Goal: Information Seeking & Learning: Learn about a topic

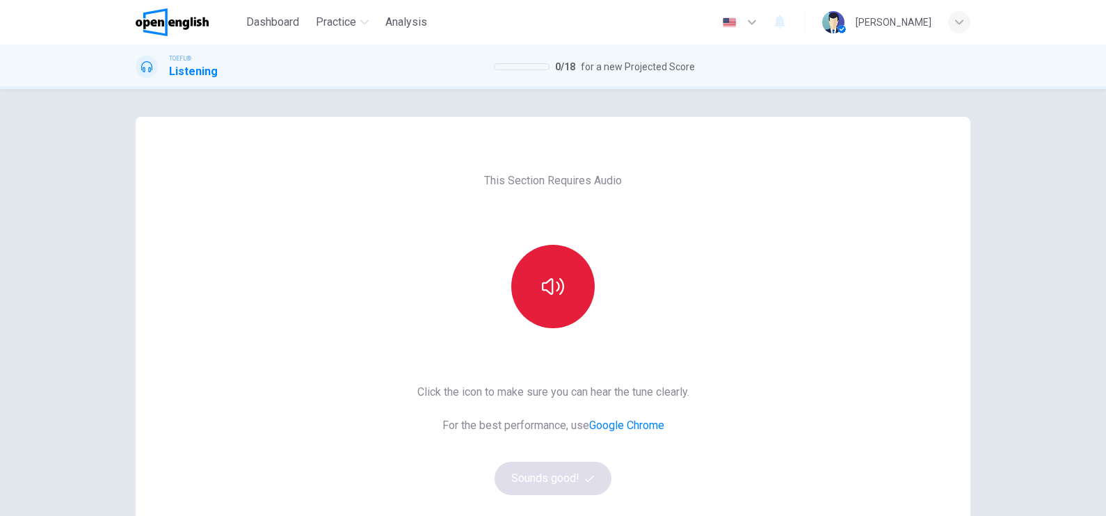
click at [559, 294] on icon "button" at bounding box center [553, 286] width 22 height 22
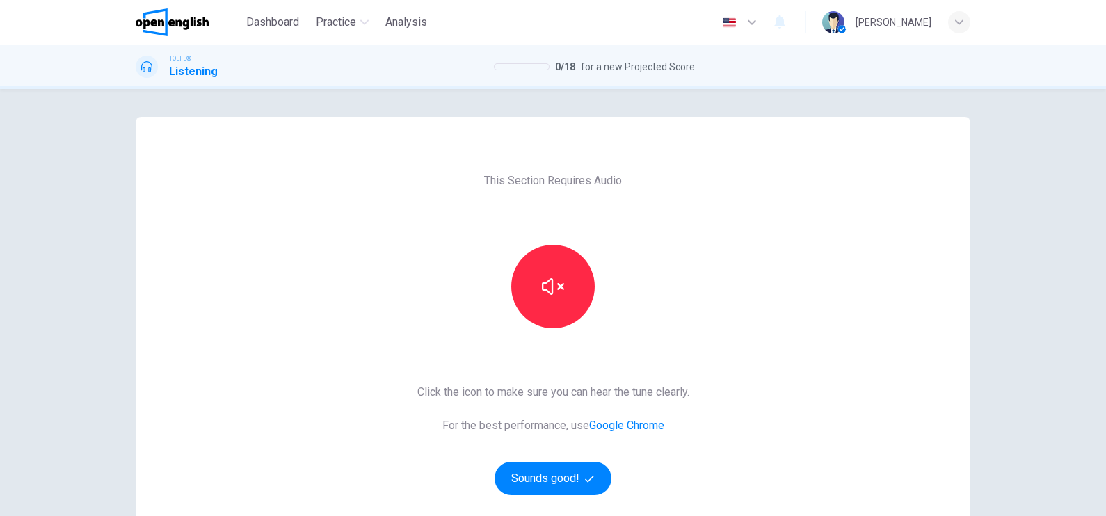
scroll to position [86, 0]
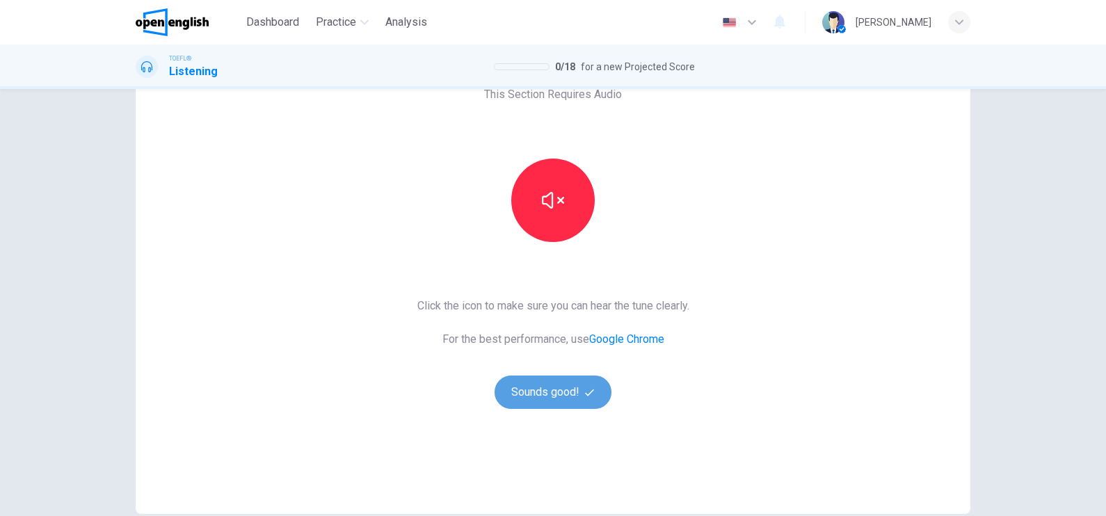
click at [560, 392] on button "Sounds good!" at bounding box center [553, 392] width 117 height 33
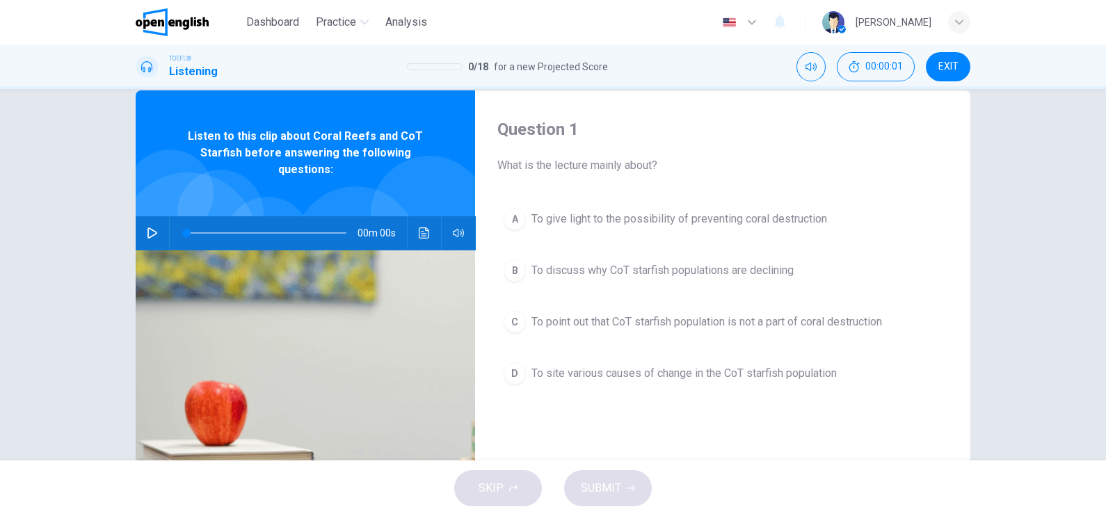
scroll to position [0, 0]
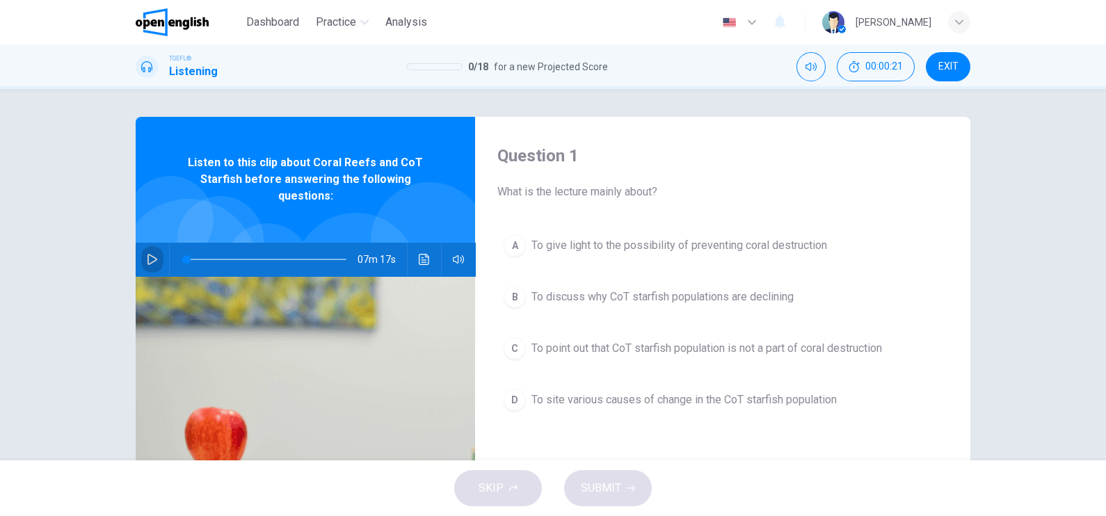
click at [150, 262] on icon "button" at bounding box center [152, 259] width 11 height 11
type input "*"
drag, startPoint x: 181, startPoint y: 261, endPoint x: 112, endPoint y: 268, distance: 69.2
click at [113, 268] on div "Question 1 What is the lecture mainly about? A To give light to the possibility…" at bounding box center [552, 358] width 879 height 483
drag, startPoint x: 184, startPoint y: 256, endPoint x: 146, endPoint y: 262, distance: 38.1
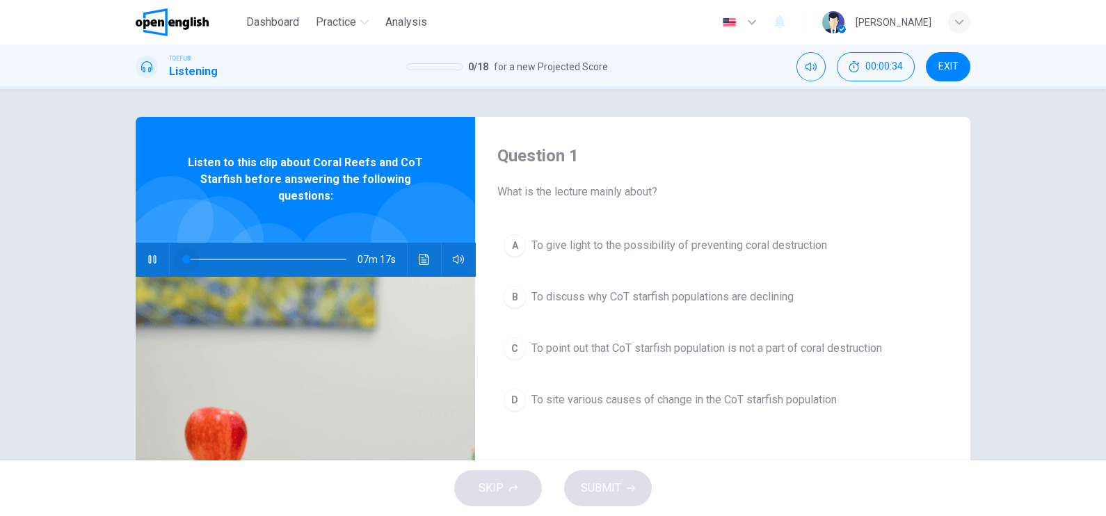
click at [146, 262] on div "07m 17s" at bounding box center [305, 259] width 339 height 33
drag, startPoint x: 185, startPoint y: 257, endPoint x: 104, endPoint y: 259, distance: 81.4
click at [104, 259] on div "Question 1 What is the lecture mainly about? A To give light to the possibility…" at bounding box center [553, 274] width 1106 height 371
click at [422, 262] on icon "Click to see the audio transcription" at bounding box center [424, 259] width 11 height 11
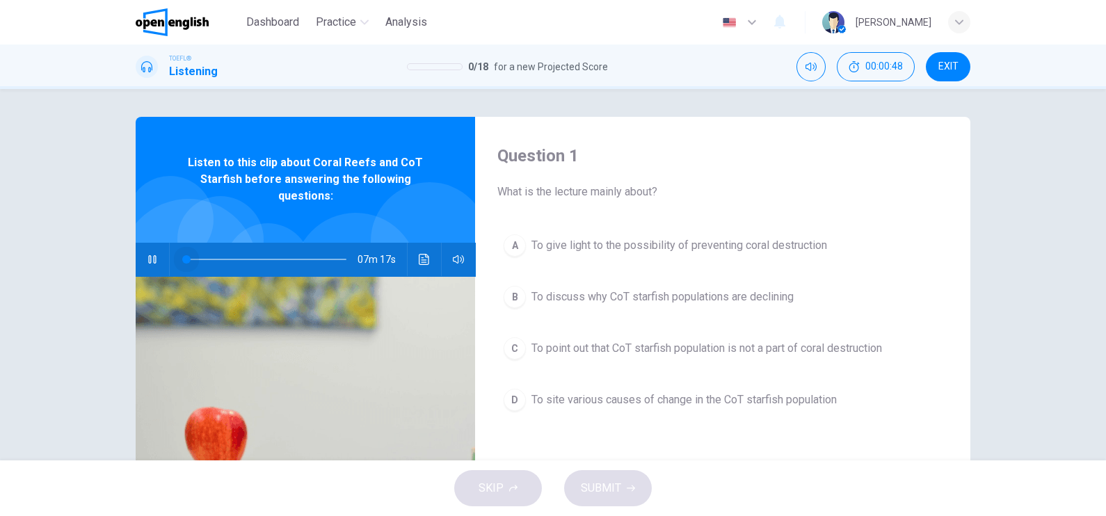
drag, startPoint x: 111, startPoint y: 259, endPoint x: 99, endPoint y: 259, distance: 11.8
click at [99, 259] on div "Question 1 What is the lecture mainly about? A To give light to the possibility…" at bounding box center [553, 274] width 1106 height 371
click at [419, 262] on icon "Click to see the audio transcription" at bounding box center [424, 259] width 11 height 11
click at [149, 257] on icon "button" at bounding box center [152, 259] width 11 height 11
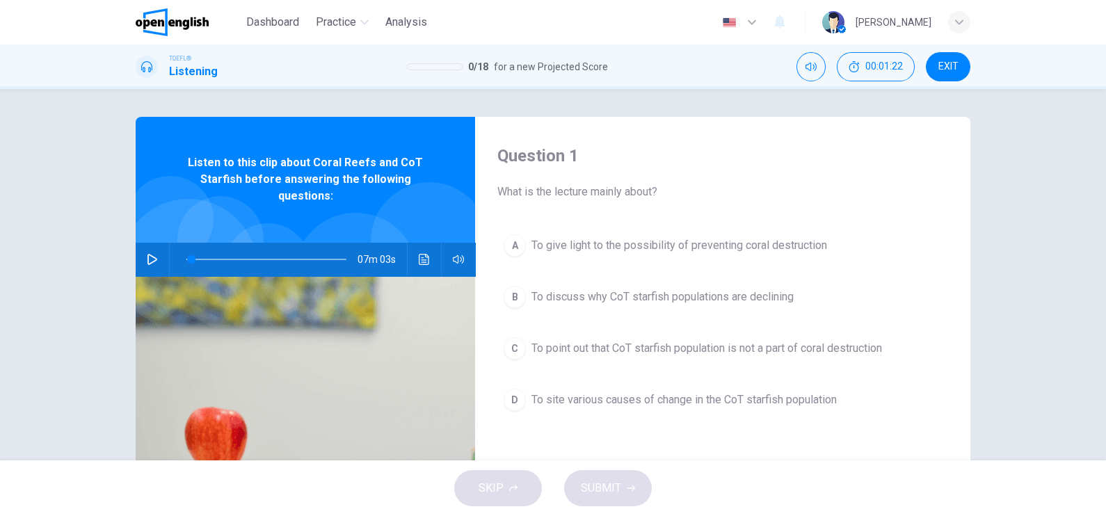
click at [149, 257] on icon "button" at bounding box center [152, 259] width 10 height 11
click at [413, 264] on button "Click to see the audio transcription" at bounding box center [424, 259] width 22 height 33
drag, startPoint x: 195, startPoint y: 257, endPoint x: 150, endPoint y: 260, distance: 45.3
click at [150, 260] on div "07m 17s" at bounding box center [305, 259] width 339 height 33
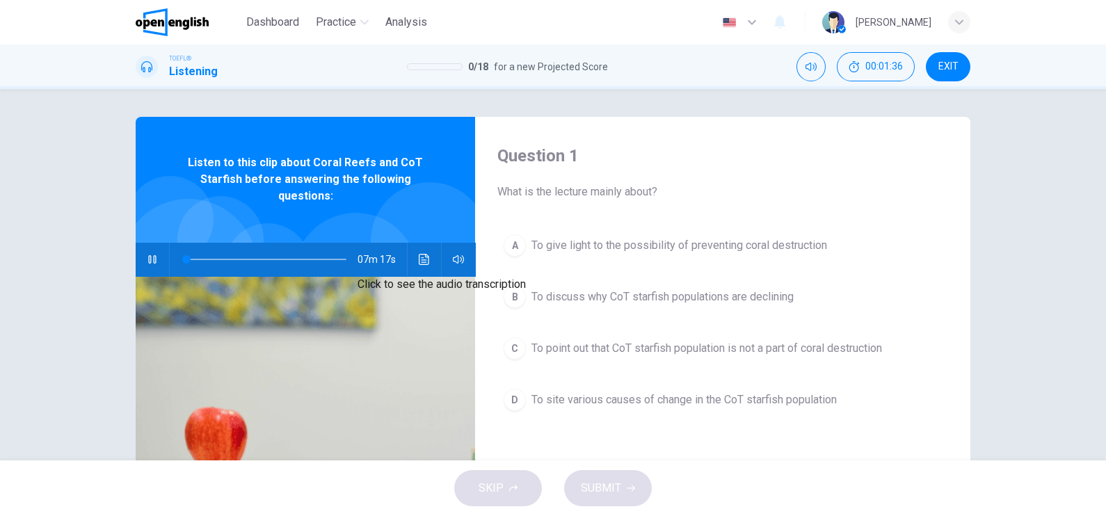
click at [421, 262] on icon "Click to see the audio transcription" at bounding box center [424, 259] width 10 height 11
click at [520, 515] on div at bounding box center [553, 516] width 1106 height 0
click at [141, 261] on button "button" at bounding box center [152, 259] width 22 height 33
click at [419, 259] on icon "Click to see the audio transcription" at bounding box center [424, 259] width 10 height 11
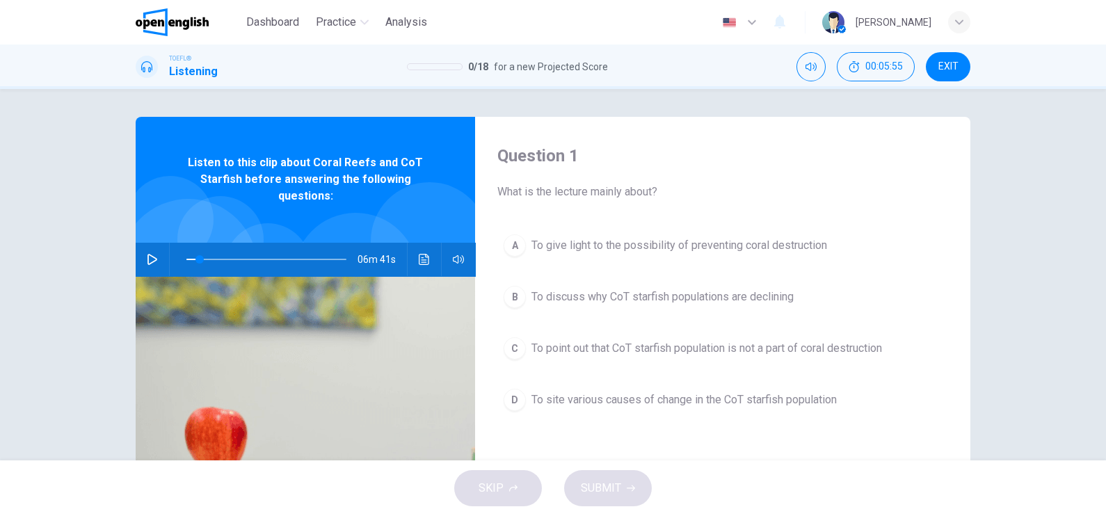
drag, startPoint x: 157, startPoint y: 265, endPoint x: 164, endPoint y: 264, distance: 7.7
click at [156, 515] on div at bounding box center [553, 516] width 1106 height 0
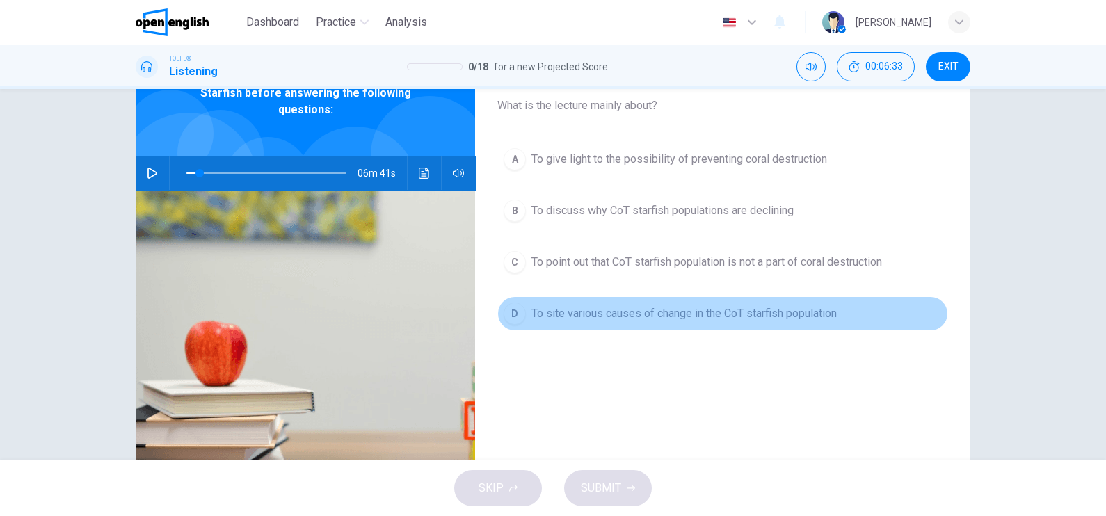
click at [743, 311] on span "To site various causes of change in the CoT starfish population" at bounding box center [683, 313] width 305 height 17
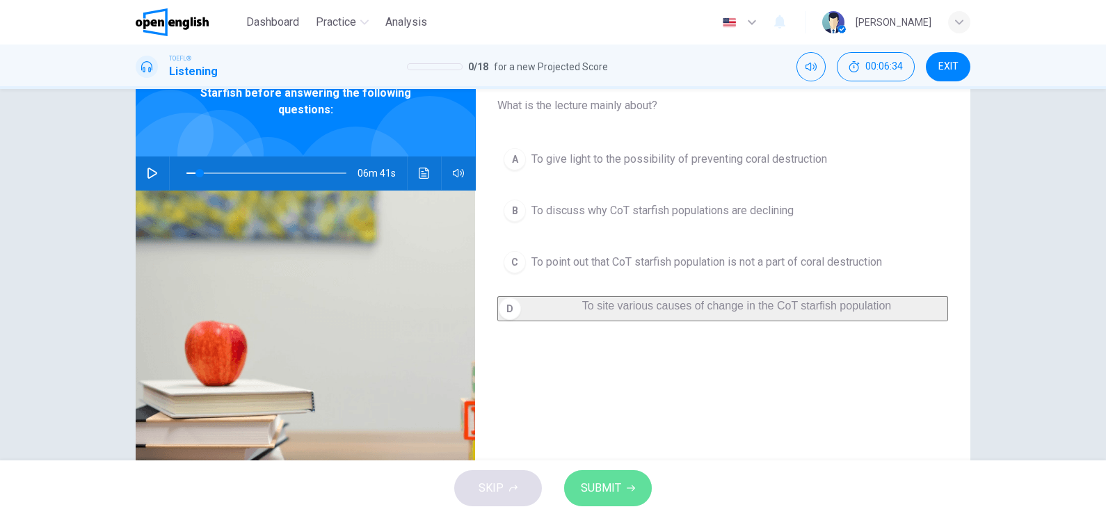
click at [617, 486] on span "SUBMIT" at bounding box center [601, 488] width 40 height 19
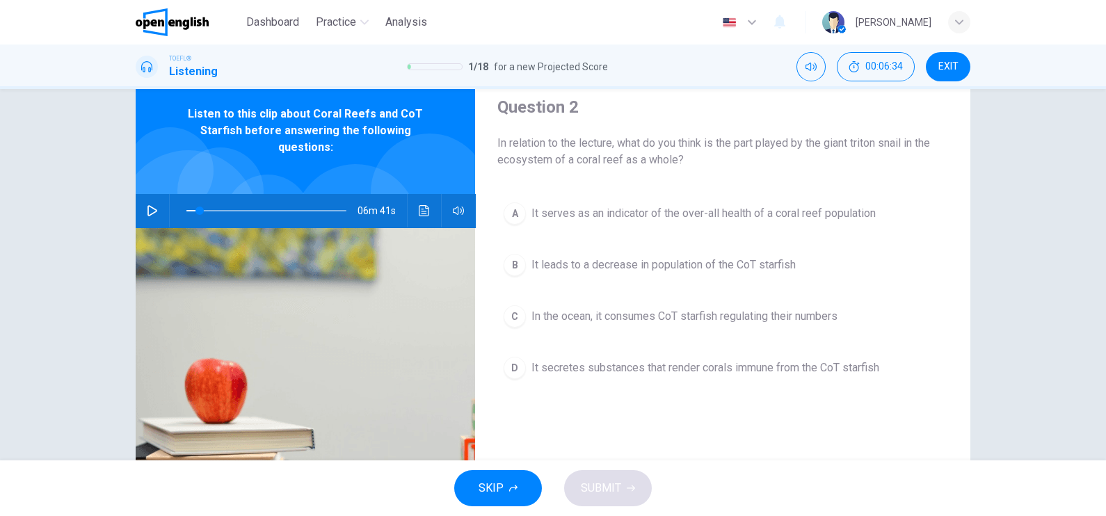
scroll to position [0, 0]
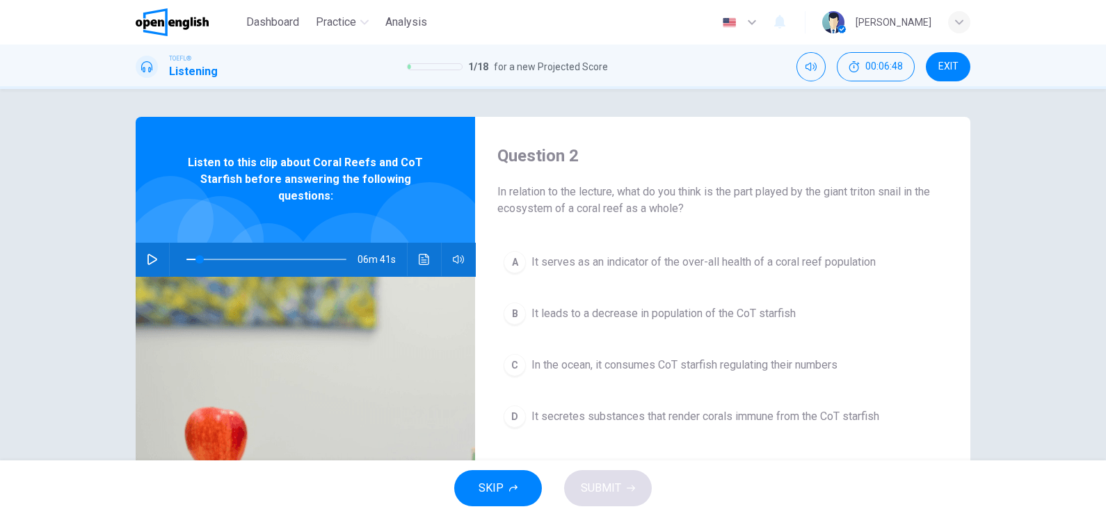
drag, startPoint x: 684, startPoint y: 215, endPoint x: 491, endPoint y: 183, distance: 196.0
click at [482, 196] on div "Question 2 In relation to the lecture, what do you think is the part played by …" at bounding box center [722, 358] width 495 height 483
drag, startPoint x: 536, startPoint y: 205, endPoint x: 668, endPoint y: 230, distance: 134.5
click at [668, 230] on div "Question 2 In relation to the lecture, what do you think is the part played by …" at bounding box center [722, 358] width 495 height 483
drag, startPoint x: 661, startPoint y: 208, endPoint x: 513, endPoint y: 196, distance: 147.9
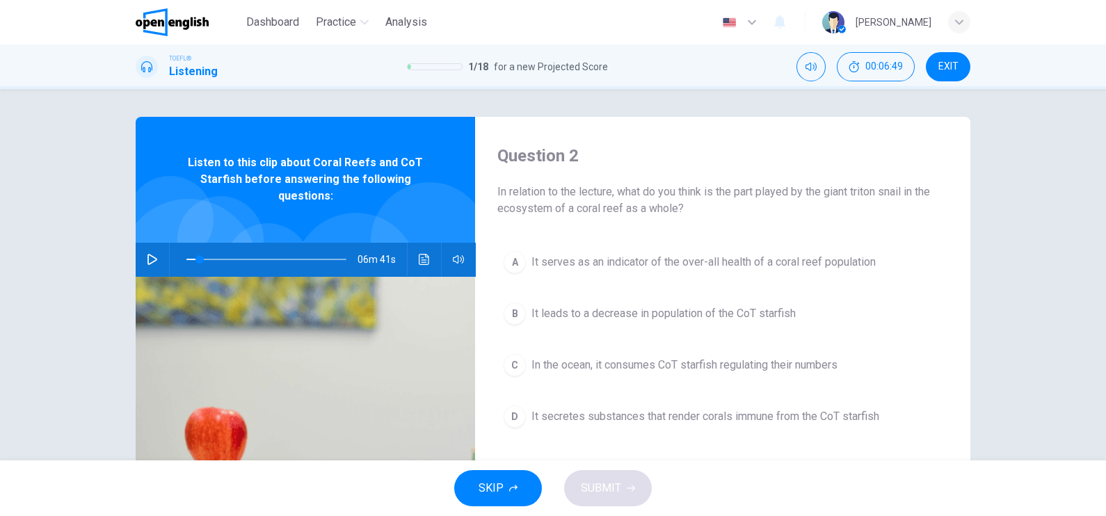
click at [513, 196] on span "In relation to the lecture, what do you think is the part played by the giant t…" at bounding box center [722, 200] width 451 height 33
drag, startPoint x: 500, startPoint y: 185, endPoint x: 633, endPoint y: 196, distance: 133.3
click at [625, 203] on span "In relation to the lecture, what do you think is the part played by the giant t…" at bounding box center [722, 200] width 451 height 33
click at [634, 195] on span "In relation to the lecture, what do you think is the part played by the giant t…" at bounding box center [722, 200] width 451 height 33
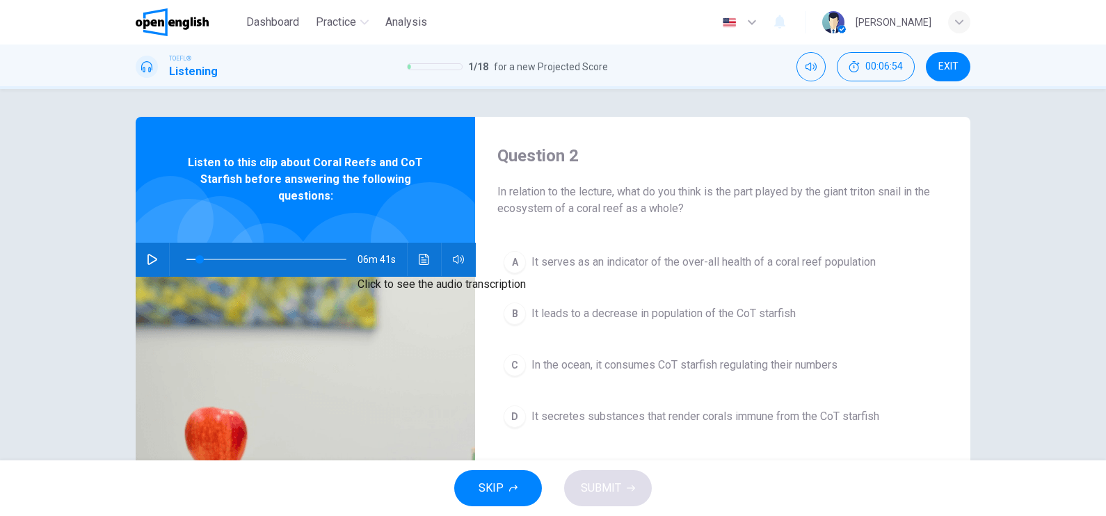
click at [421, 261] on icon "Click to see the audio transcription" at bounding box center [424, 259] width 11 height 11
drag, startPoint x: 647, startPoint y: 259, endPoint x: 695, endPoint y: 270, distance: 49.1
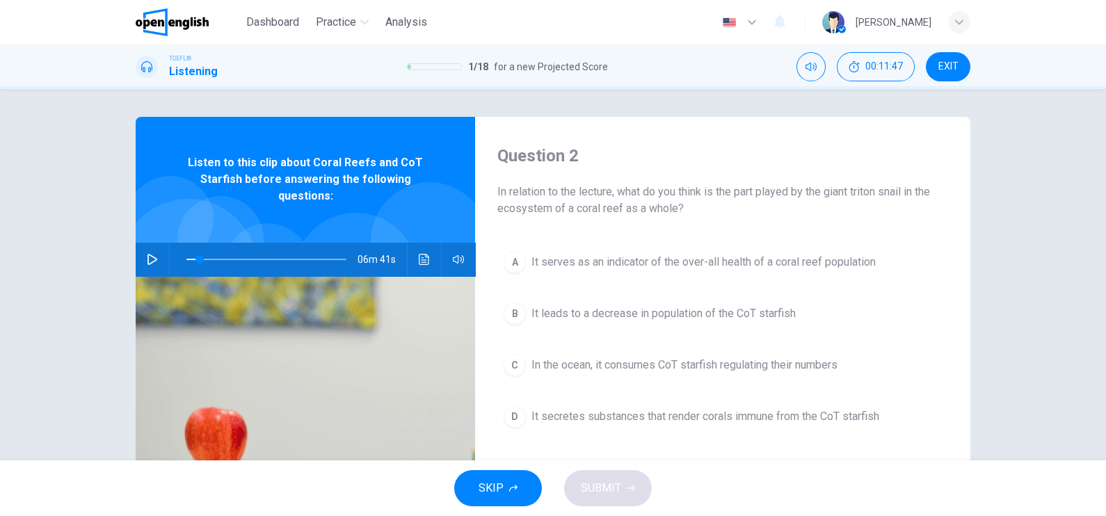
click at [253, 515] on div at bounding box center [553, 516] width 1106 height 0
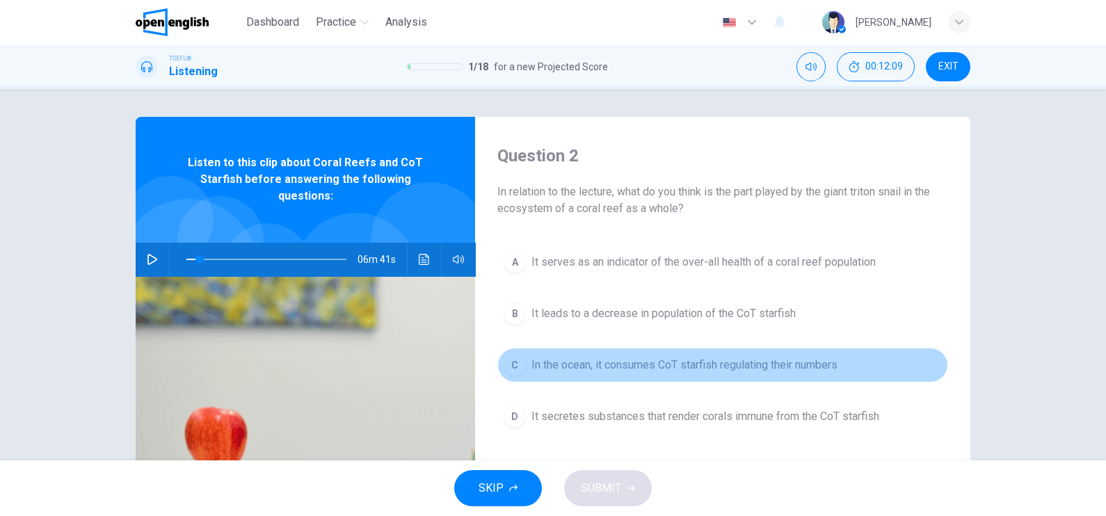
click at [685, 371] on span "In the ocean, it consumes CoT starfish regulating their numbers" at bounding box center [684, 365] width 306 height 17
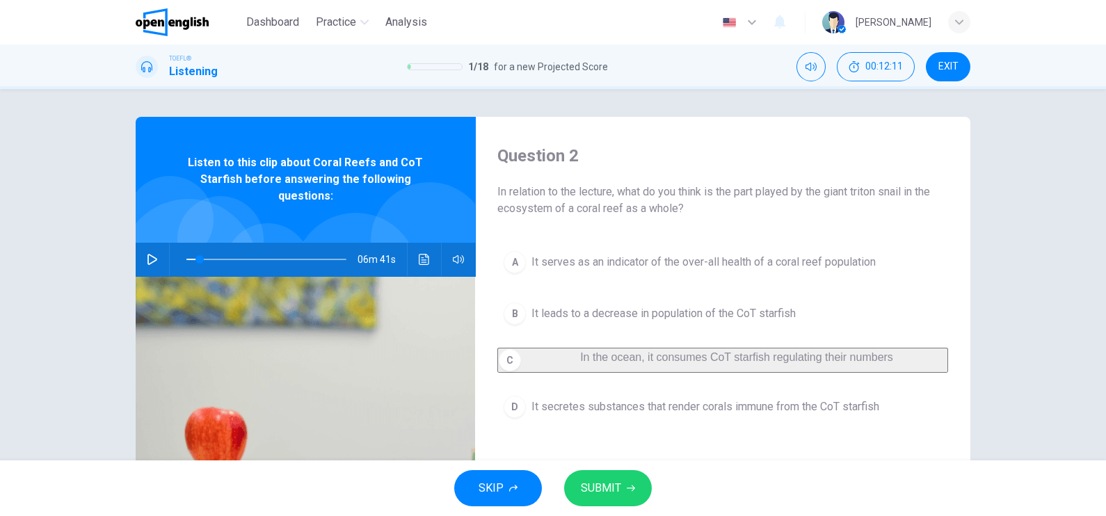
click at [612, 495] on span "SUBMIT" at bounding box center [601, 488] width 40 height 19
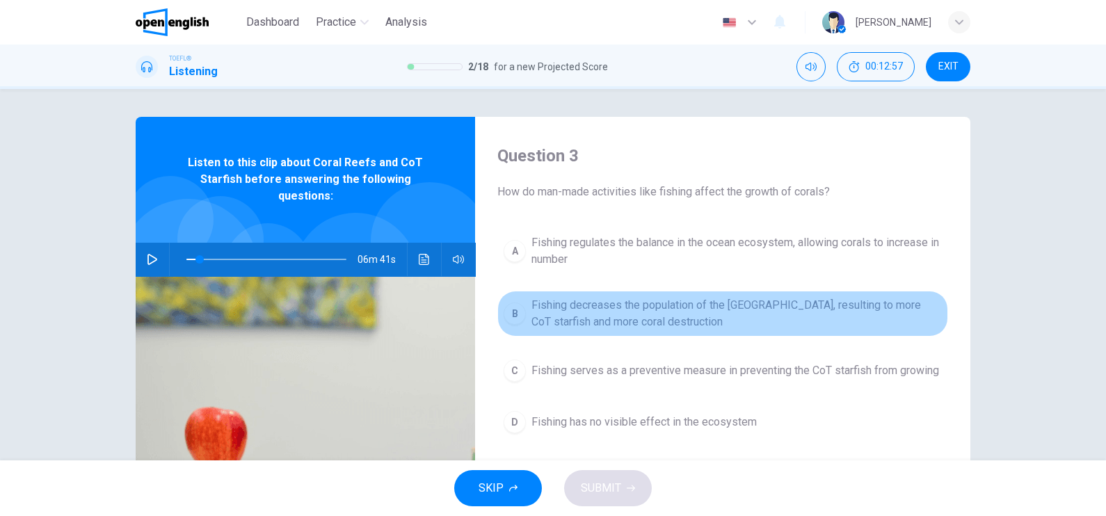
click at [603, 312] on span "Fishing decreases the population of the [GEOGRAPHIC_DATA], resulting to more Co…" at bounding box center [736, 313] width 410 height 33
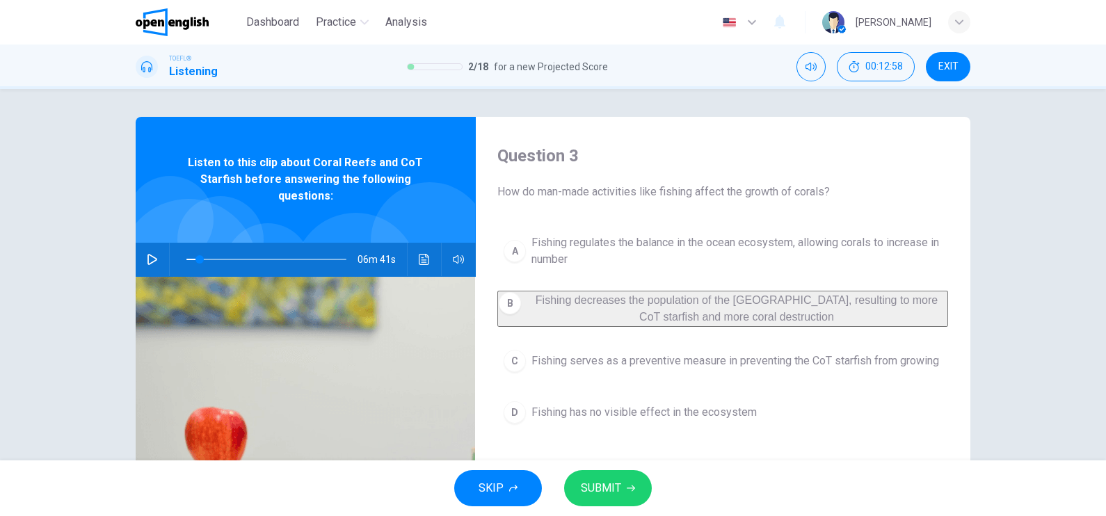
click at [623, 486] on button "SUBMIT" at bounding box center [608, 488] width 88 height 36
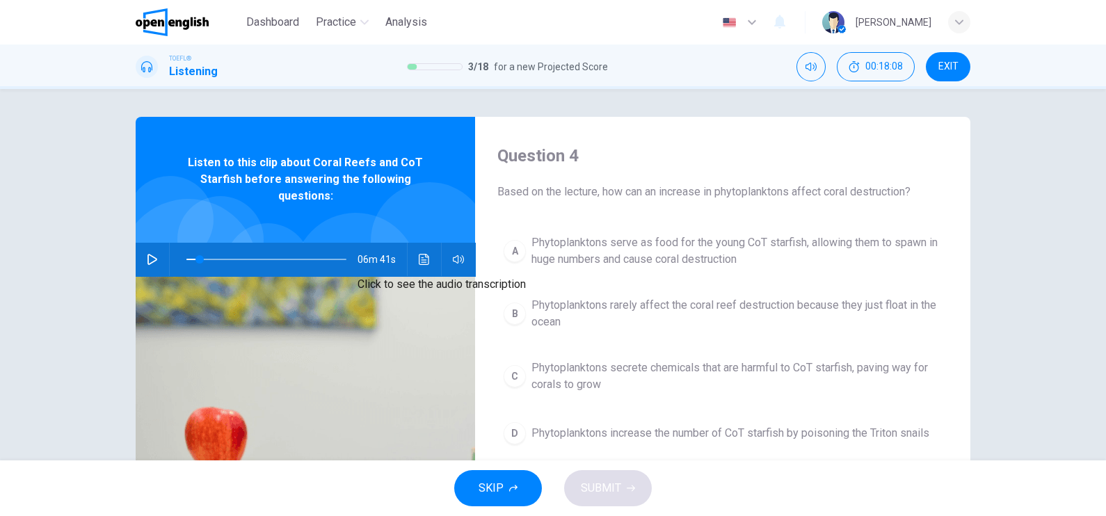
click at [422, 271] on button "Click to see the audio transcription" at bounding box center [424, 259] width 22 height 33
click at [320, 515] on div at bounding box center [553, 516] width 1106 height 0
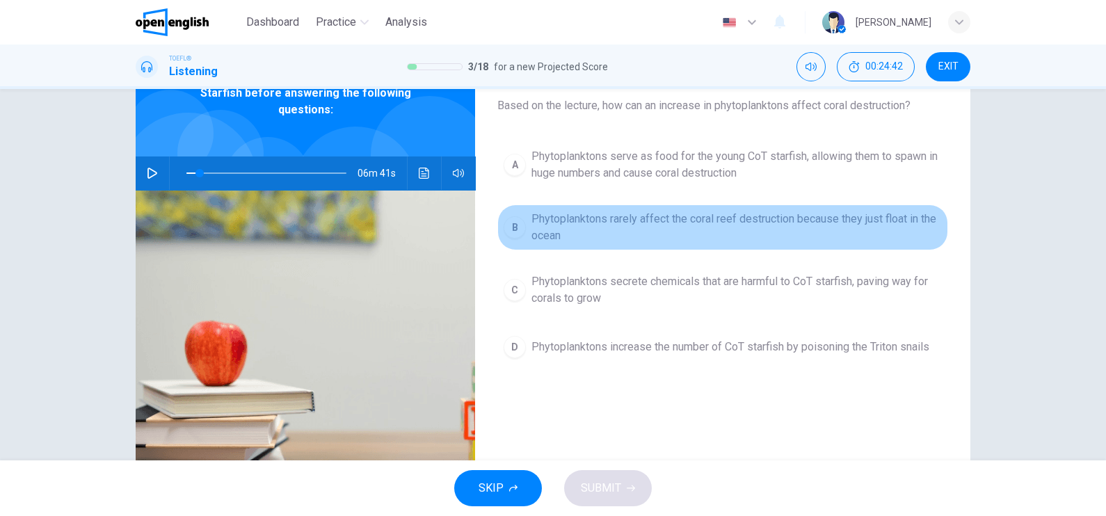
click at [780, 222] on span "Phytoplanktons rarely affect the coral reef destruction because they just float…" at bounding box center [736, 227] width 410 height 33
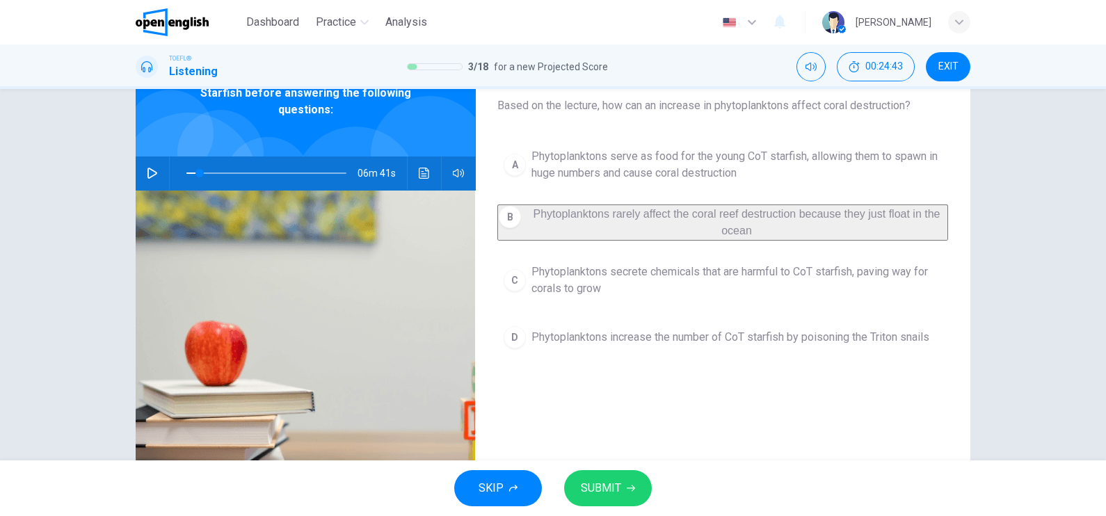
click at [623, 483] on button "SUBMIT" at bounding box center [608, 488] width 88 height 36
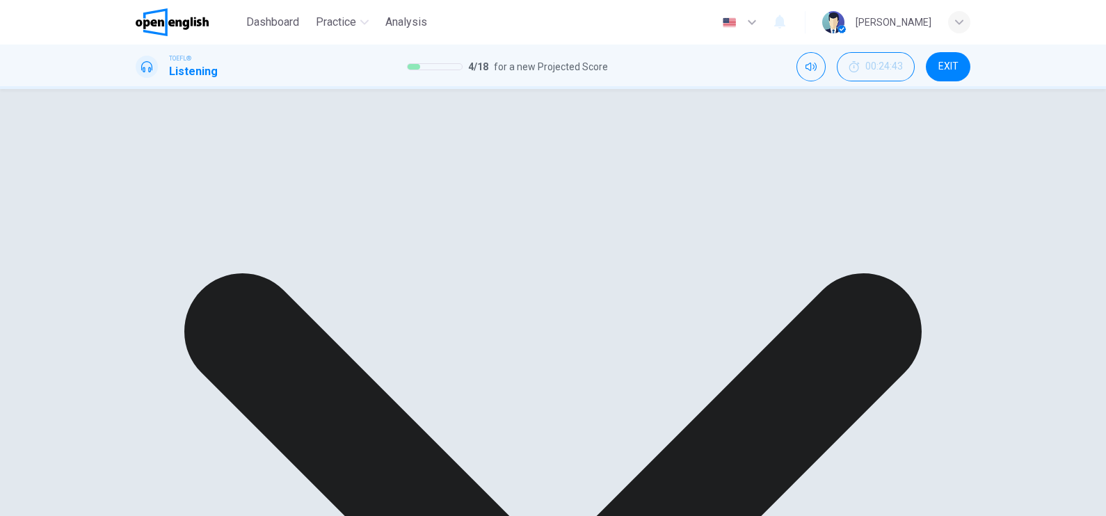
click at [753, 167] on div "A Phytoplanktons serve as food for the young CoT starfish, allowing them to spa…" at bounding box center [722, 247] width 451 height 211
click at [801, 172] on div "A Phytoplanktons serve as food for the young CoT starfish, allowing them to spa…" at bounding box center [722, 247] width 451 height 211
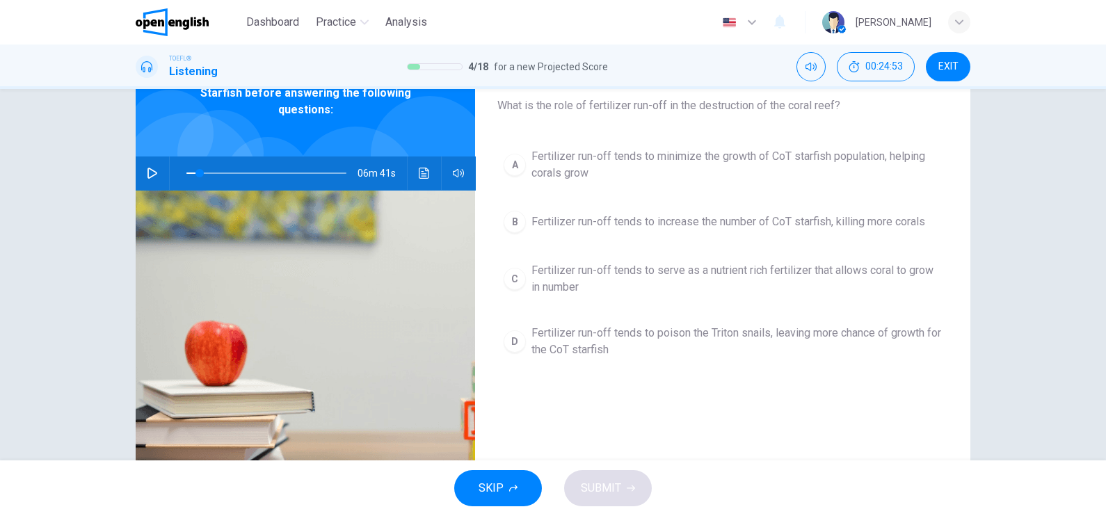
click at [677, 334] on span "Fertilizer run-off tends to poison the Triton snails, leaving more chance of gr…" at bounding box center [736, 341] width 410 height 33
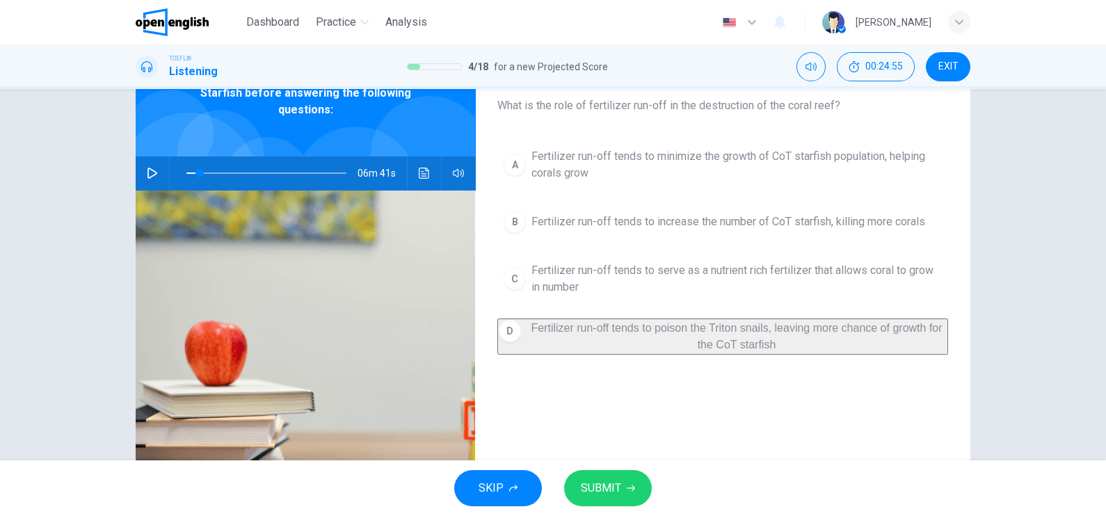
click at [610, 484] on span "SUBMIT" at bounding box center [601, 488] width 40 height 19
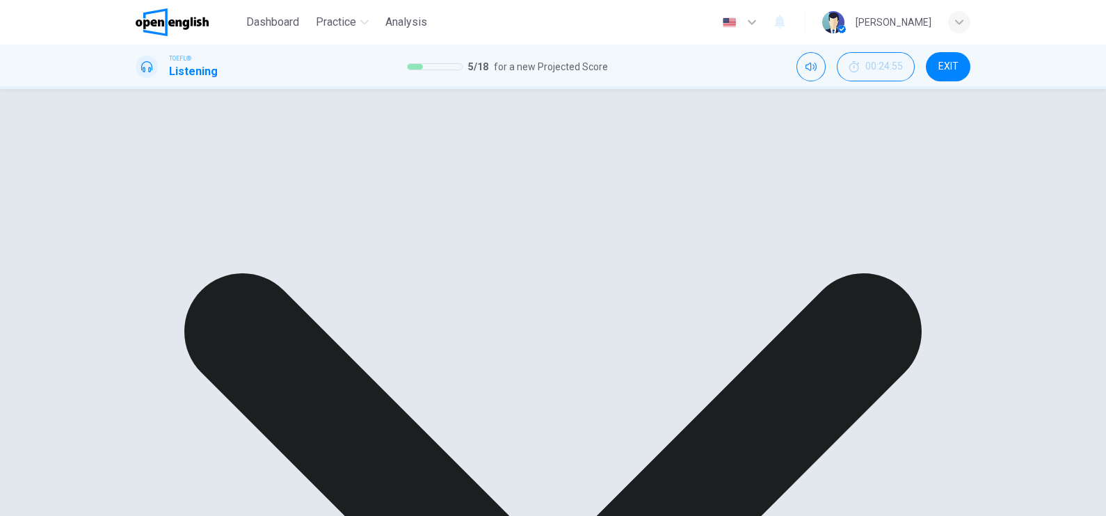
click at [791, 228] on div "A Fertilizer run-off tends to minimize the growth of CoT starfish population, h…" at bounding box center [722, 247] width 451 height 211
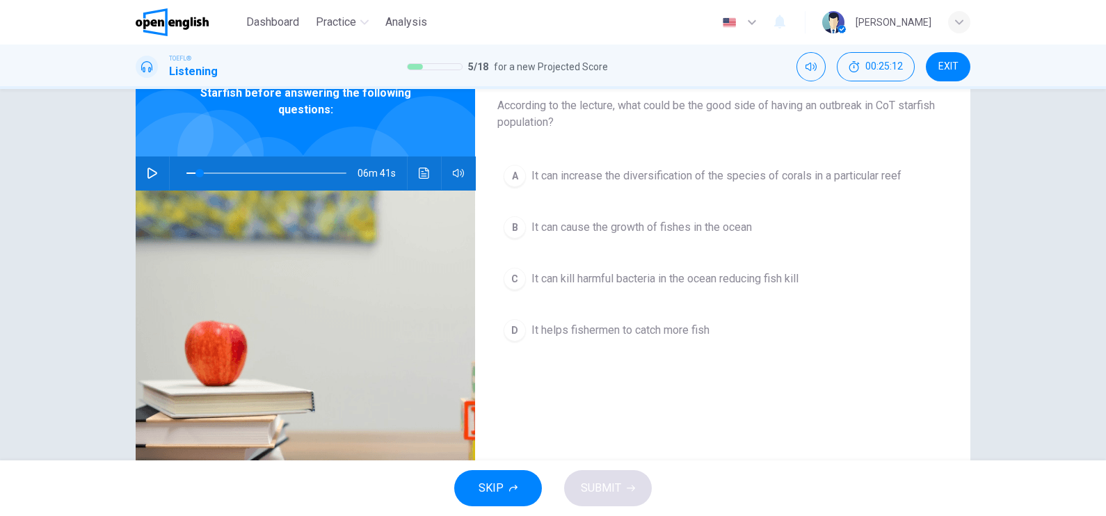
click at [714, 179] on span "It can increase the diversification of the species of corals in a particular re…" at bounding box center [716, 176] width 370 height 17
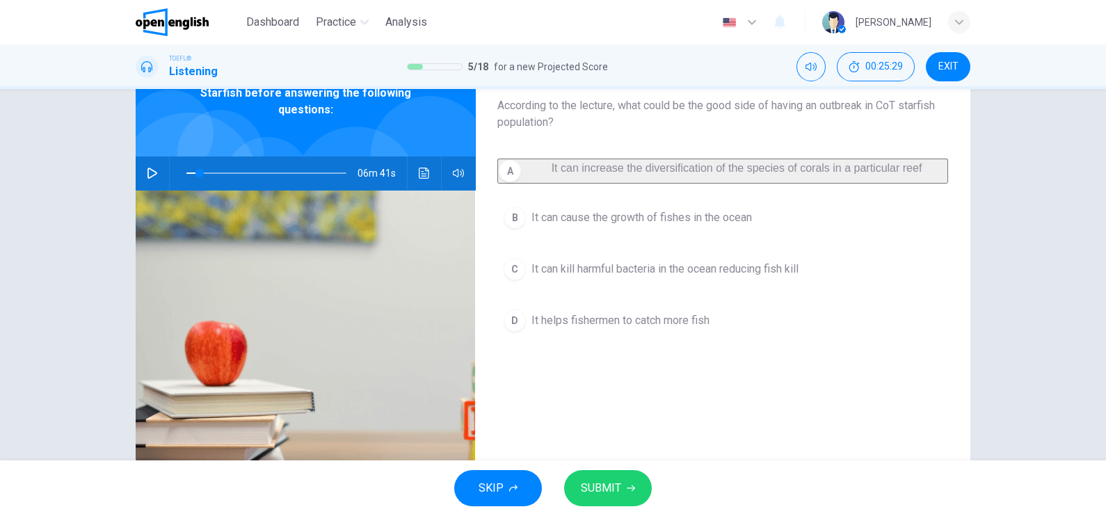
click at [618, 486] on span "SUBMIT" at bounding box center [601, 488] width 40 height 19
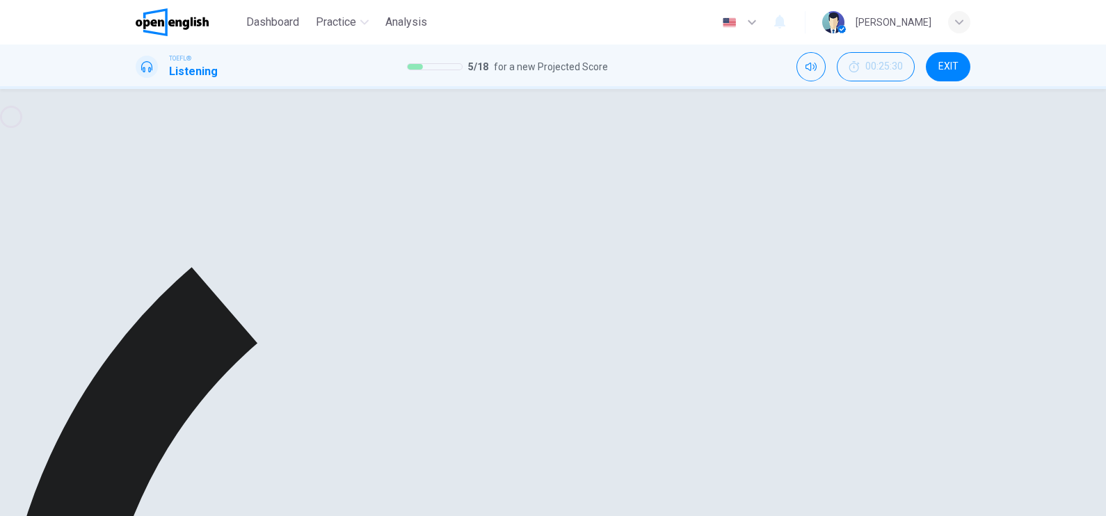
type input "*"
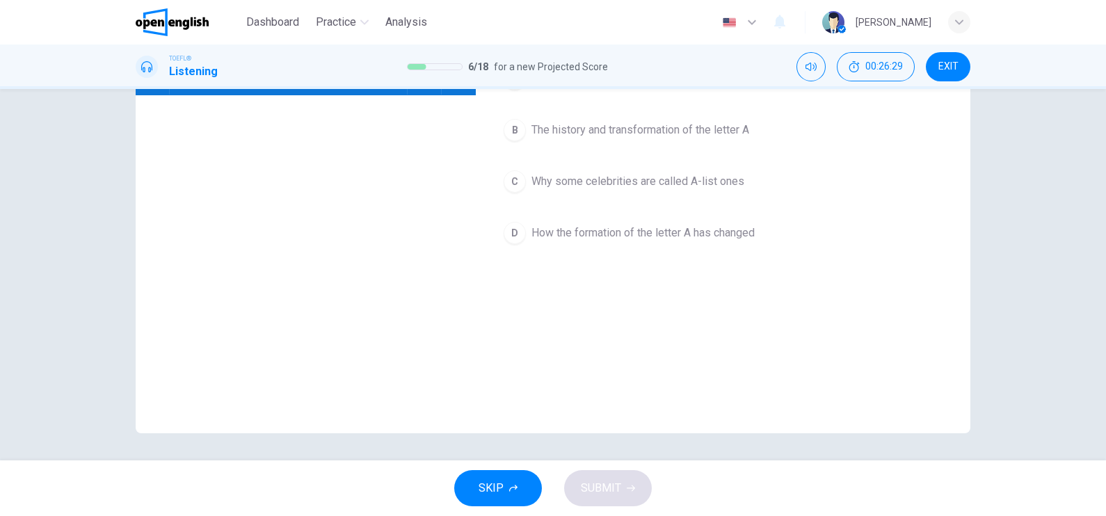
scroll to position [0, 0]
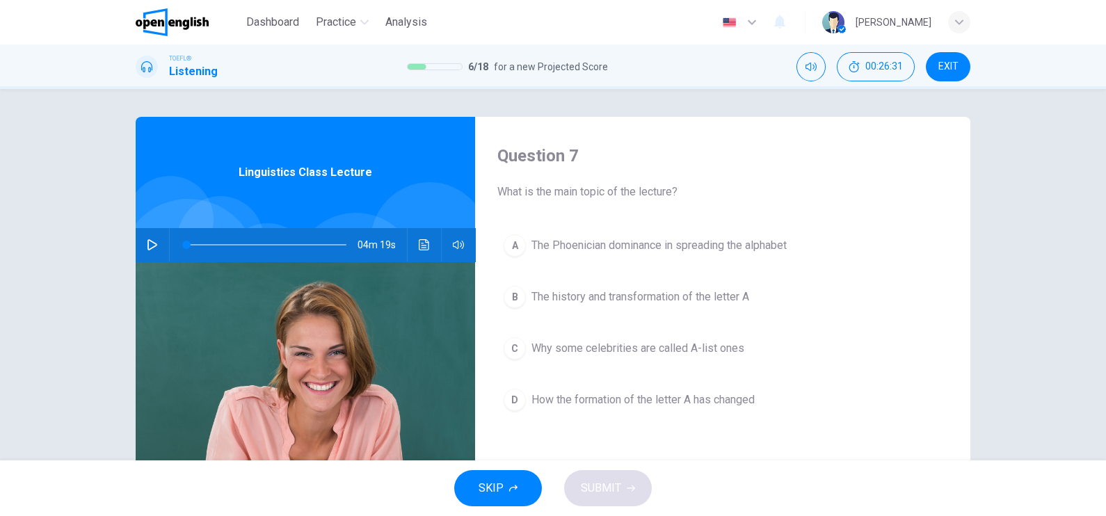
click at [149, 242] on icon "button" at bounding box center [152, 244] width 10 height 11
drag, startPoint x: 180, startPoint y: 247, endPoint x: 134, endPoint y: 257, distance: 47.6
click at [136, 257] on div "04m 19s" at bounding box center [305, 244] width 339 height 33
click at [148, 248] on icon "button" at bounding box center [152, 244] width 11 height 11
click at [419, 241] on icon "Click to see the audio transcription" at bounding box center [424, 244] width 11 height 11
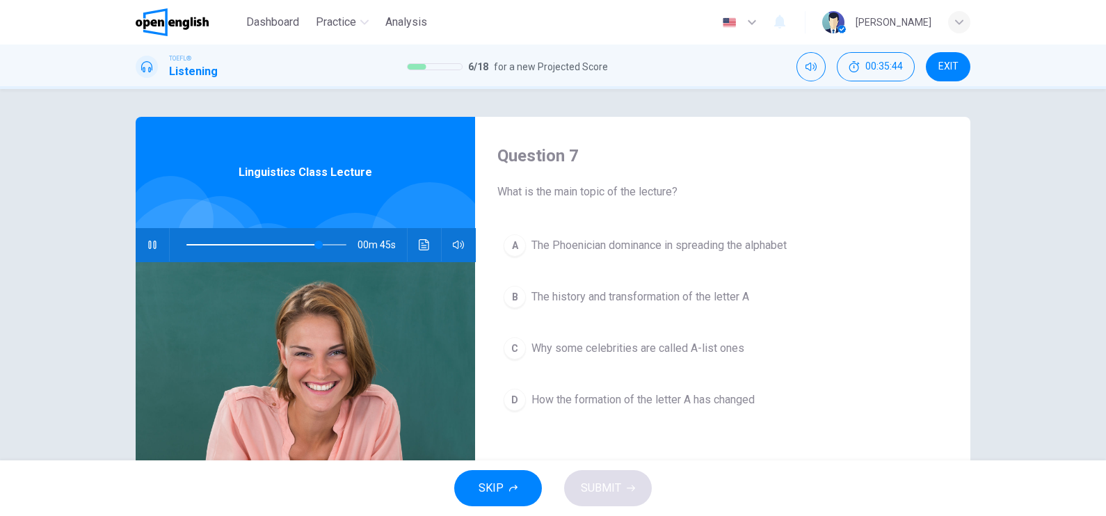
scroll to position [382, 0]
click at [246, 515] on div at bounding box center [553, 516] width 1106 height 0
type input "*"
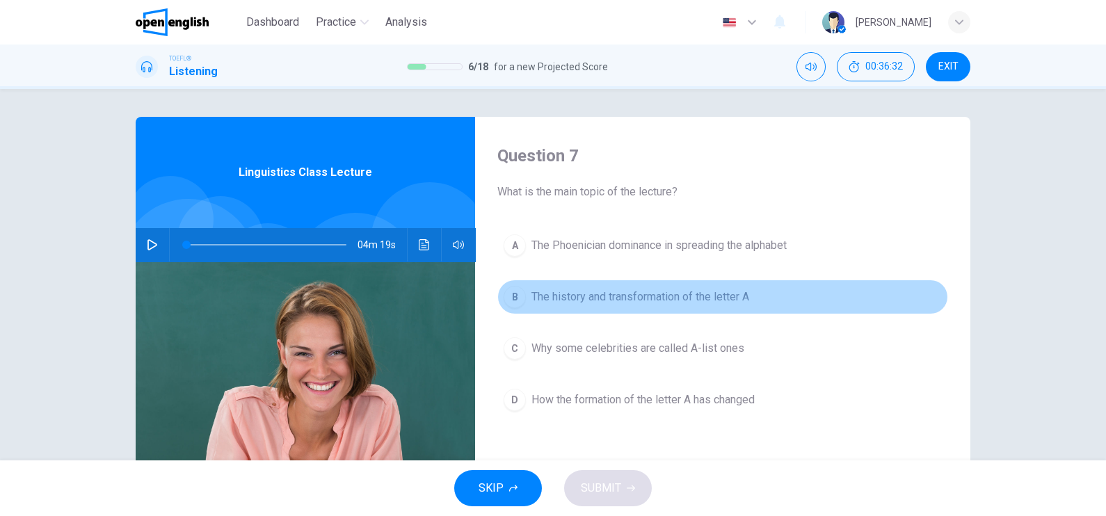
click at [672, 298] on span "The history and transformation of the letter A" at bounding box center [640, 297] width 218 height 17
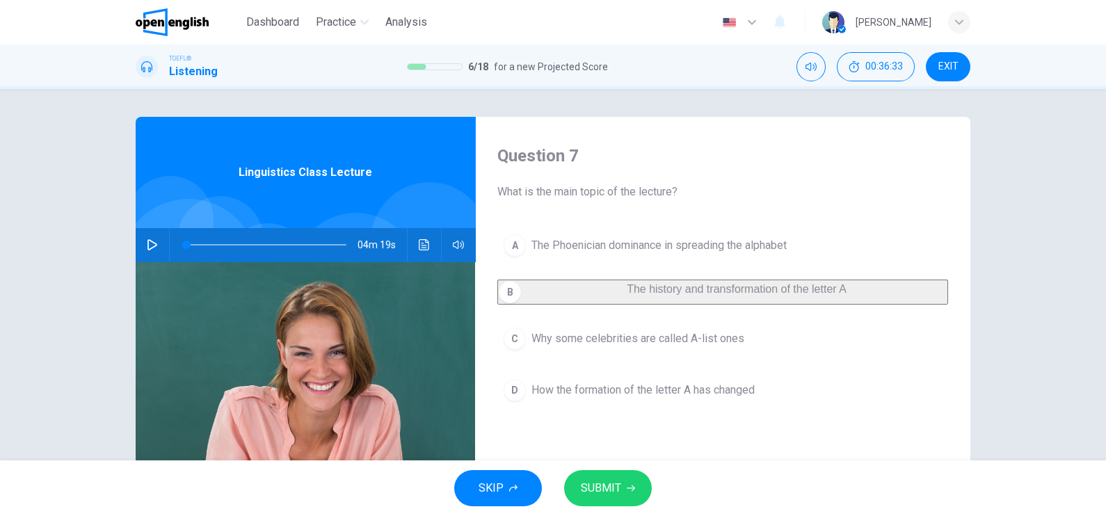
click at [623, 490] on button "SUBMIT" at bounding box center [608, 488] width 88 height 36
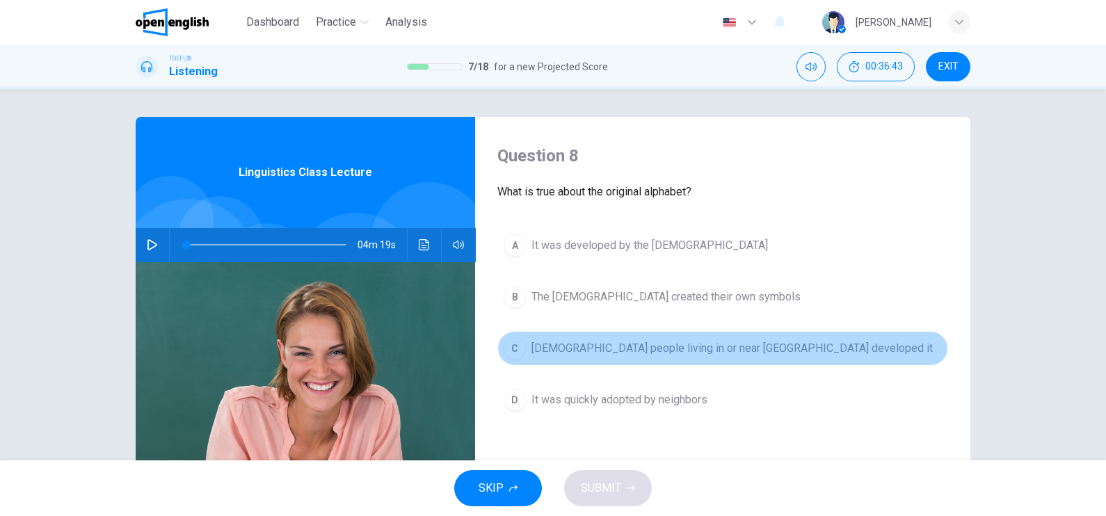
click at [595, 346] on span "[DEMOGRAPHIC_DATA] people living in or near [GEOGRAPHIC_DATA] developed it" at bounding box center [731, 348] width 401 height 17
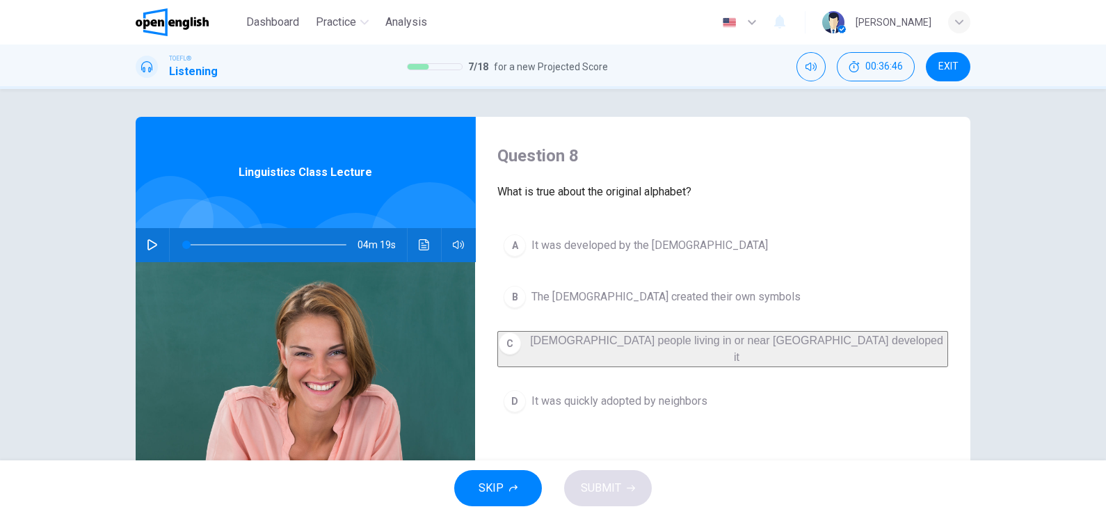
click at [572, 344] on span "[DEMOGRAPHIC_DATA] people living in or near [GEOGRAPHIC_DATA] developed it" at bounding box center [736, 349] width 413 height 29
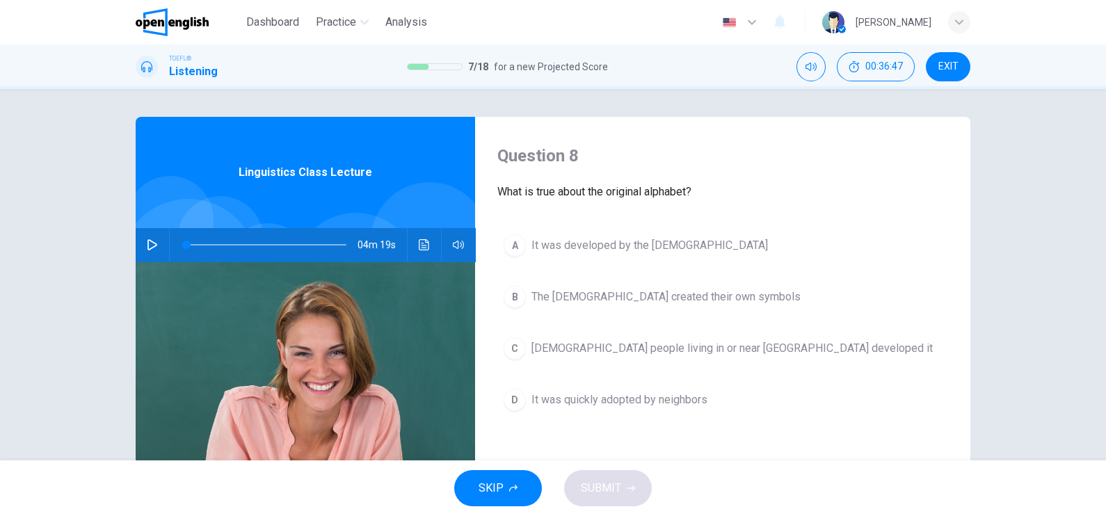
click at [574, 292] on span "The [DEMOGRAPHIC_DATA] created their own symbols" at bounding box center [665, 297] width 269 height 17
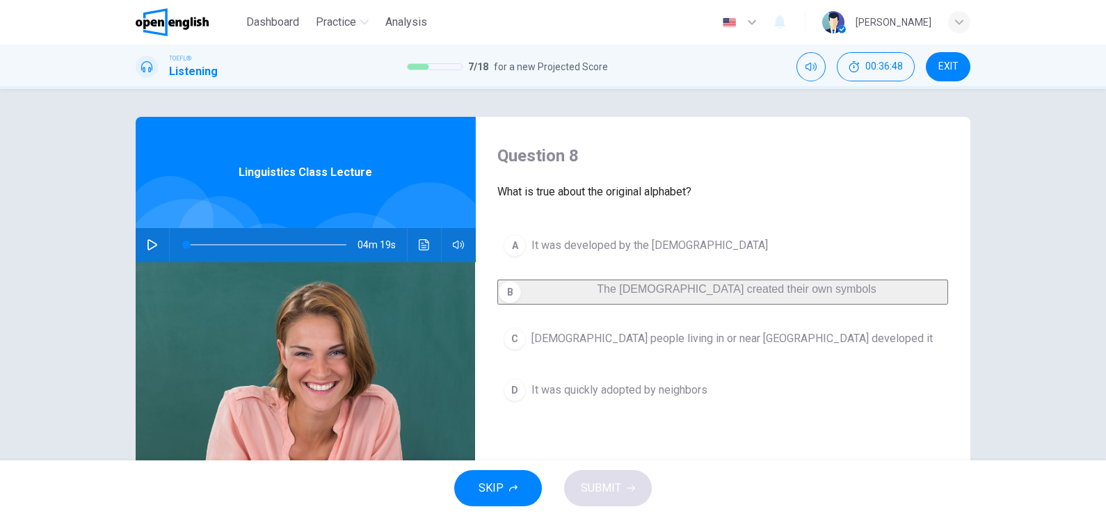
click at [572, 246] on span "It was developed by the [DEMOGRAPHIC_DATA]" at bounding box center [649, 245] width 236 height 17
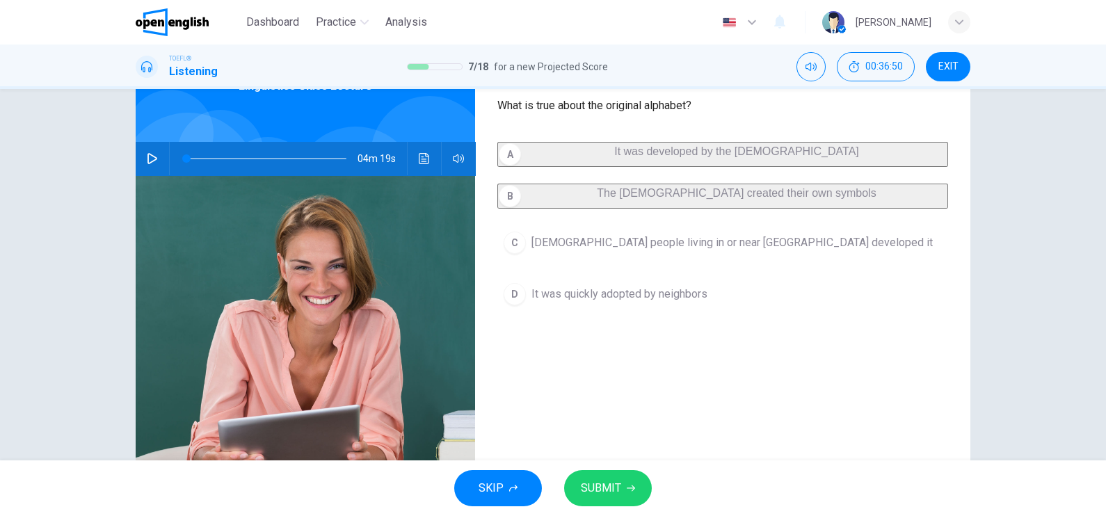
scroll to position [0, 0]
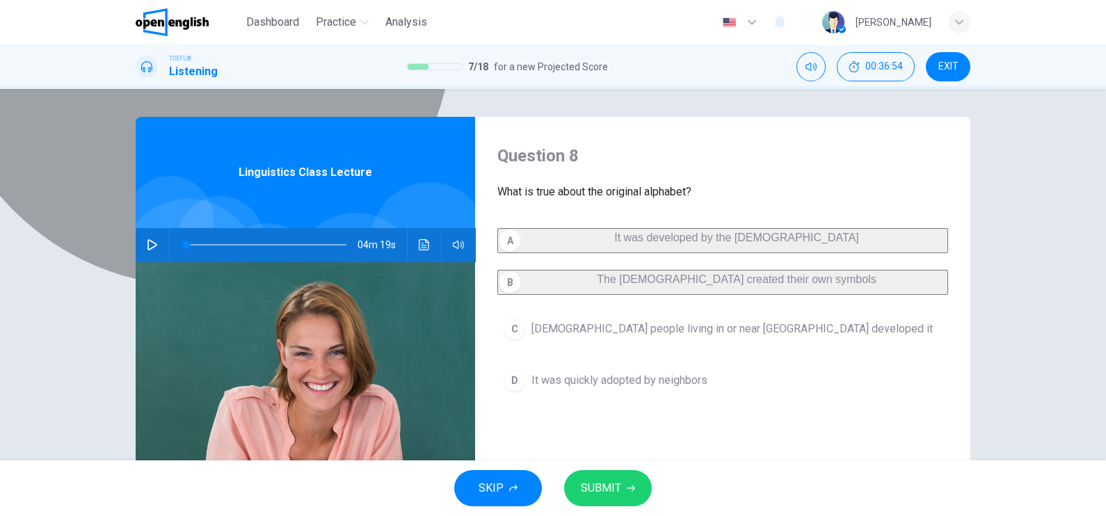
click at [689, 253] on button "A It was developed by the [DEMOGRAPHIC_DATA]" at bounding box center [722, 240] width 451 height 25
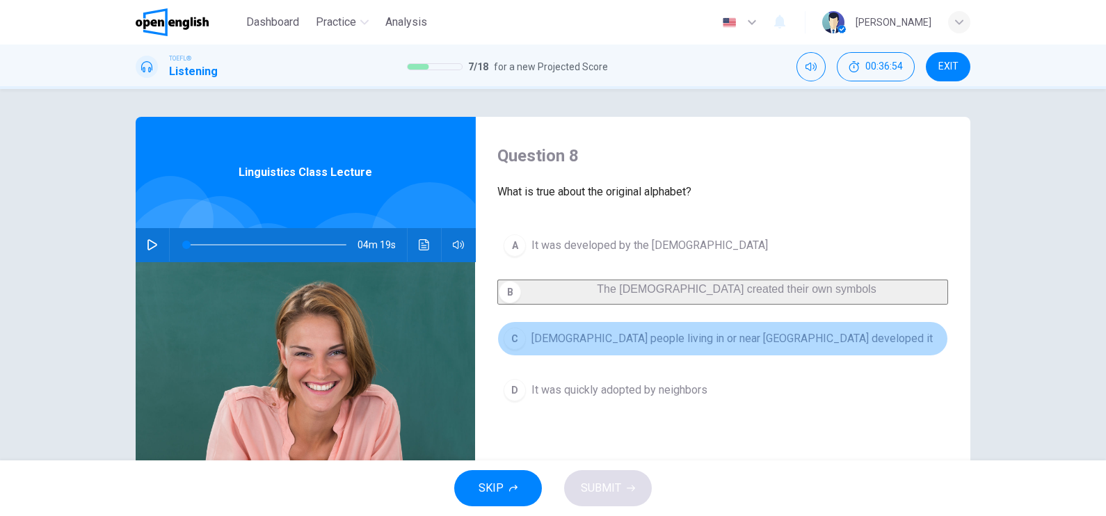
click at [666, 341] on span "[DEMOGRAPHIC_DATA] people living in or near [GEOGRAPHIC_DATA] developed it" at bounding box center [731, 338] width 401 height 17
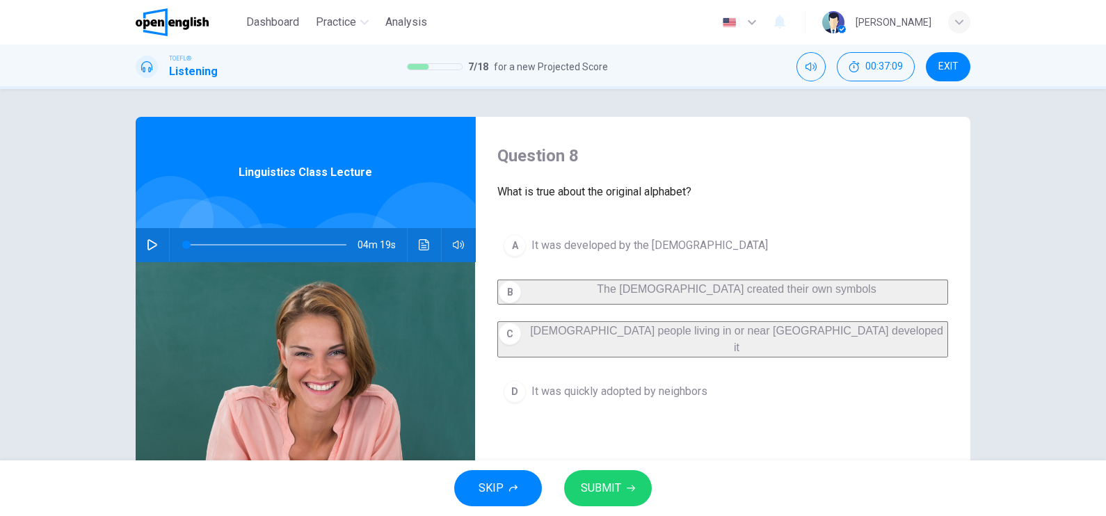
click at [611, 295] on span "The [DEMOGRAPHIC_DATA] created their own symbols" at bounding box center [736, 289] width 279 height 12
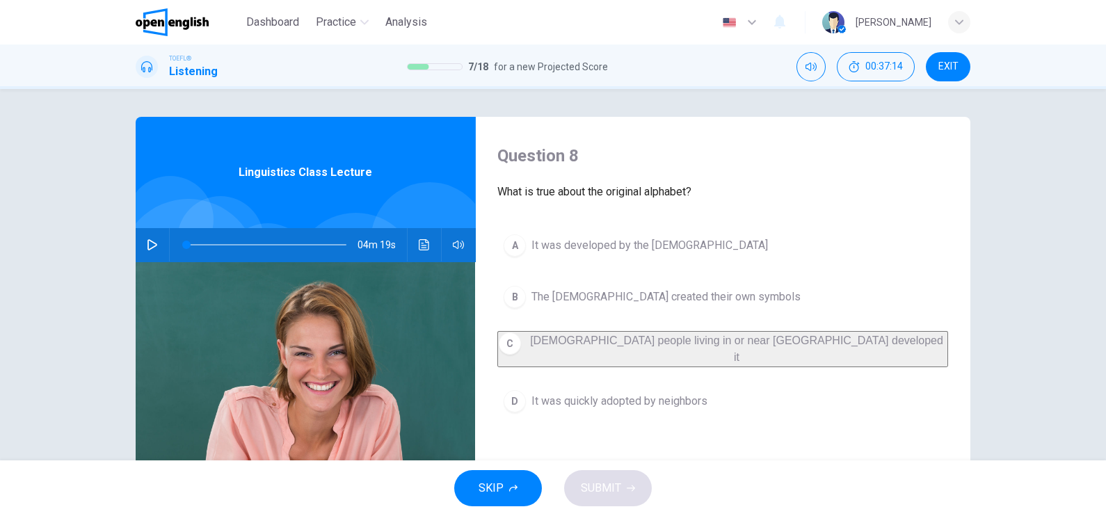
click at [703, 400] on span "It was quickly adopted by neighbors" at bounding box center [619, 401] width 176 height 17
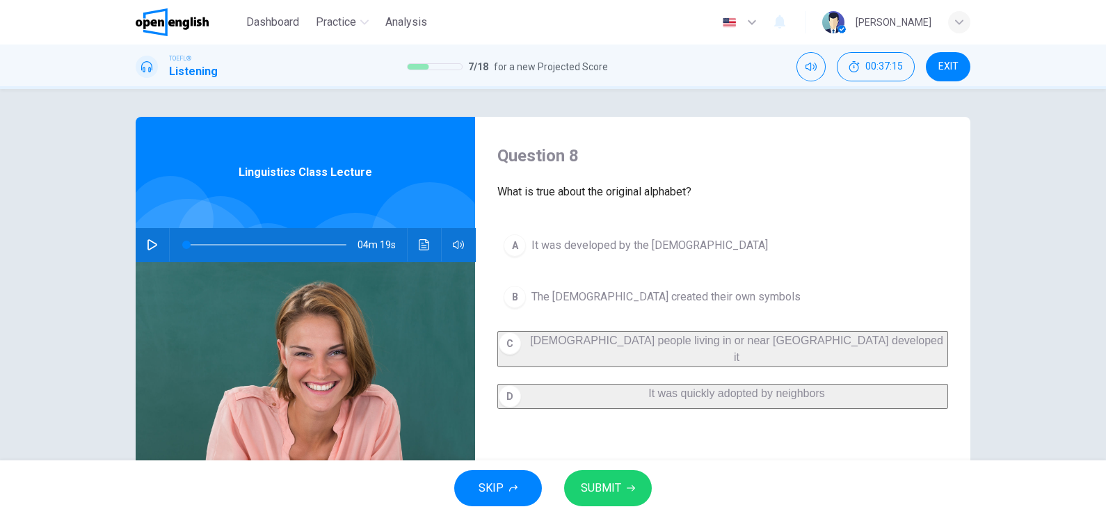
click at [623, 484] on button "SUBMIT" at bounding box center [608, 488] width 88 height 36
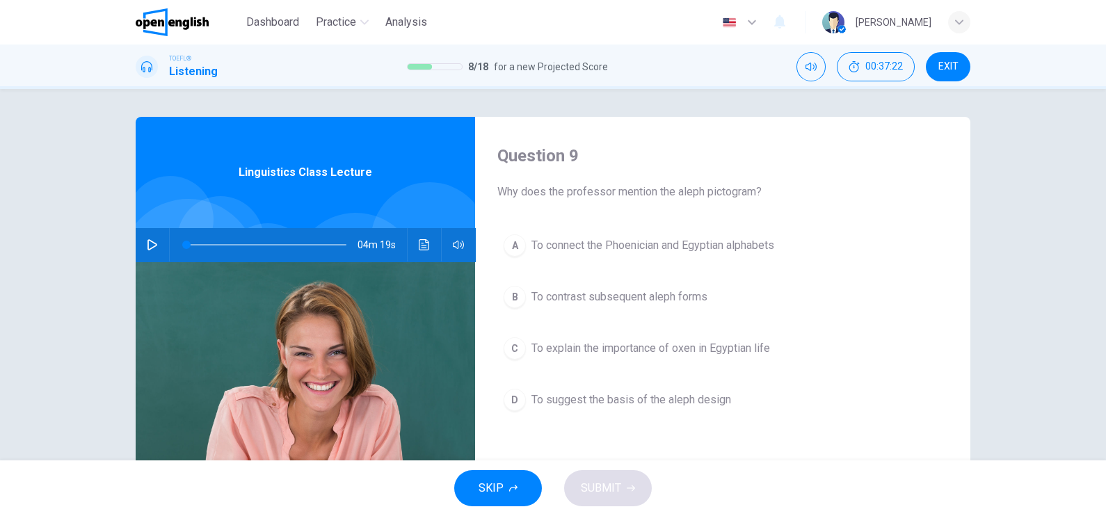
click at [745, 243] on span "To connect the Phoenician and Egyptian alphabets" at bounding box center [652, 245] width 243 height 17
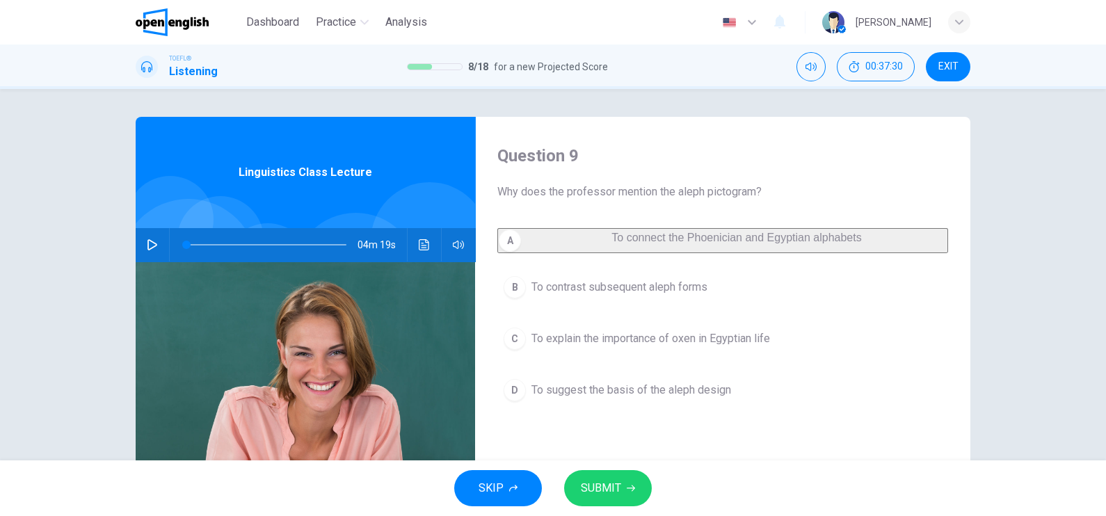
click at [636, 485] on button "SUBMIT" at bounding box center [608, 488] width 88 height 36
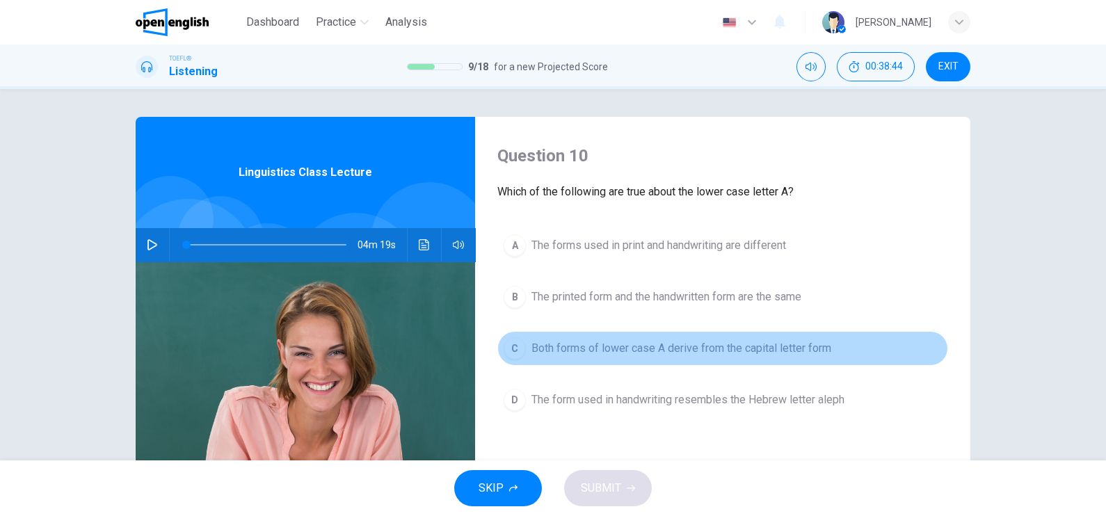
click at [713, 342] on span "Both forms of lower case A derive from the capital letter form" at bounding box center [681, 348] width 300 height 17
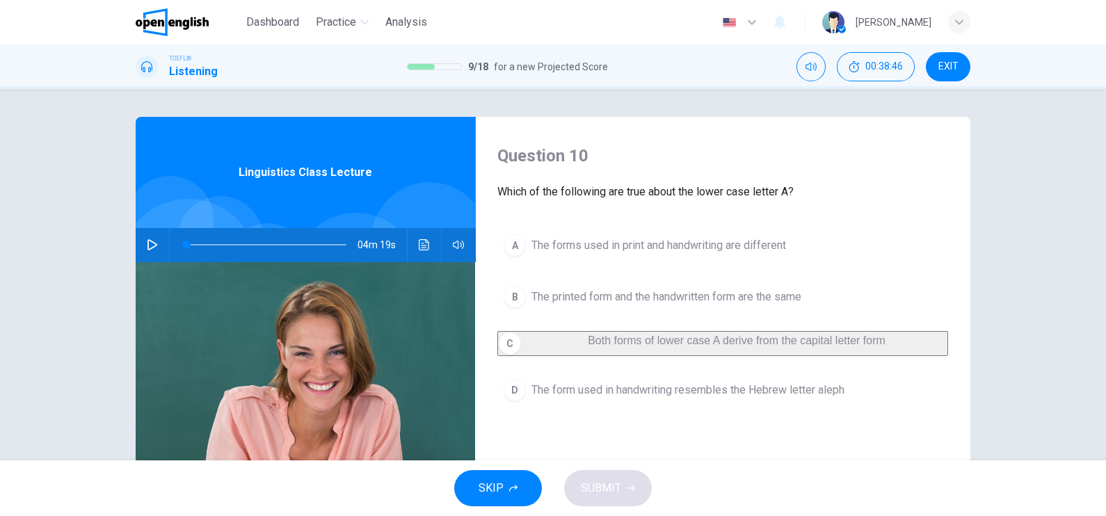
click at [612, 310] on button "B The printed form and the handwritten form are the same" at bounding box center [722, 297] width 451 height 35
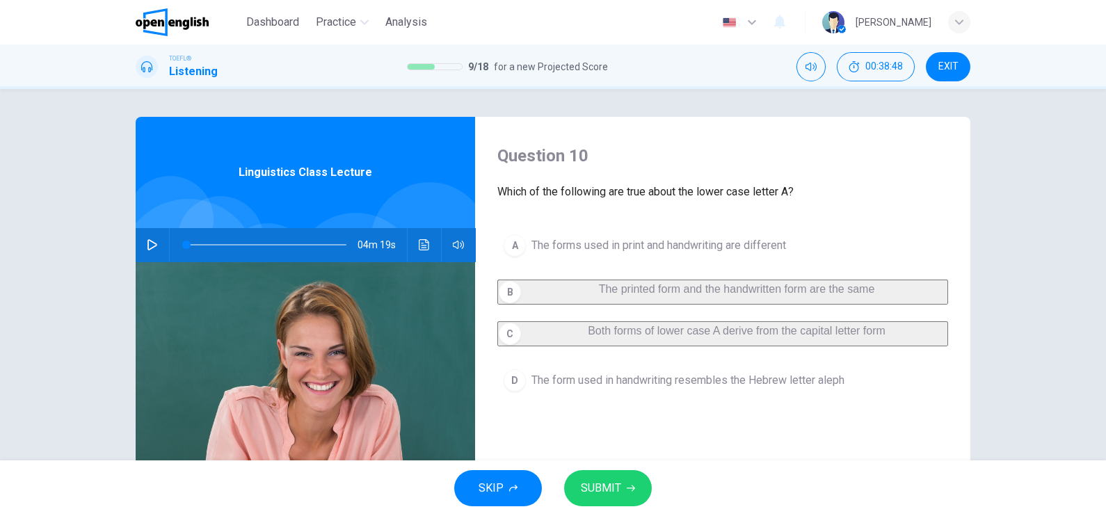
click at [623, 460] on div "Dashboard Practice Analysis English ** ​ [PERSON_NAME] TOEFL® Listening 9 / 18 …" at bounding box center [553, 258] width 1106 height 516
click at [619, 476] on button "SUBMIT" at bounding box center [608, 488] width 88 height 36
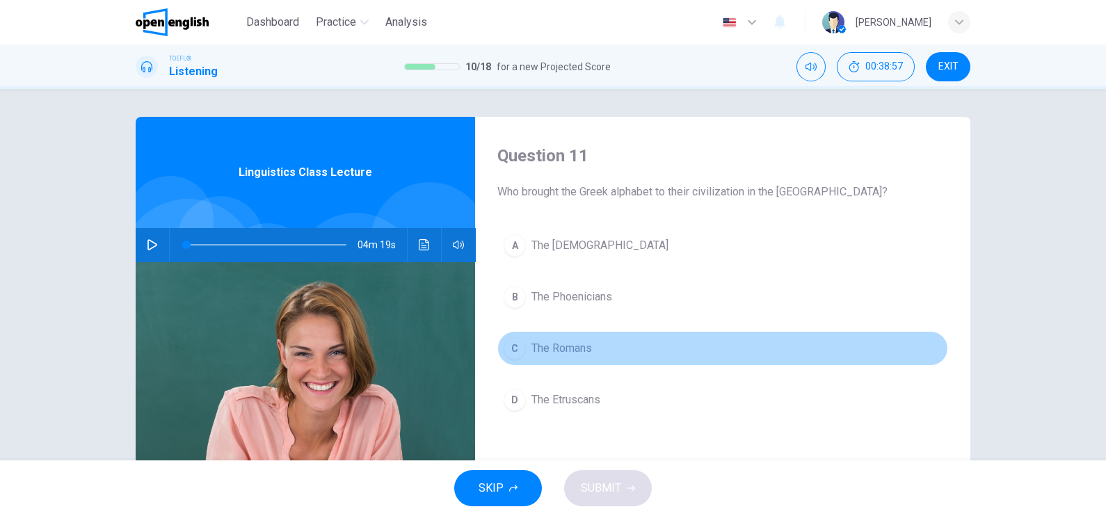
click at [583, 350] on span "The Romans" at bounding box center [561, 348] width 61 height 17
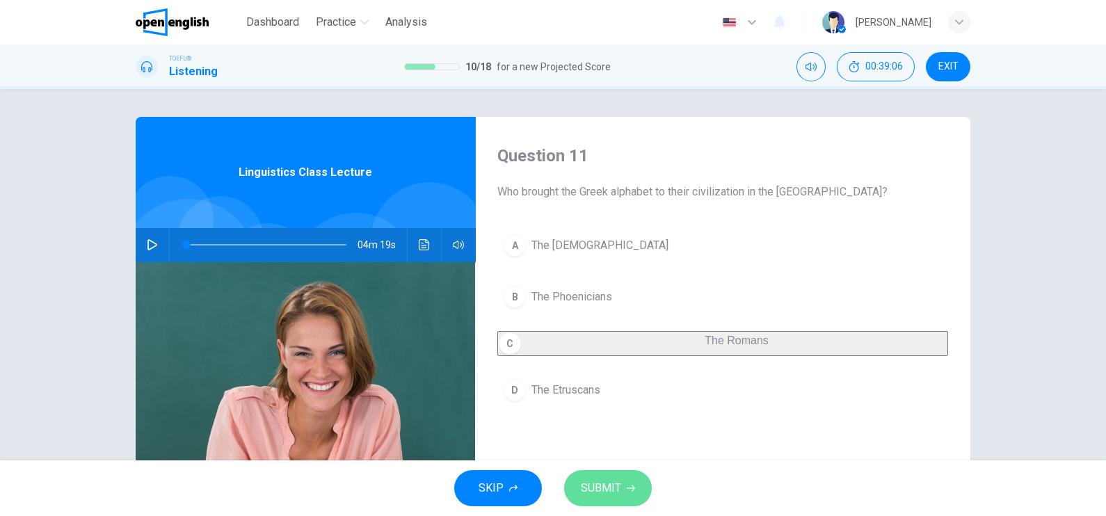
click at [614, 478] on button "SUBMIT" at bounding box center [608, 488] width 88 height 36
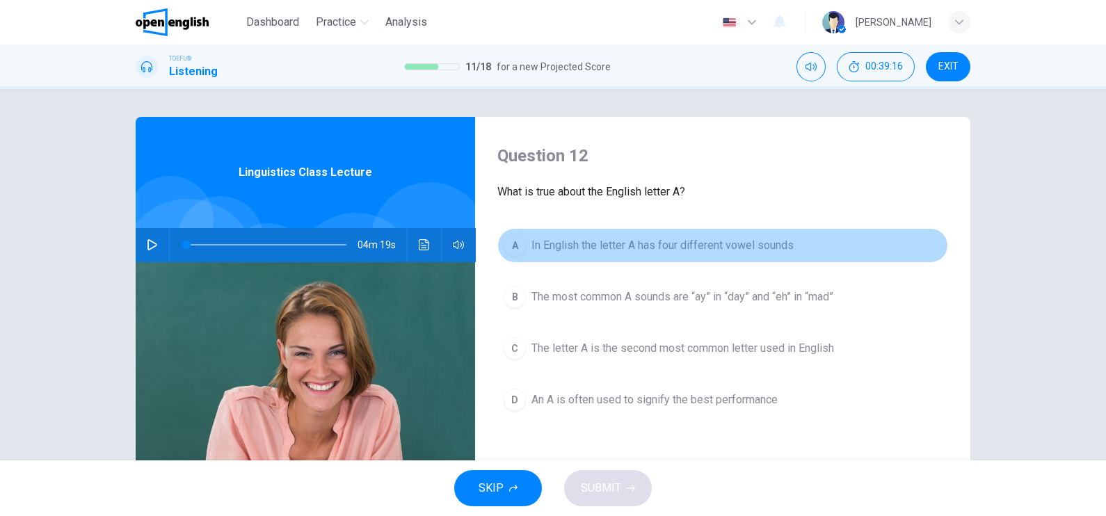
click at [692, 243] on span "In English the letter A has four different vowel sounds" at bounding box center [662, 245] width 262 height 17
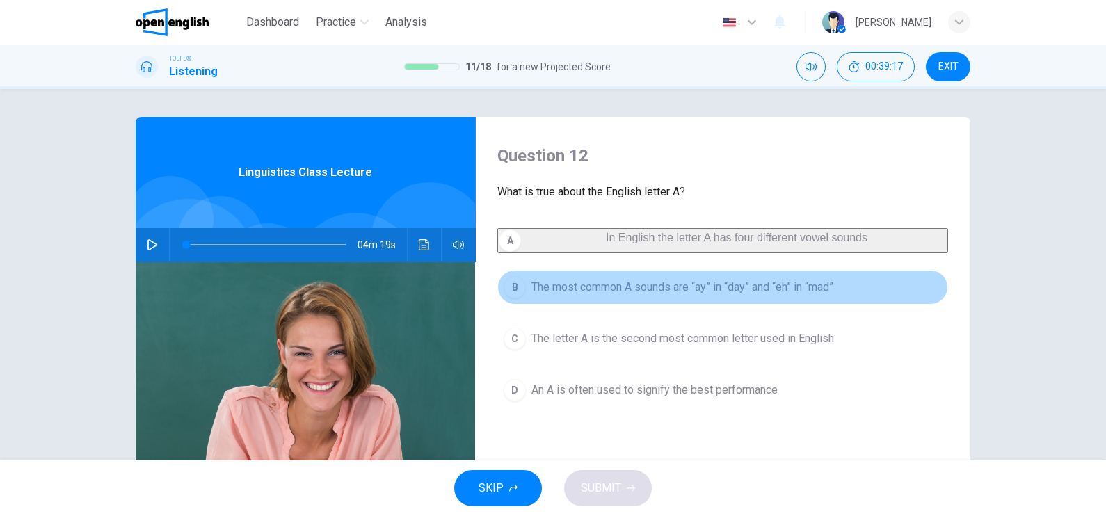
click at [669, 296] on span "The most common A sounds are “ay” in “day” and “eh” in “mad”" at bounding box center [682, 287] width 302 height 17
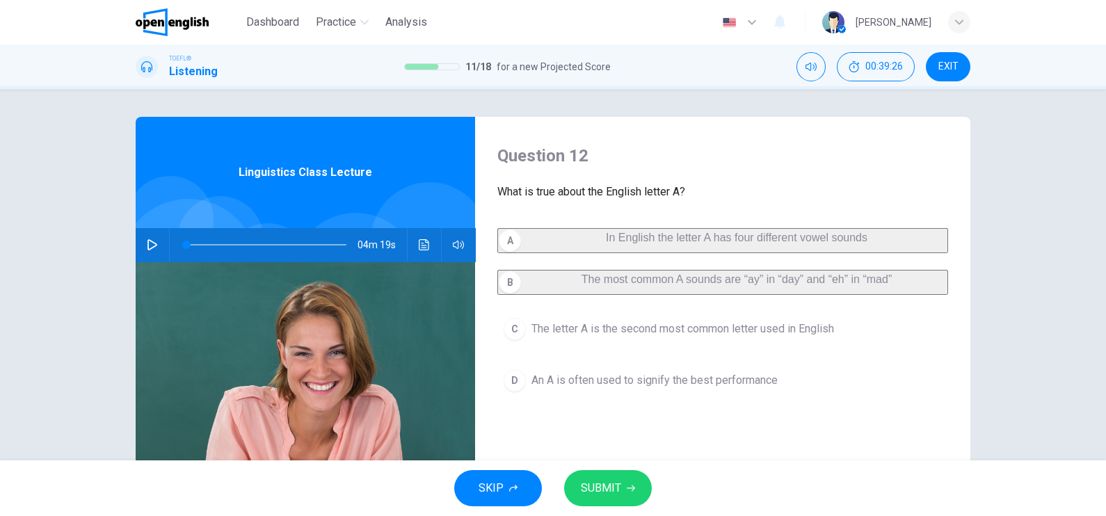
click at [675, 389] on span "An A is often used to signify the best performance" at bounding box center [654, 380] width 246 height 17
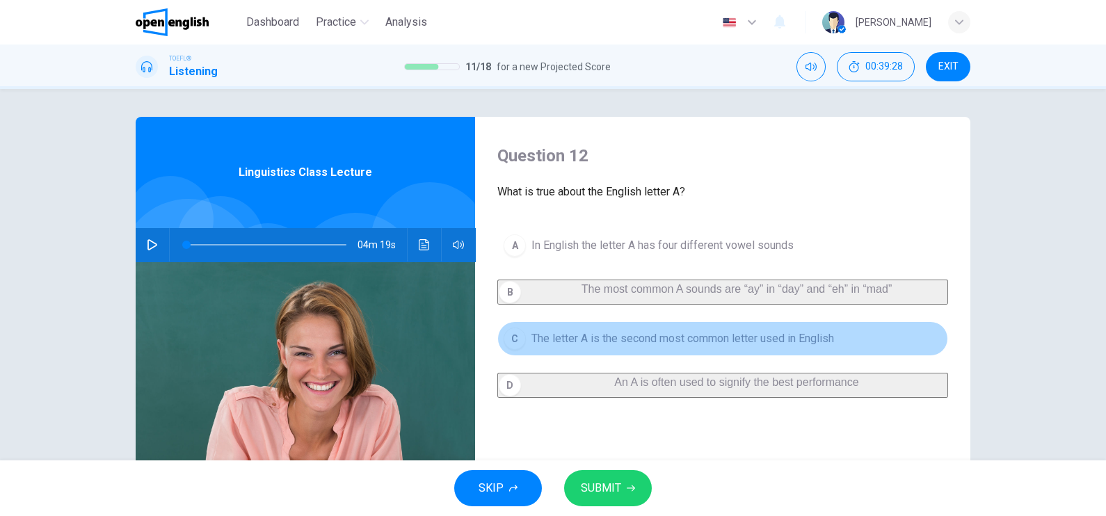
click at [700, 344] on span "The letter A is the second most common letter used in English" at bounding box center [682, 338] width 303 height 17
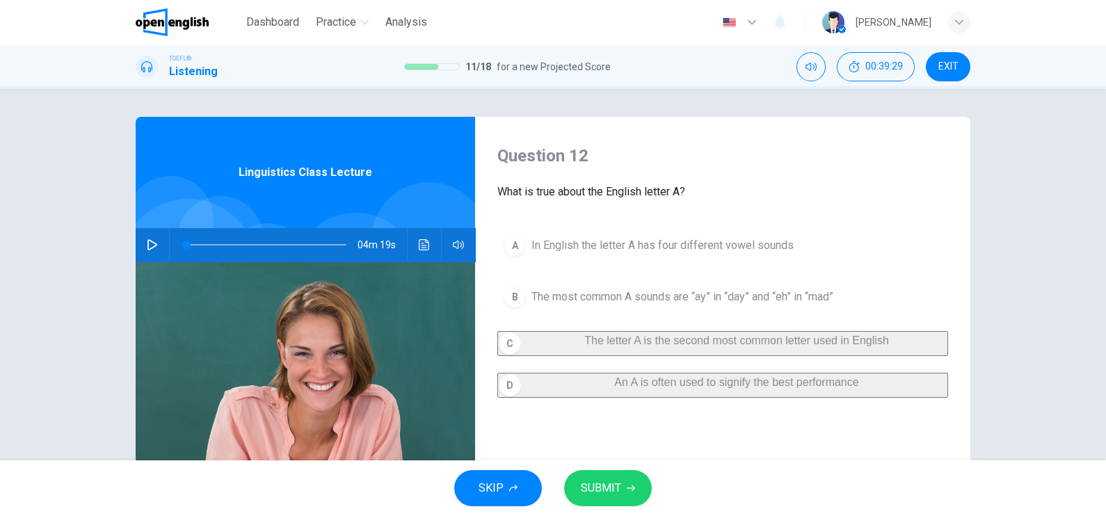
click at [631, 498] on button "SUBMIT" at bounding box center [608, 488] width 88 height 36
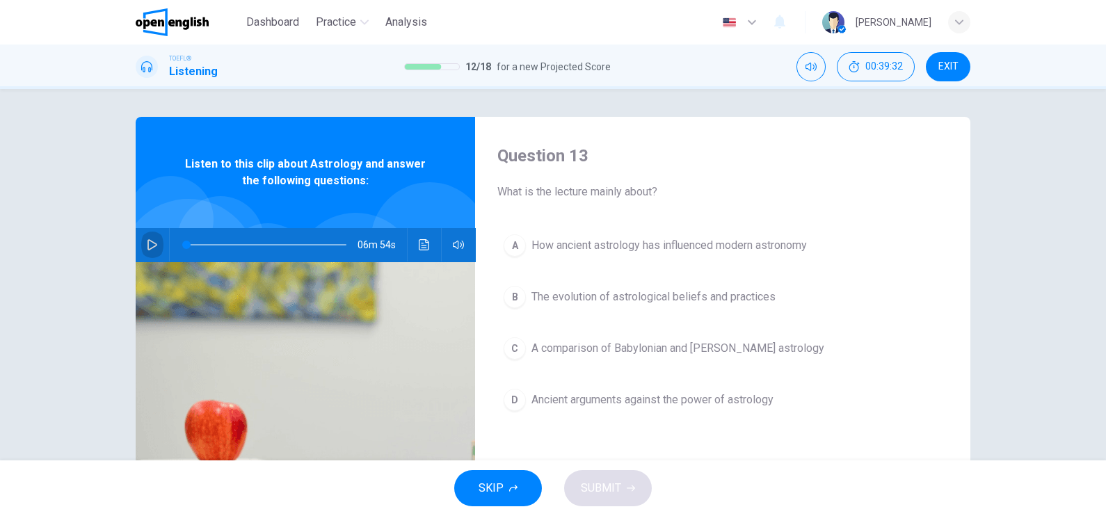
click at [144, 250] on button "button" at bounding box center [152, 244] width 22 height 33
type input "**"
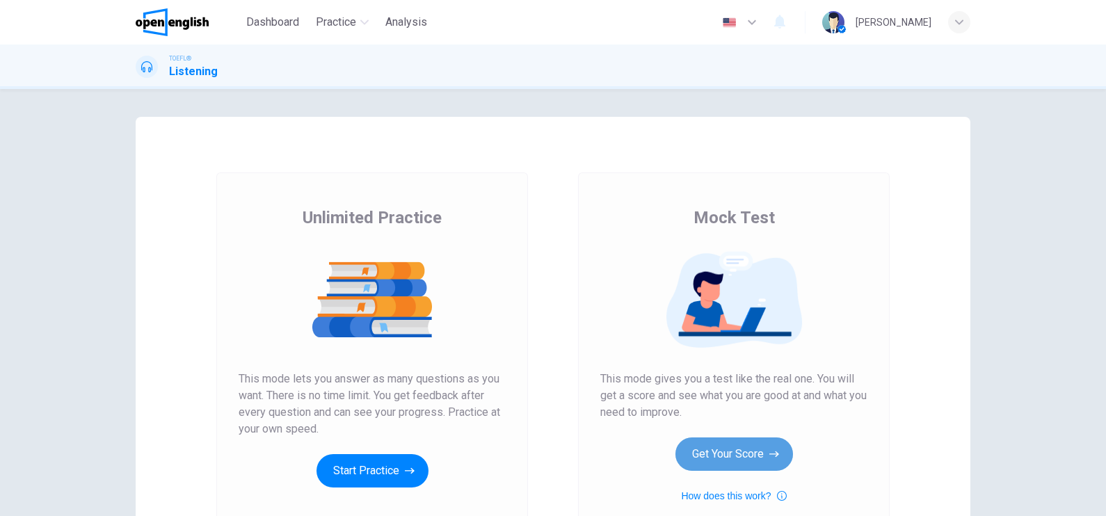
click at [730, 449] on button "Get Your Score" at bounding box center [734, 454] width 118 height 33
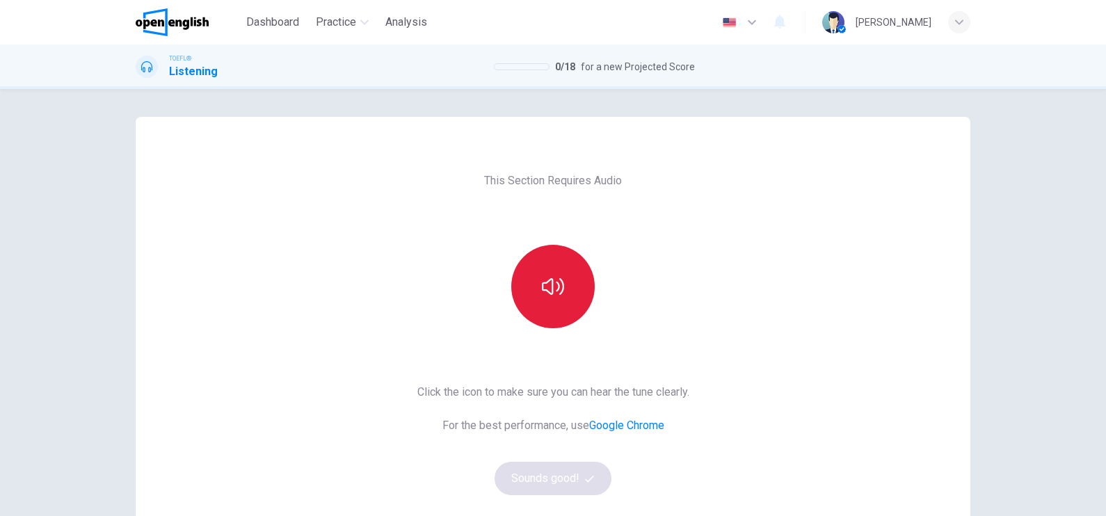
click at [545, 278] on icon "button" at bounding box center [553, 286] width 22 height 22
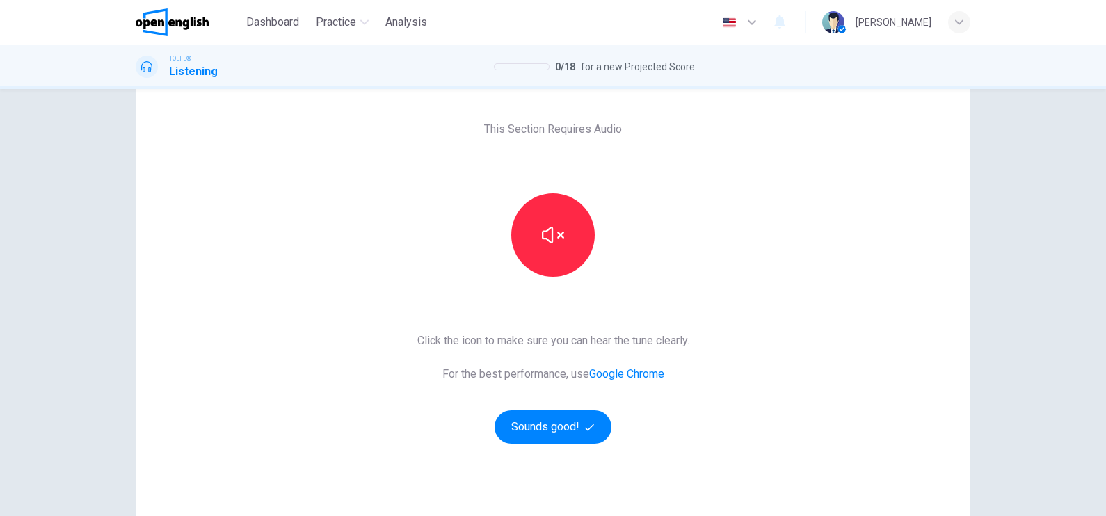
scroll to position [156, 0]
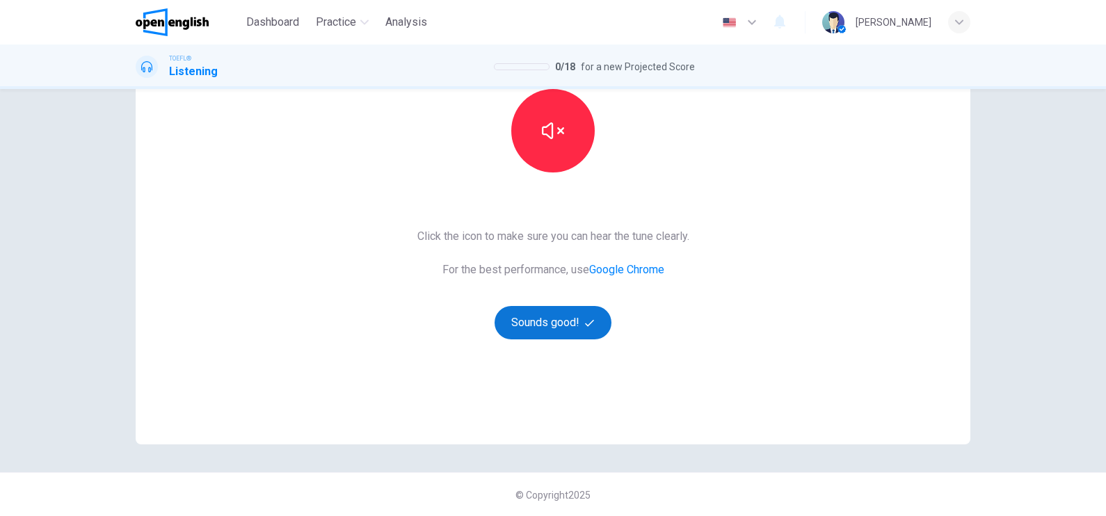
click at [559, 323] on button "Sounds good!" at bounding box center [553, 322] width 117 height 33
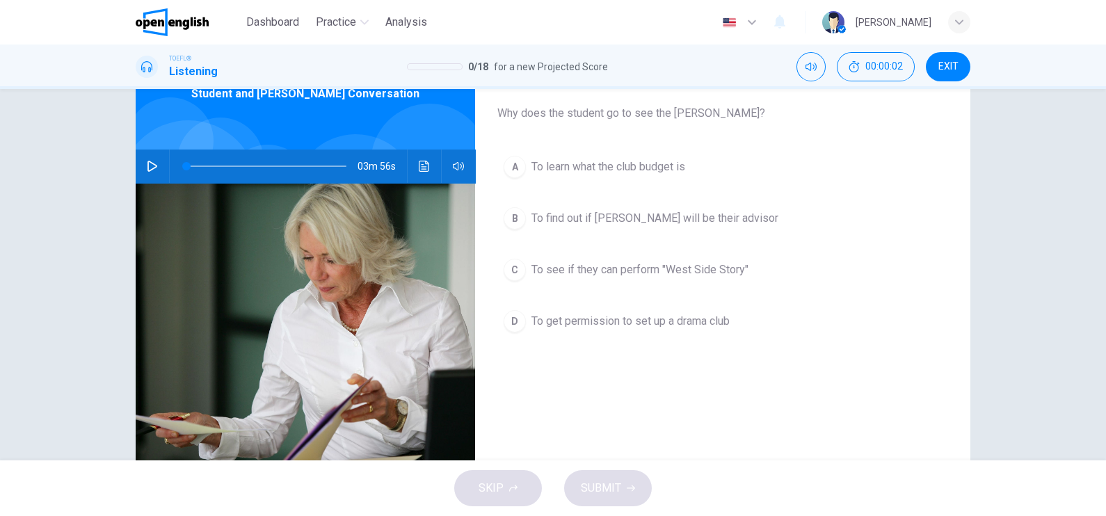
scroll to position [0, 0]
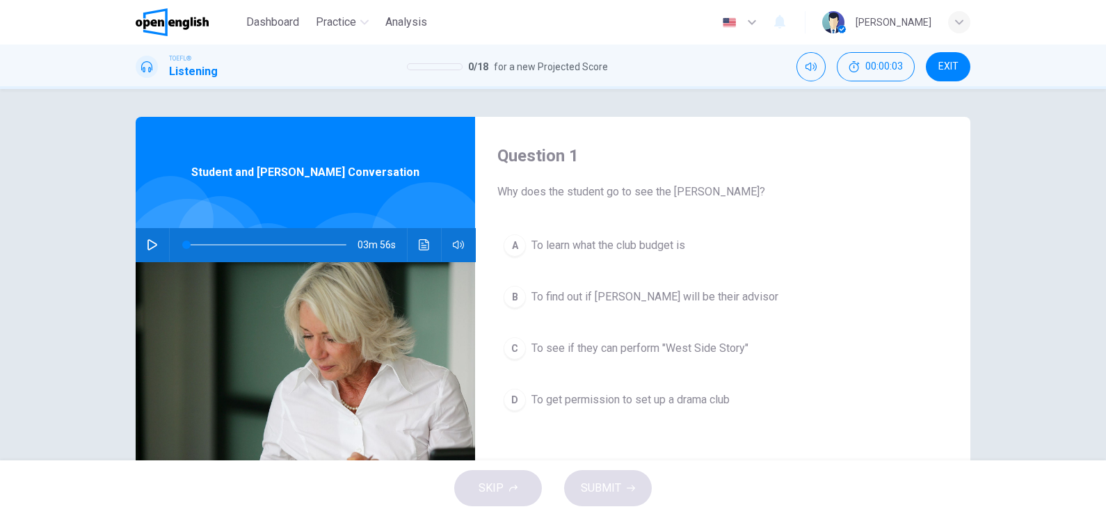
click at [147, 245] on icon "button" at bounding box center [152, 244] width 11 height 11
click at [709, 398] on span "To get permission to set up a drama club" at bounding box center [630, 400] width 198 height 17
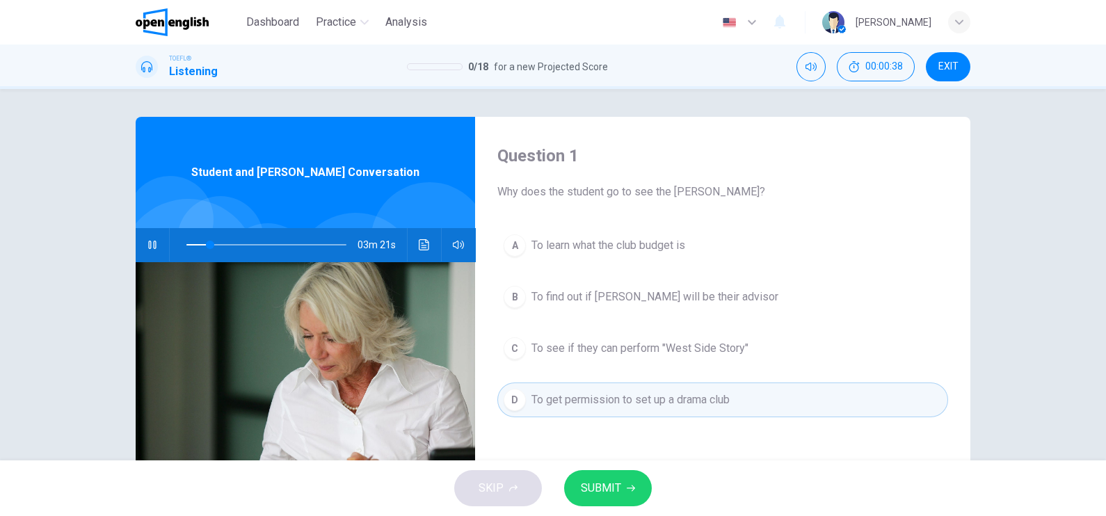
click at [629, 508] on div "SKIP SUBMIT" at bounding box center [553, 488] width 1106 height 56
click at [620, 491] on span "SUBMIT" at bounding box center [601, 488] width 40 height 19
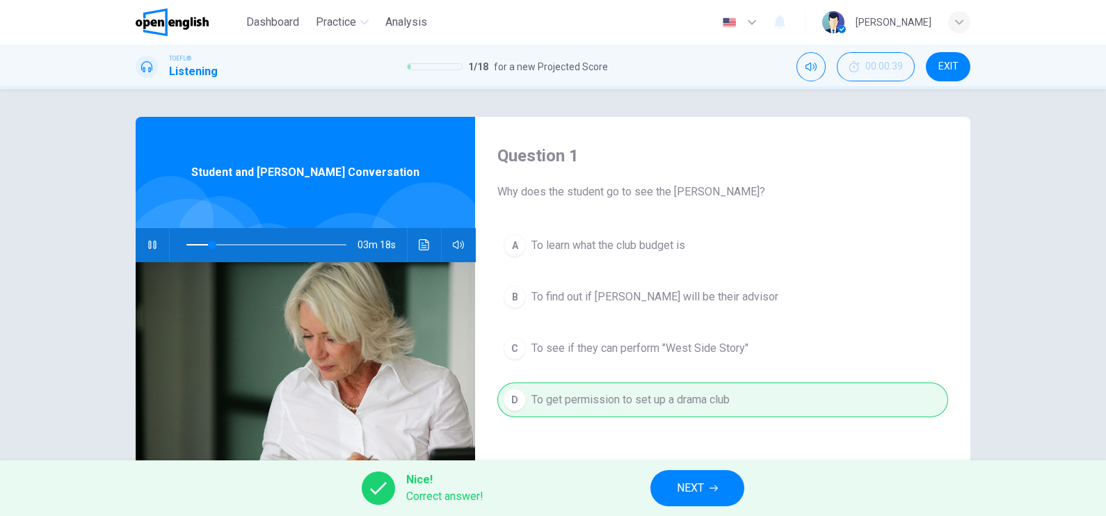
click at [696, 490] on span "NEXT" at bounding box center [690, 488] width 27 height 19
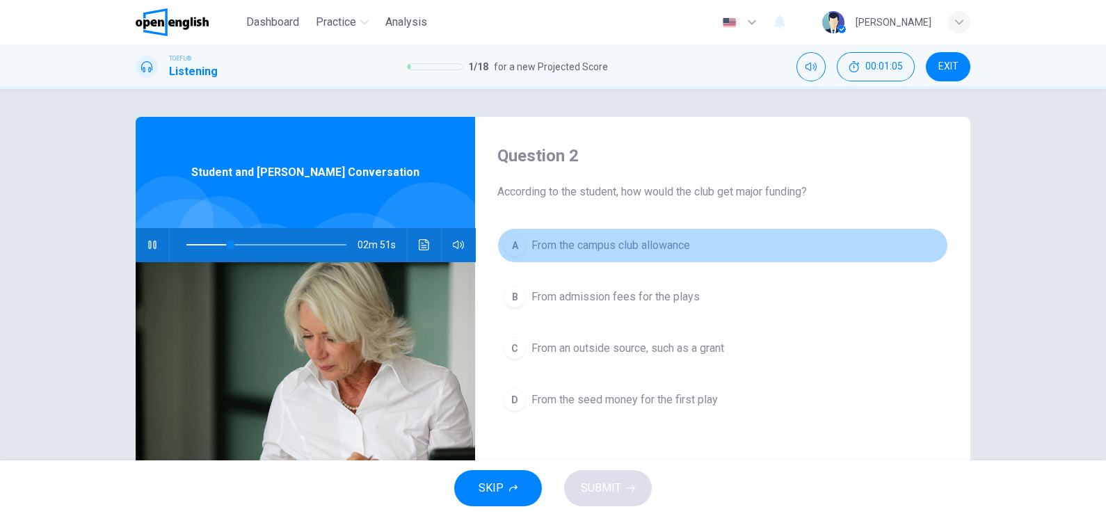
click at [619, 241] on span "From the campus club allowance" at bounding box center [610, 245] width 159 height 17
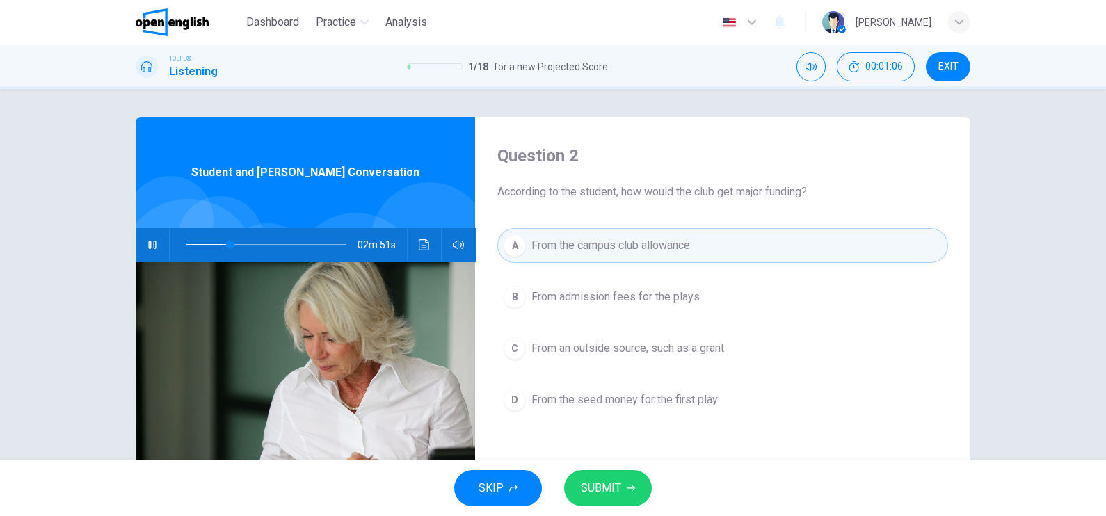
click at [609, 513] on div "SKIP SUBMIT" at bounding box center [553, 488] width 1106 height 56
click at [609, 490] on span "SUBMIT" at bounding box center [601, 488] width 40 height 19
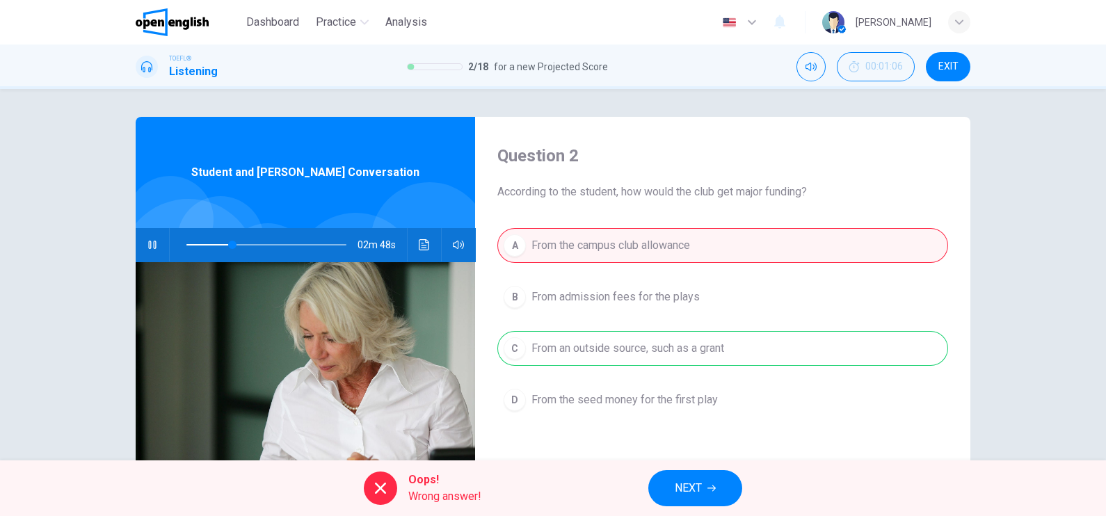
click at [695, 490] on span "NEXT" at bounding box center [688, 488] width 27 height 19
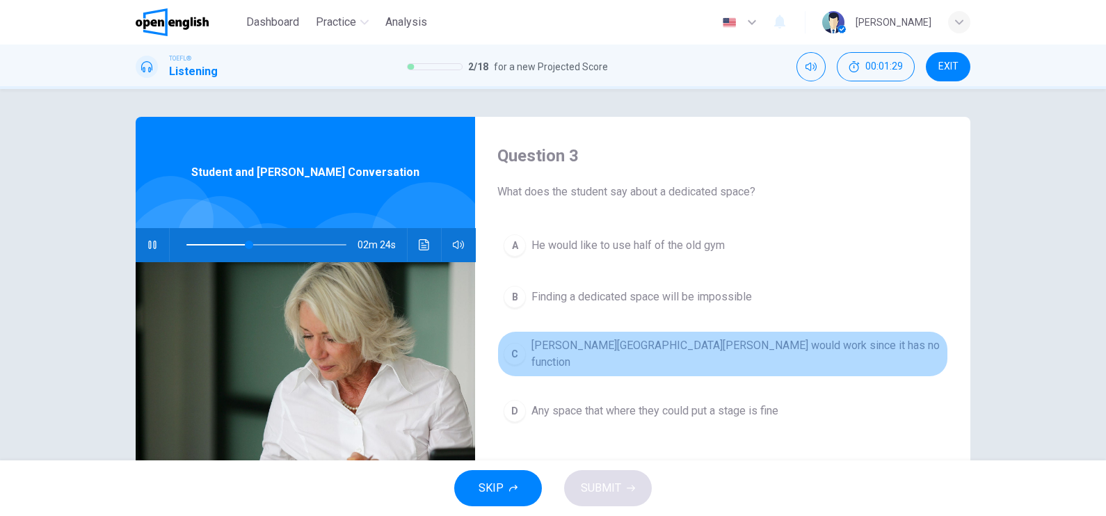
click at [714, 349] on span "Holbrook Hall would work since it has no function" at bounding box center [736, 353] width 410 height 33
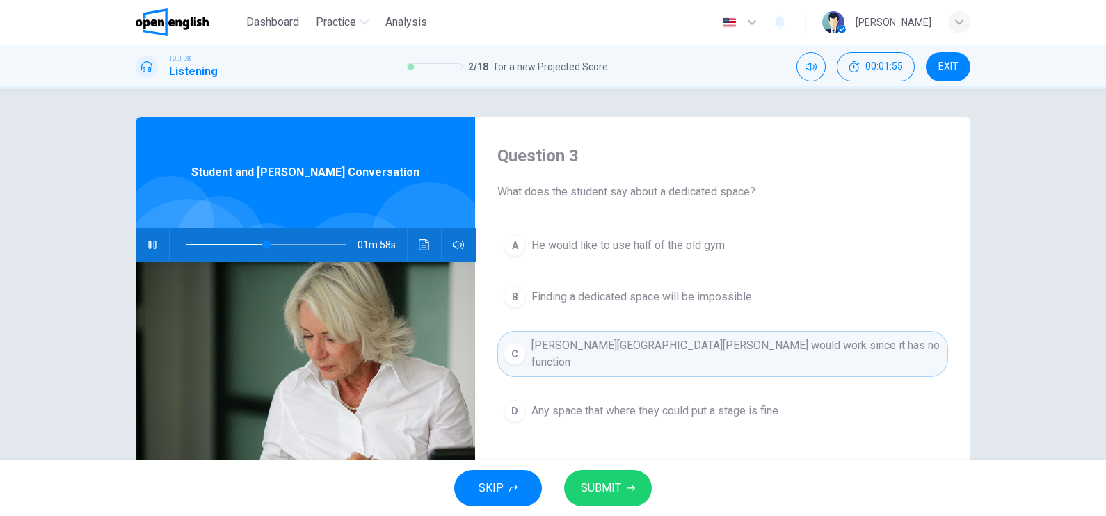
click at [598, 483] on span "SUBMIT" at bounding box center [601, 488] width 40 height 19
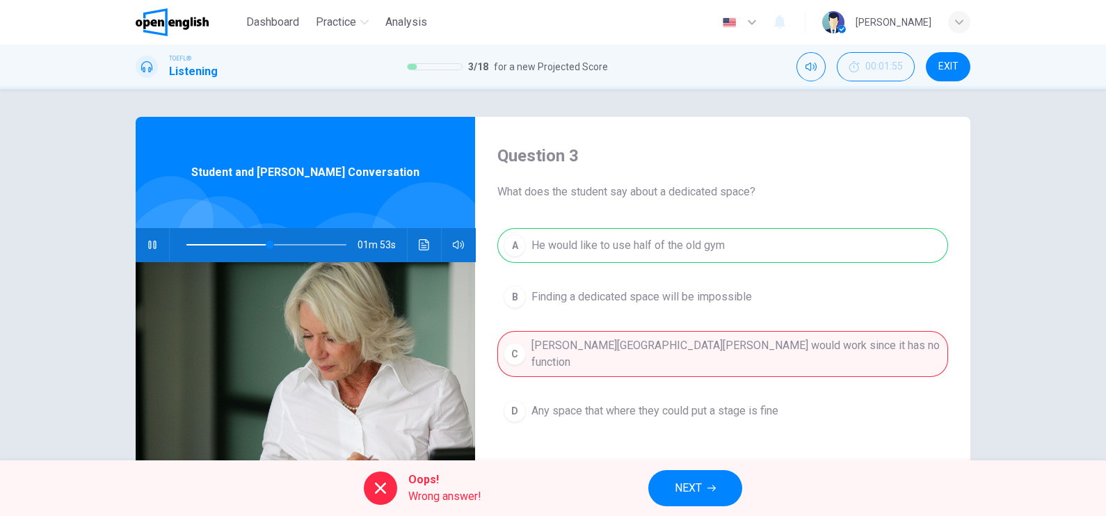
click at [705, 490] on button "NEXT" at bounding box center [695, 488] width 94 height 36
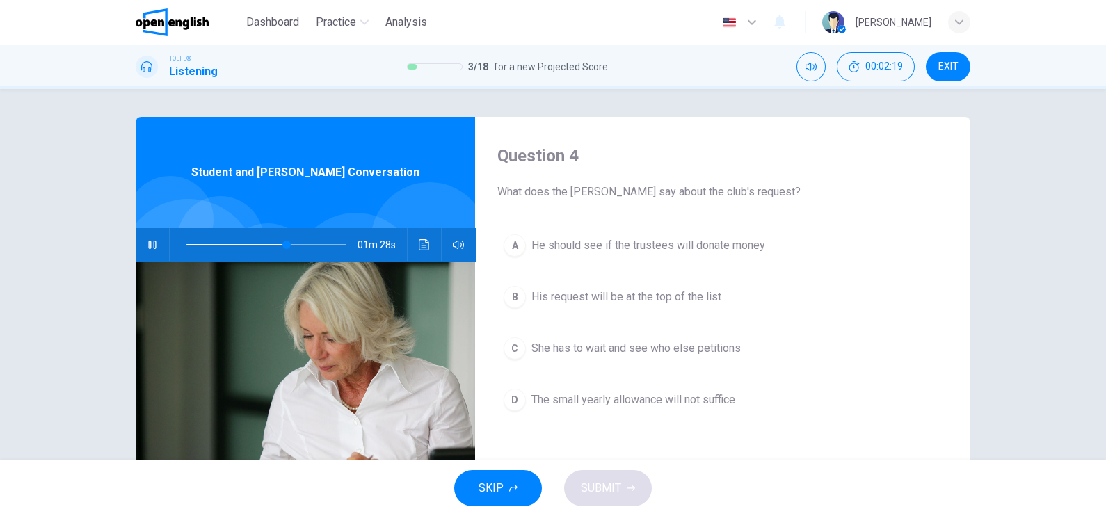
click at [672, 338] on button "C She has to wait and see who else petitions" at bounding box center [722, 348] width 451 height 35
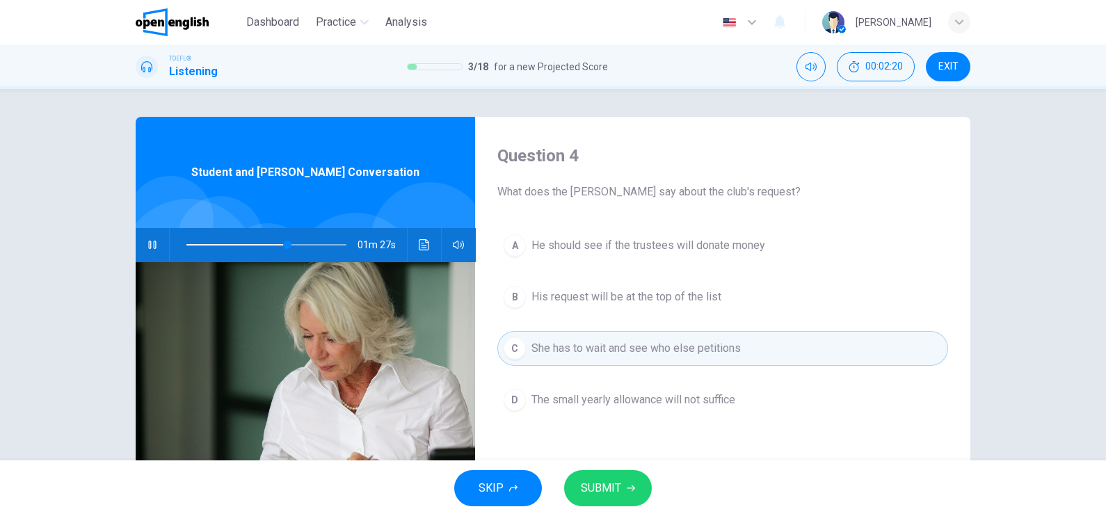
click at [604, 488] on span "SUBMIT" at bounding box center [601, 488] width 40 height 19
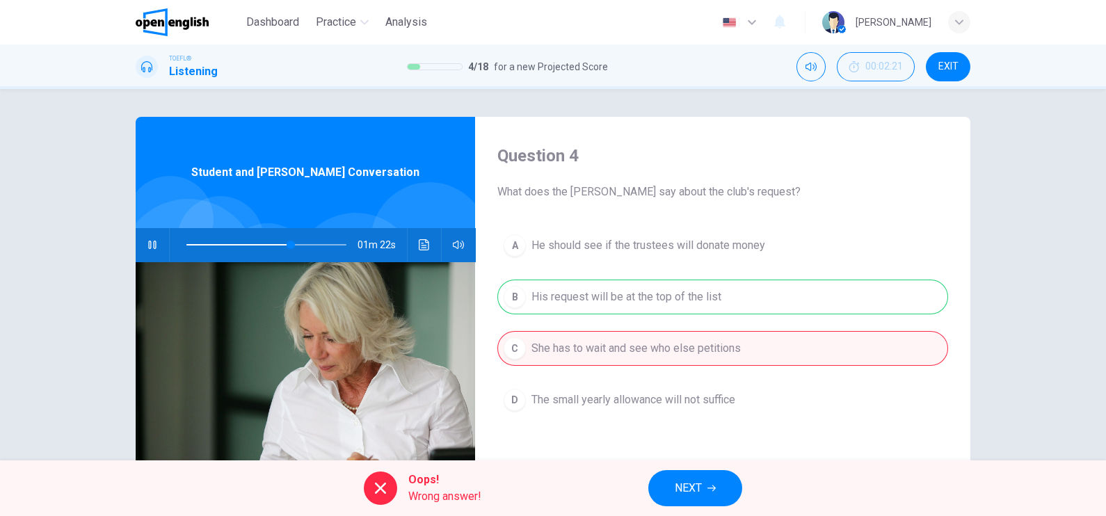
click at [665, 307] on div "A He should see if the trustees will donate money B His request will be at the …" at bounding box center [722, 336] width 451 height 217
drag, startPoint x: 696, startPoint y: 485, endPoint x: 697, endPoint y: 469, distance: 16.0
click at [697, 481] on span "NEXT" at bounding box center [688, 488] width 27 height 19
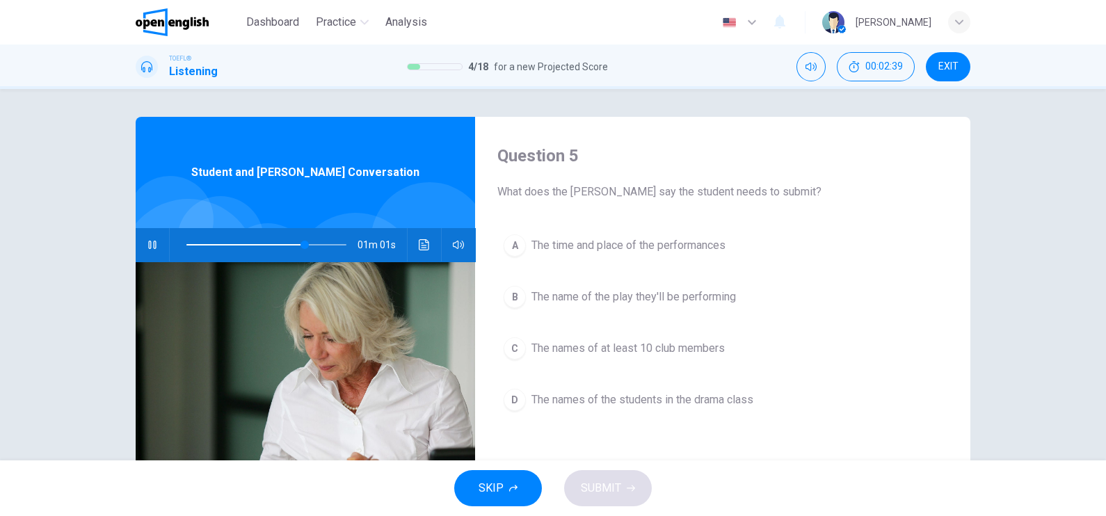
click at [672, 396] on span "The names of the students in the drama class" at bounding box center [642, 400] width 222 height 17
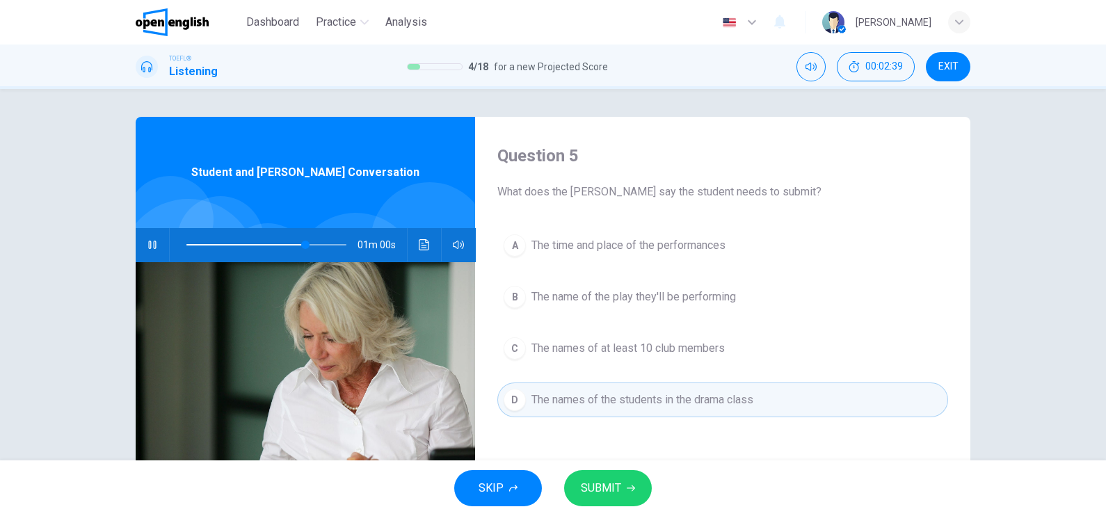
click at [621, 502] on button "SUBMIT" at bounding box center [608, 488] width 88 height 36
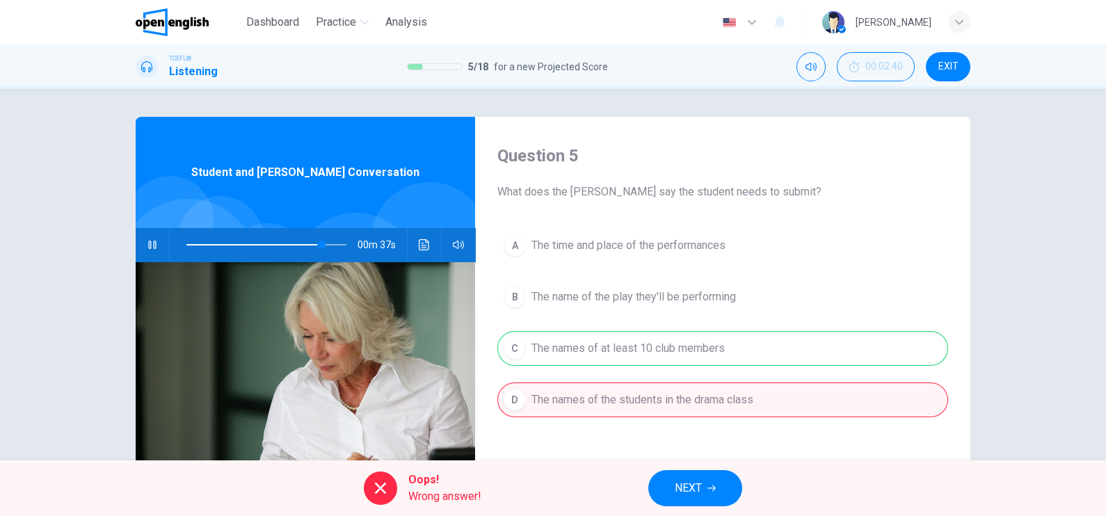
type input "**"
click at [703, 499] on button "NEXT" at bounding box center [695, 488] width 94 height 36
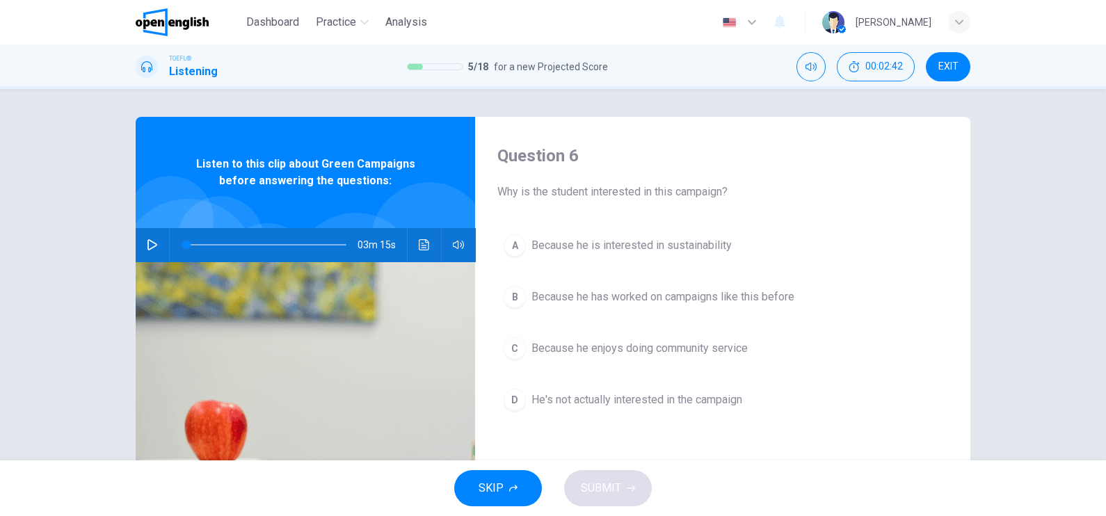
click at [155, 237] on button "button" at bounding box center [152, 244] width 22 height 33
type input "*"
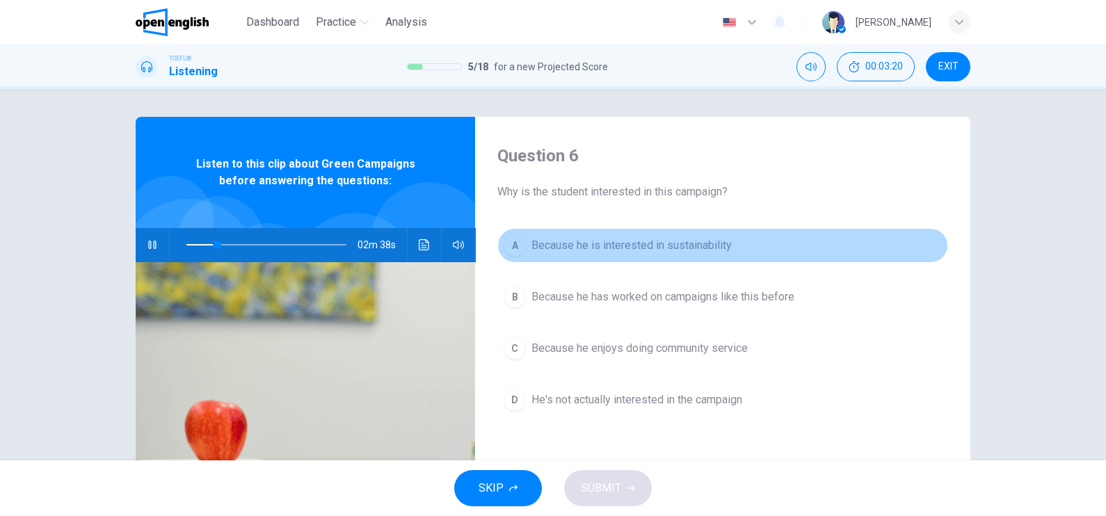
click at [648, 238] on span "Because he is interested in sustainability" at bounding box center [631, 245] width 200 height 17
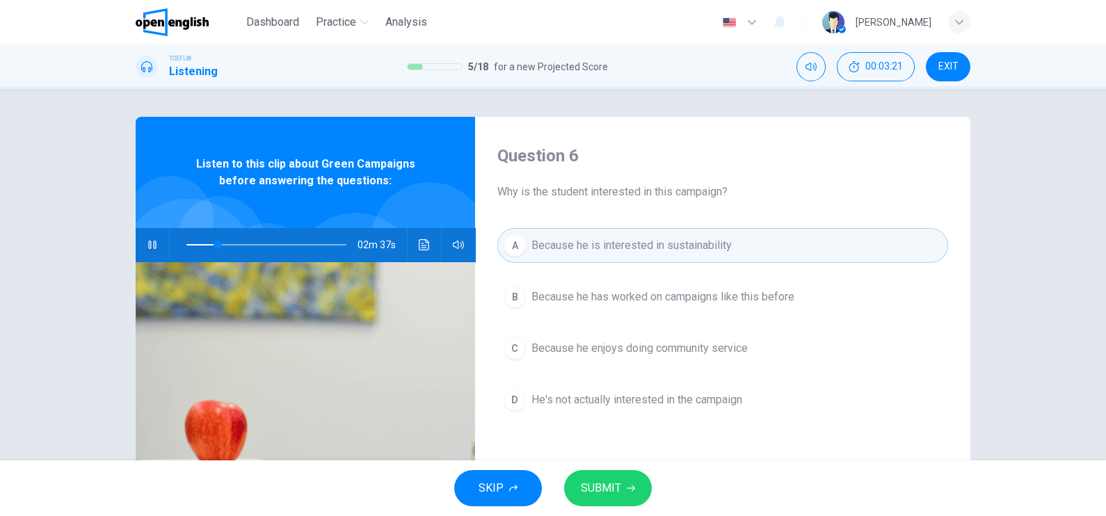
click at [636, 487] on button "SUBMIT" at bounding box center [608, 488] width 88 height 36
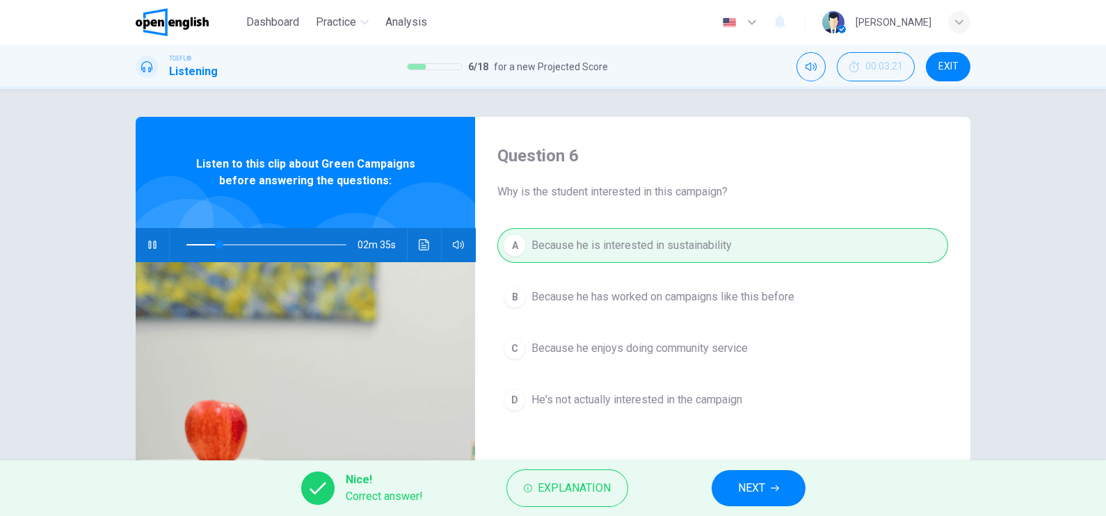
click at [775, 488] on icon "button" at bounding box center [775, 489] width 8 height 6
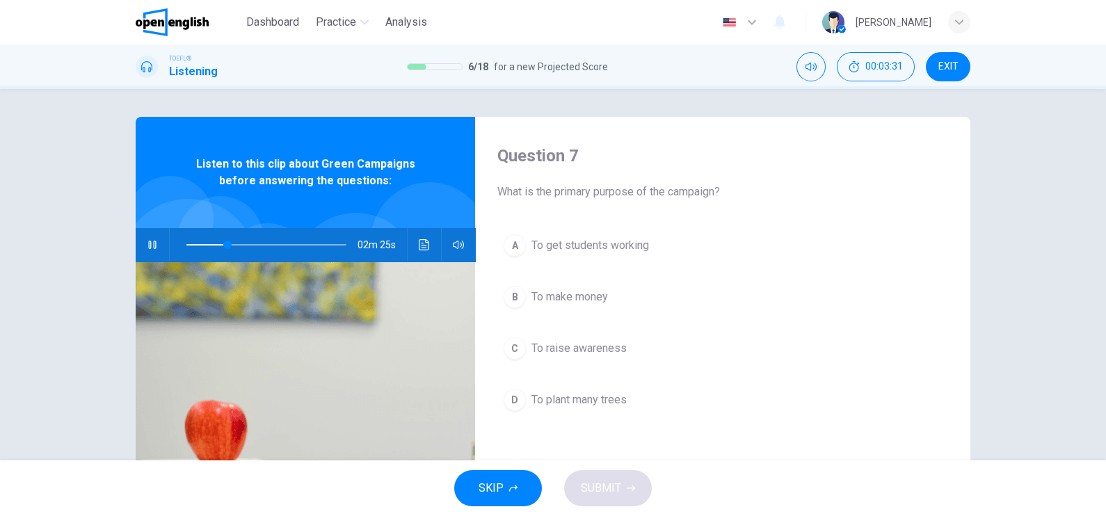
click at [637, 246] on span "To get students working" at bounding box center [590, 245] width 118 height 17
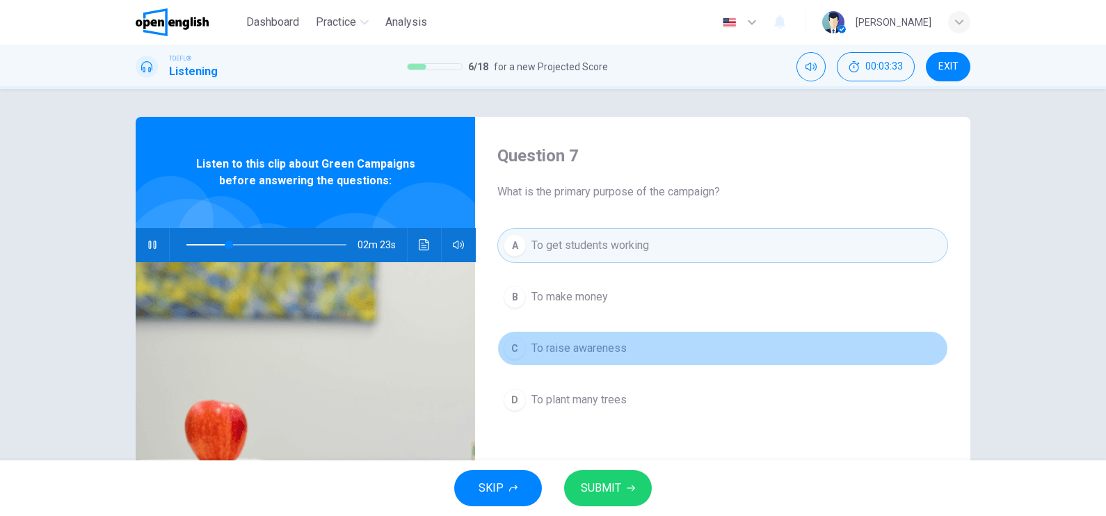
click at [607, 342] on span "To raise awareness" at bounding box center [578, 348] width 95 height 17
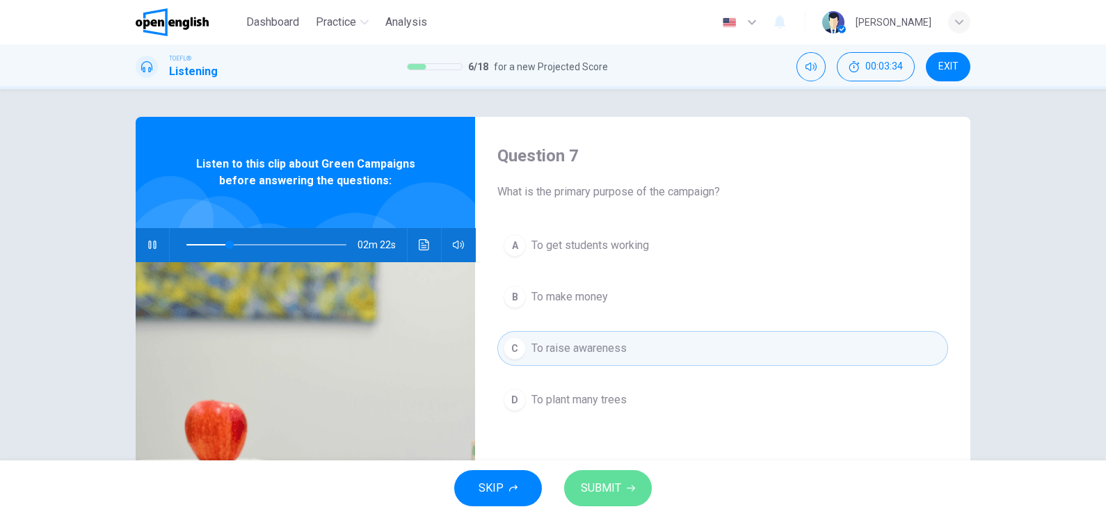
click at [620, 490] on span "SUBMIT" at bounding box center [601, 488] width 40 height 19
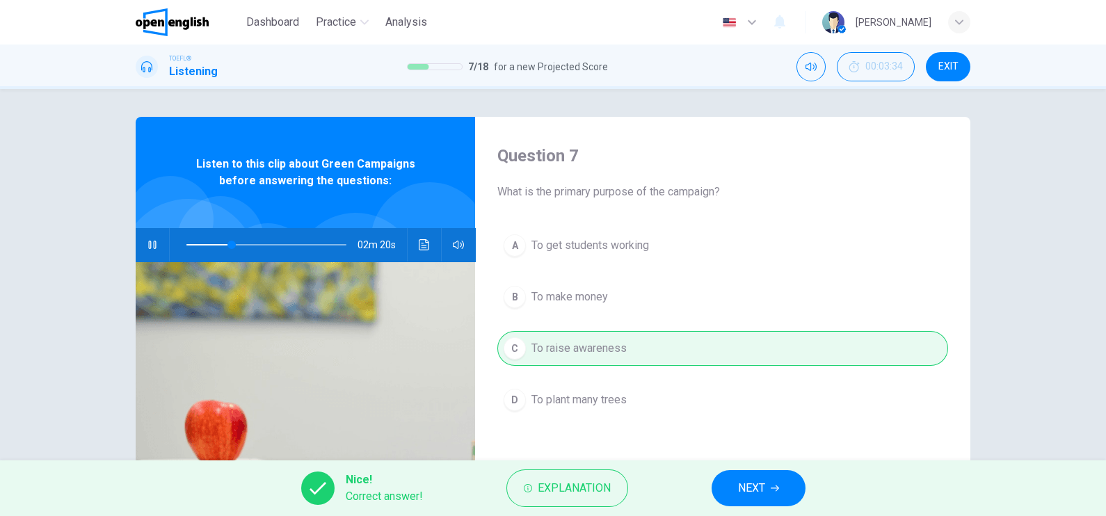
click at [746, 483] on span "NEXT" at bounding box center [751, 488] width 27 height 19
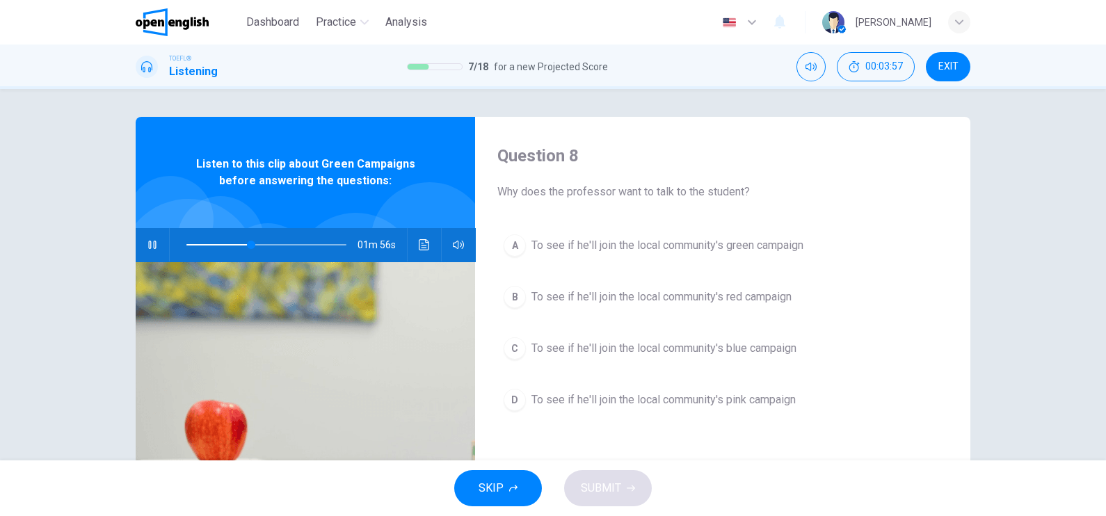
click at [752, 239] on span "To see if he'll join the local community's green campaign" at bounding box center [667, 245] width 272 height 17
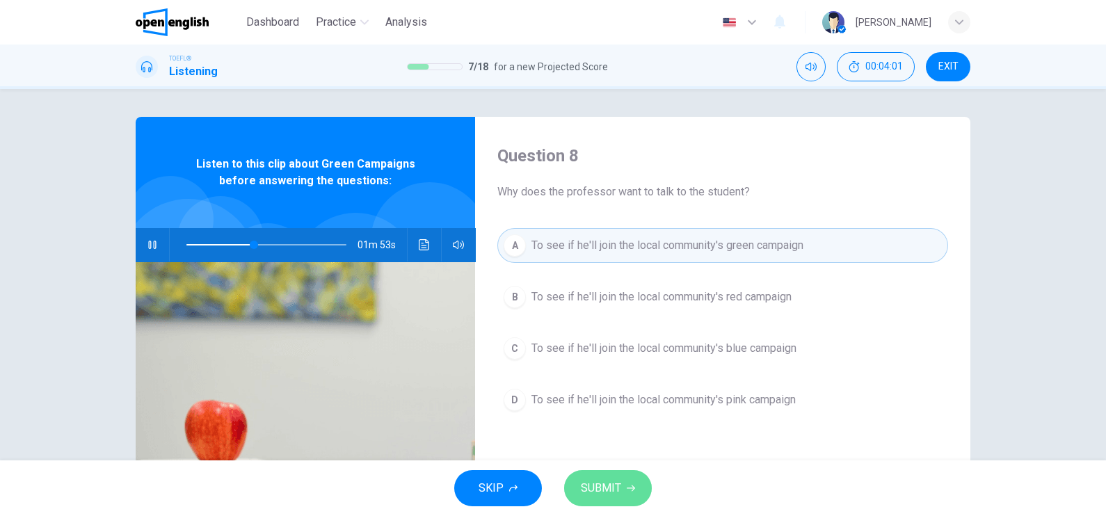
click at [620, 480] on button "SUBMIT" at bounding box center [608, 488] width 88 height 36
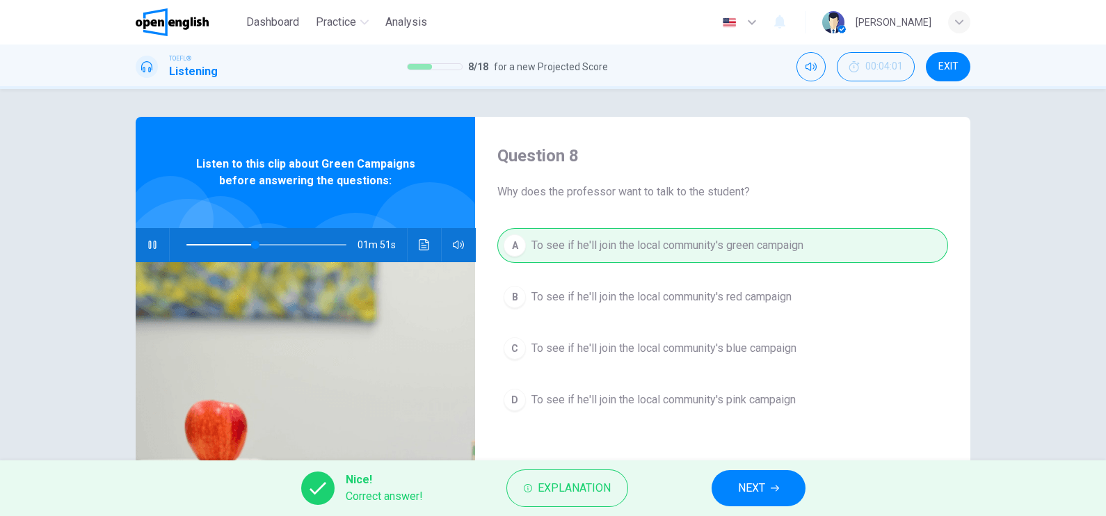
click at [762, 490] on span "NEXT" at bounding box center [751, 488] width 27 height 19
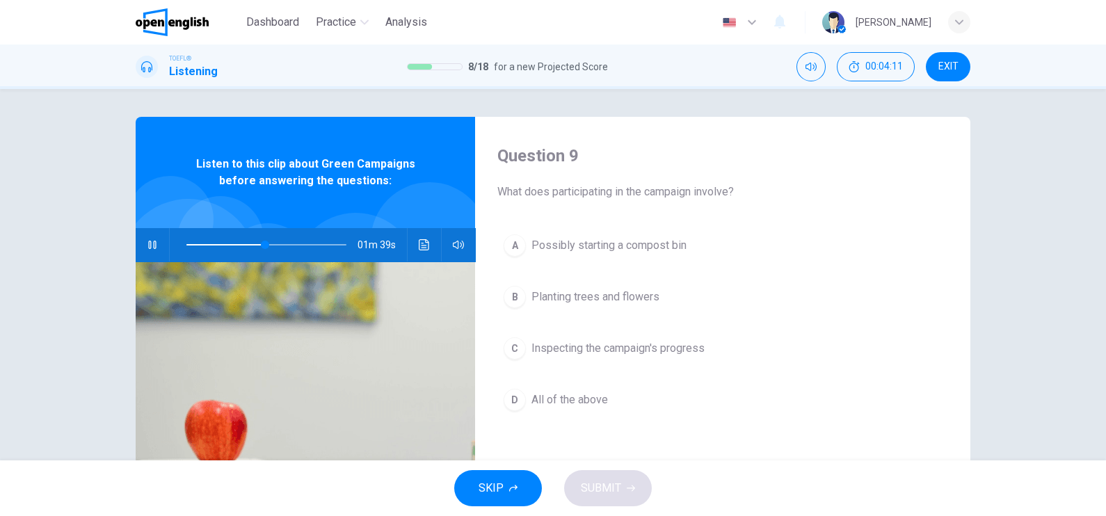
click at [667, 292] on button "B Planting trees and flowers" at bounding box center [722, 297] width 451 height 35
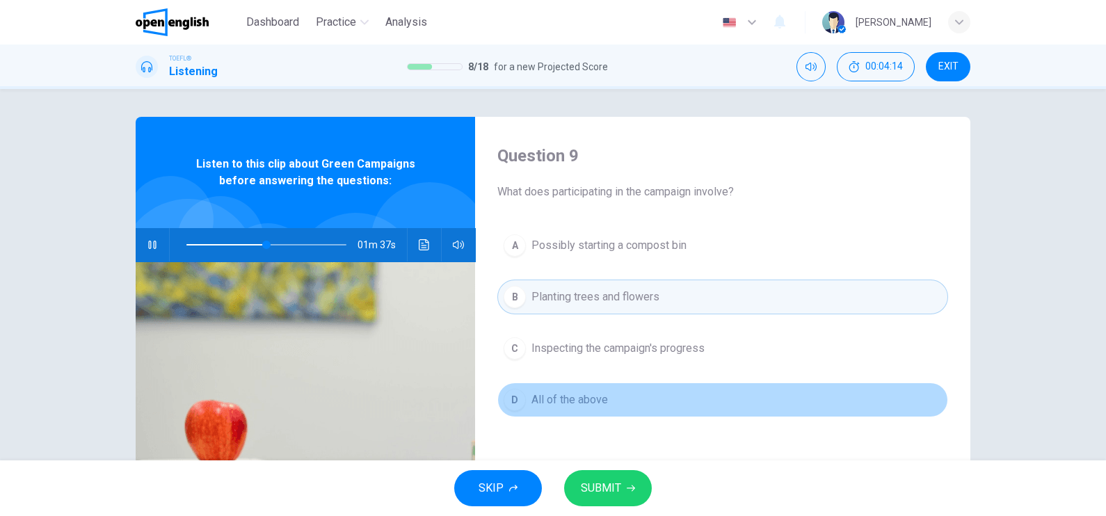
click at [602, 399] on span "All of the above" at bounding box center [569, 400] width 77 height 17
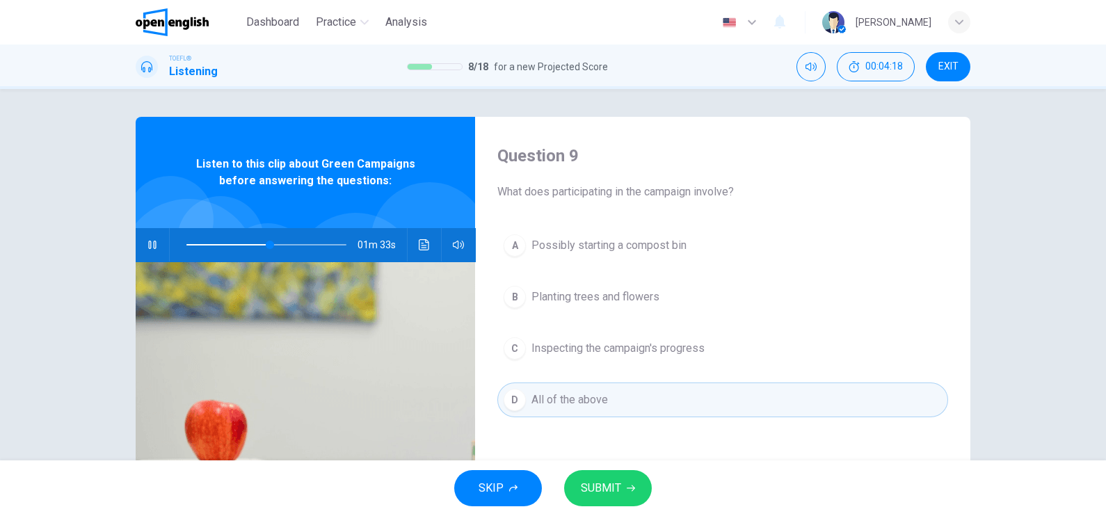
click at [619, 489] on span "SUBMIT" at bounding box center [601, 488] width 40 height 19
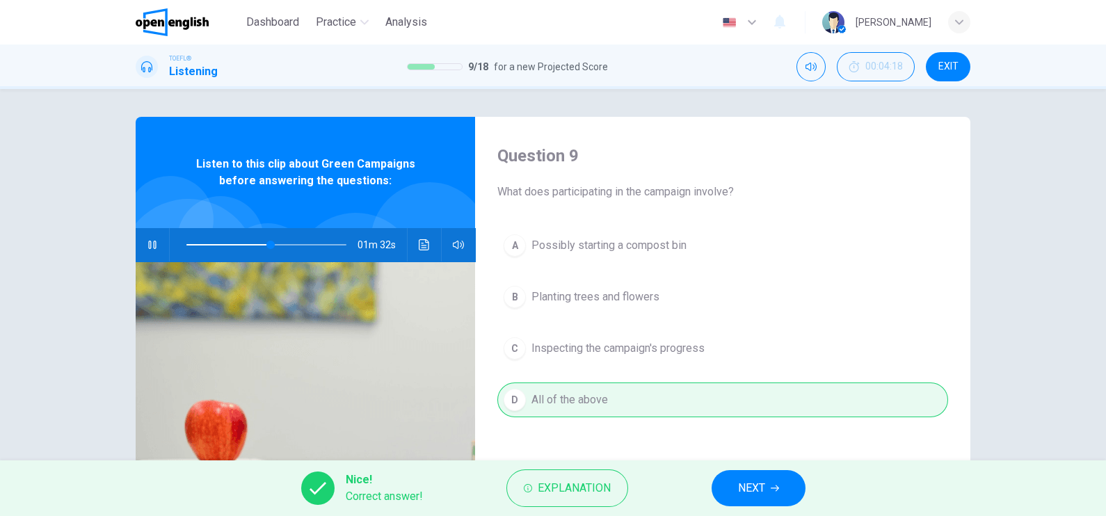
type input "**"
click at [748, 495] on span "NEXT" at bounding box center [751, 488] width 27 height 19
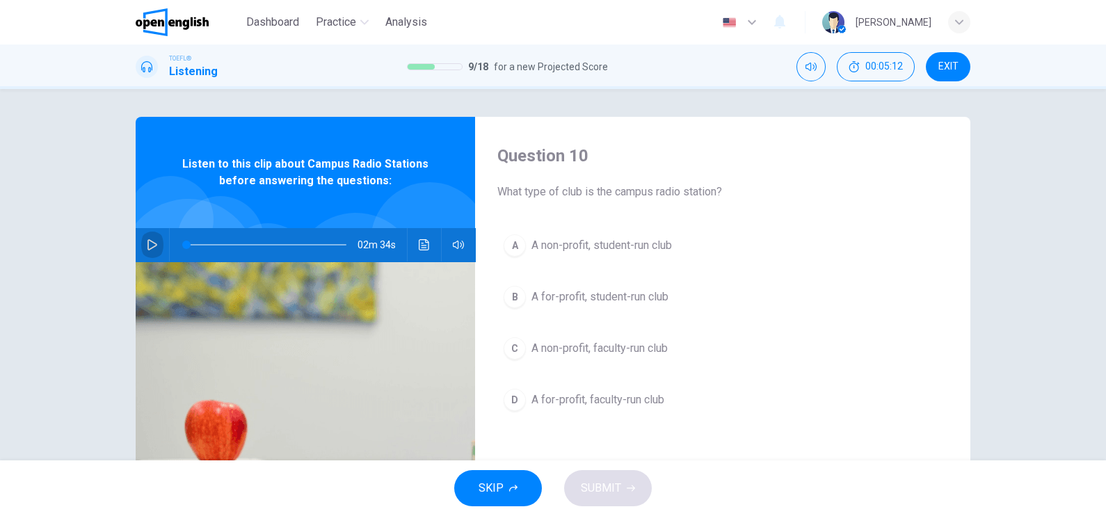
click at [147, 240] on icon "button" at bounding box center [152, 244] width 10 height 11
click at [309, 244] on span at bounding box center [266, 244] width 160 height 1
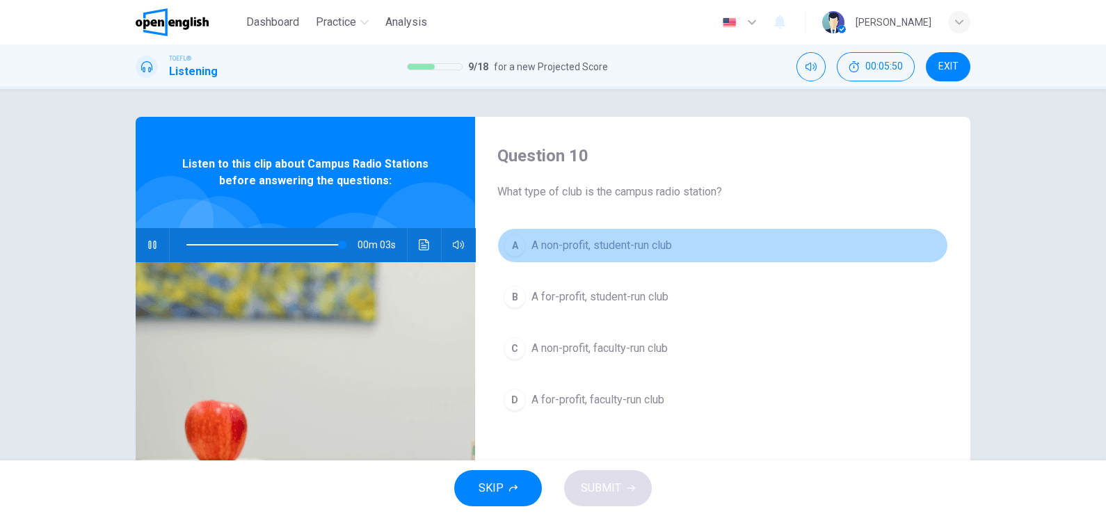
click at [603, 240] on span "A non-profit, student-run club" at bounding box center [601, 245] width 141 height 17
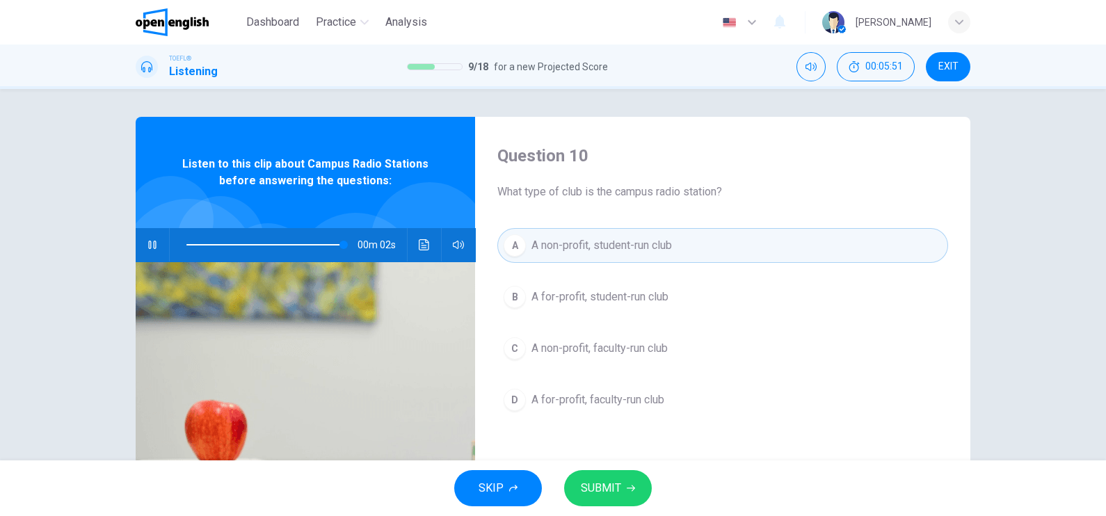
click at [591, 486] on span "SUBMIT" at bounding box center [601, 488] width 40 height 19
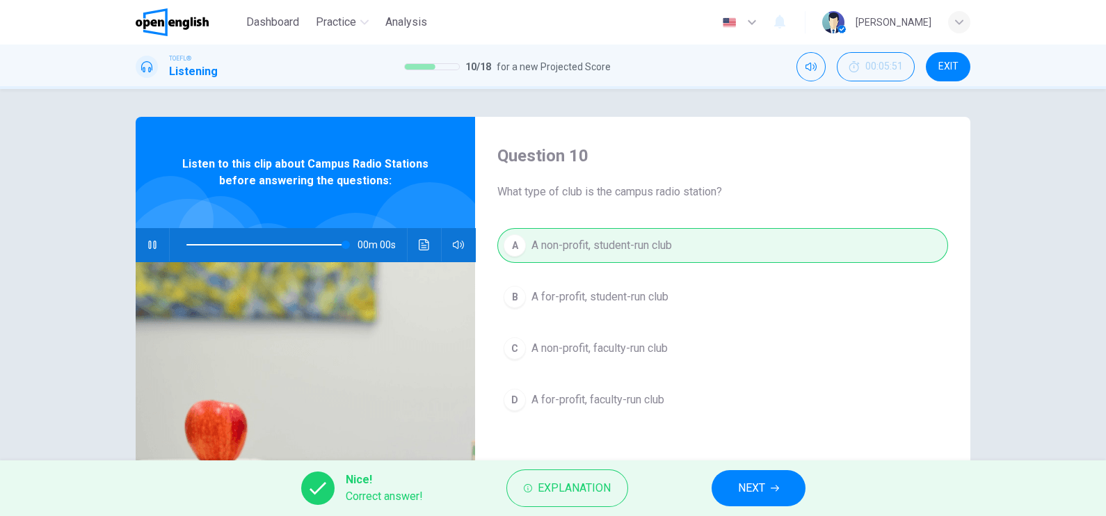
click at [767, 495] on button "NEXT" at bounding box center [759, 488] width 94 height 36
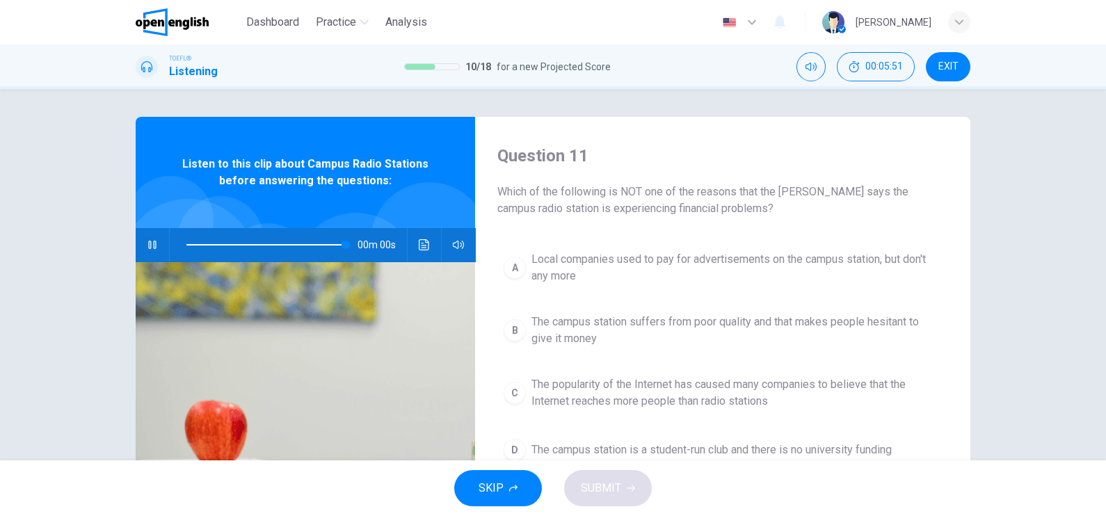
type input "*"
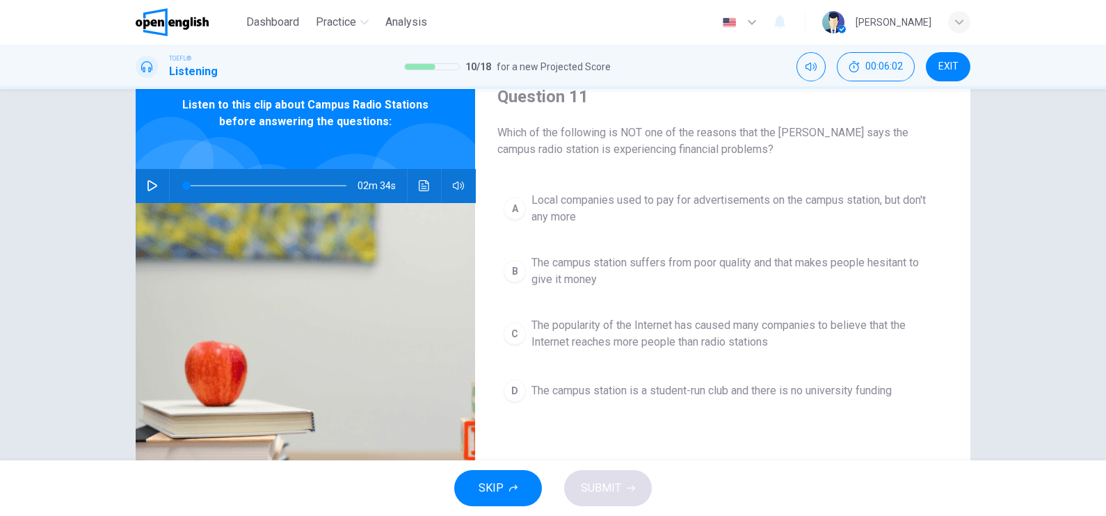
scroll to position [86, 0]
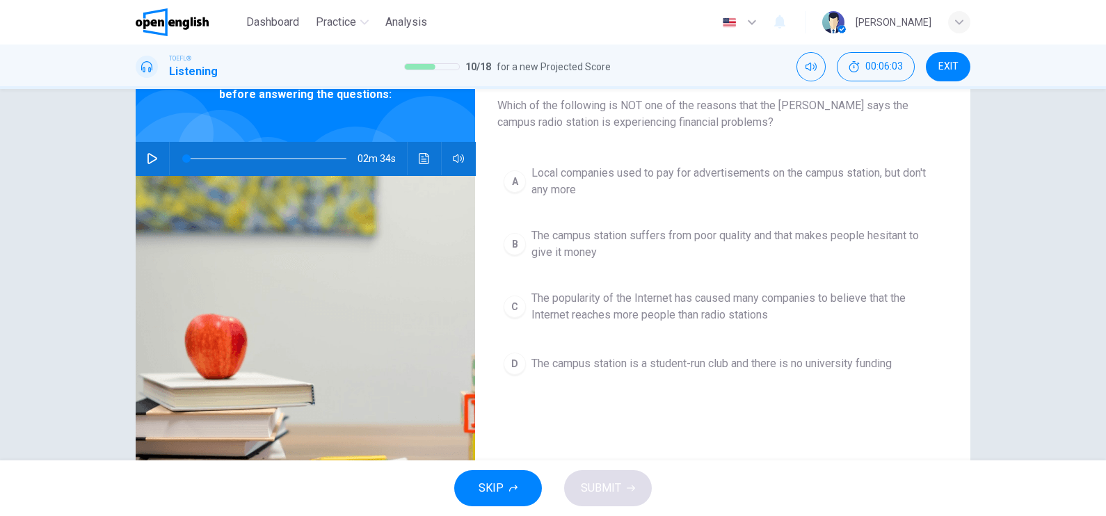
click at [632, 301] on span "The popularity of the Internet has caused many companies to believe that the In…" at bounding box center [736, 306] width 410 height 33
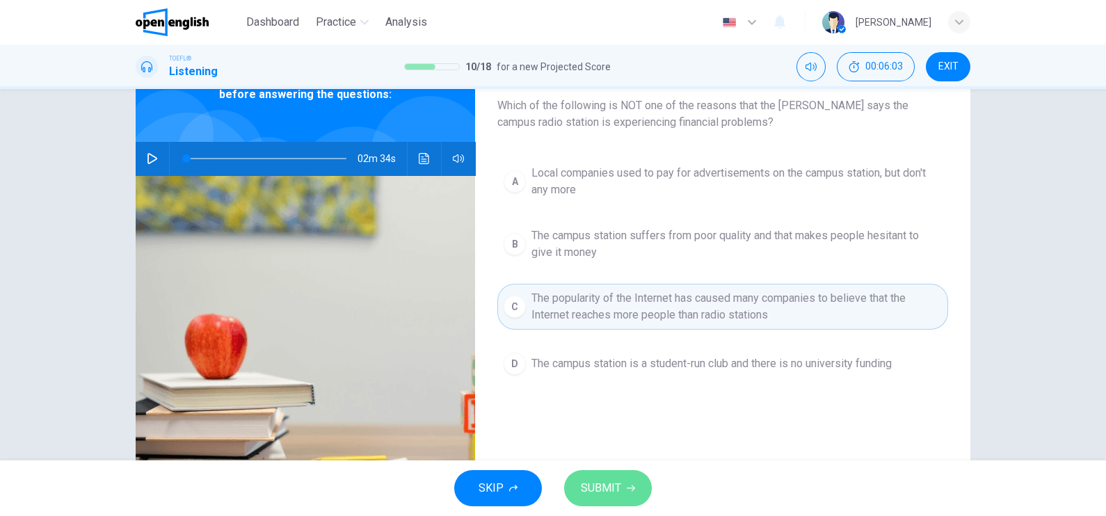
click at [602, 492] on span "SUBMIT" at bounding box center [601, 488] width 40 height 19
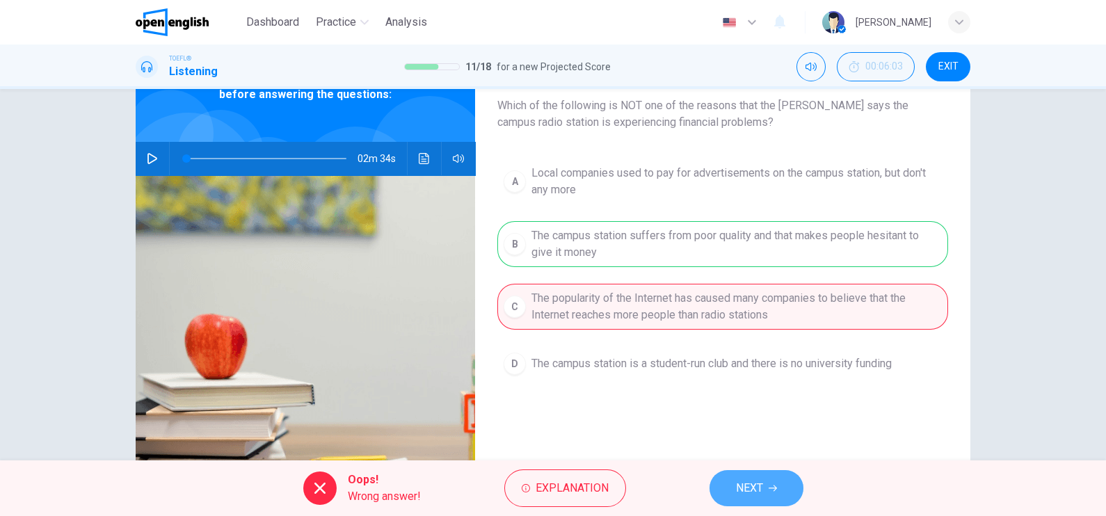
click at [769, 501] on button "NEXT" at bounding box center [756, 488] width 94 height 36
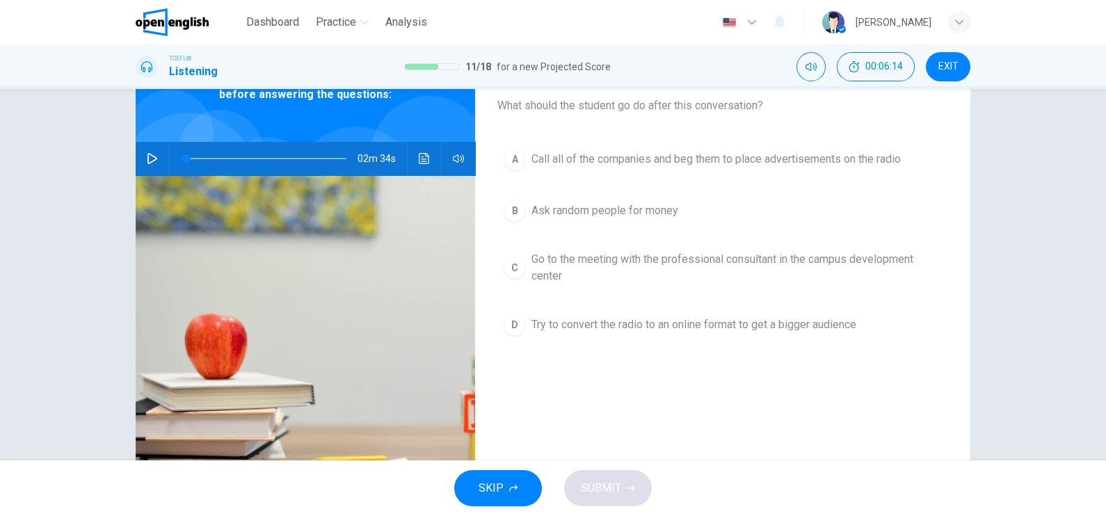
click at [652, 323] on span "Try to convert the radio to an online format to get a bigger audience" at bounding box center [693, 324] width 325 height 17
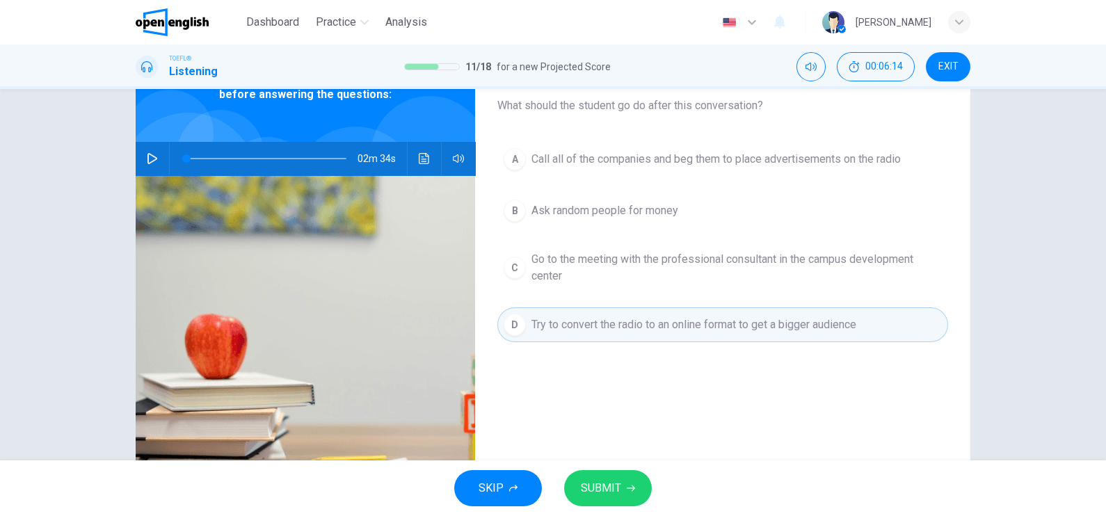
click at [593, 474] on button "SUBMIT" at bounding box center [608, 488] width 88 height 36
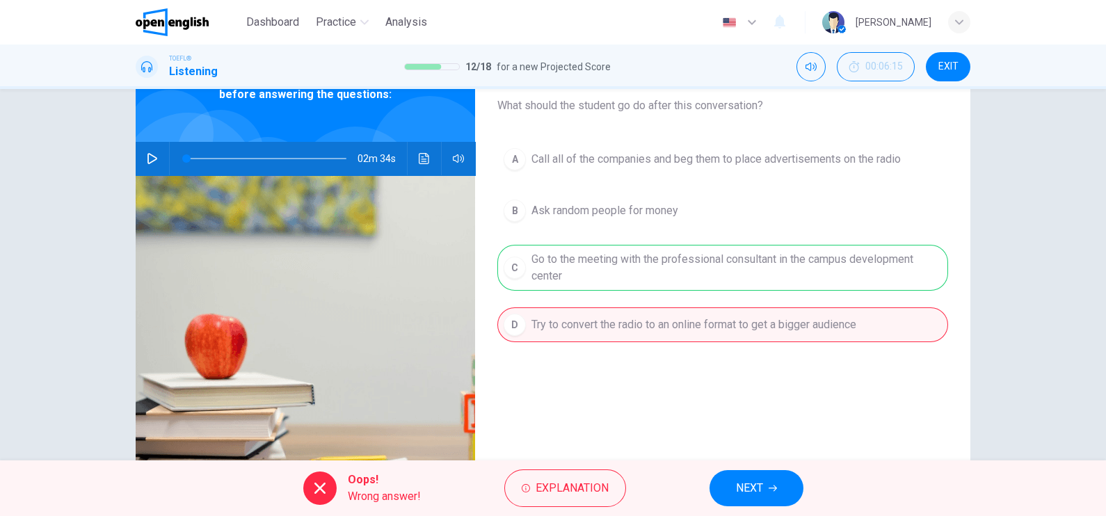
click at [783, 487] on button "NEXT" at bounding box center [756, 488] width 94 height 36
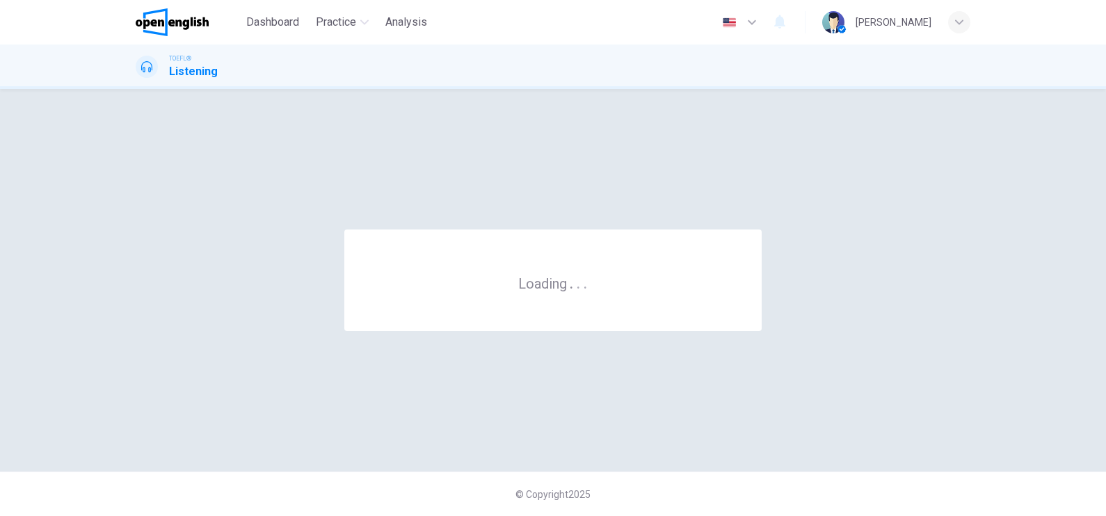
scroll to position [0, 0]
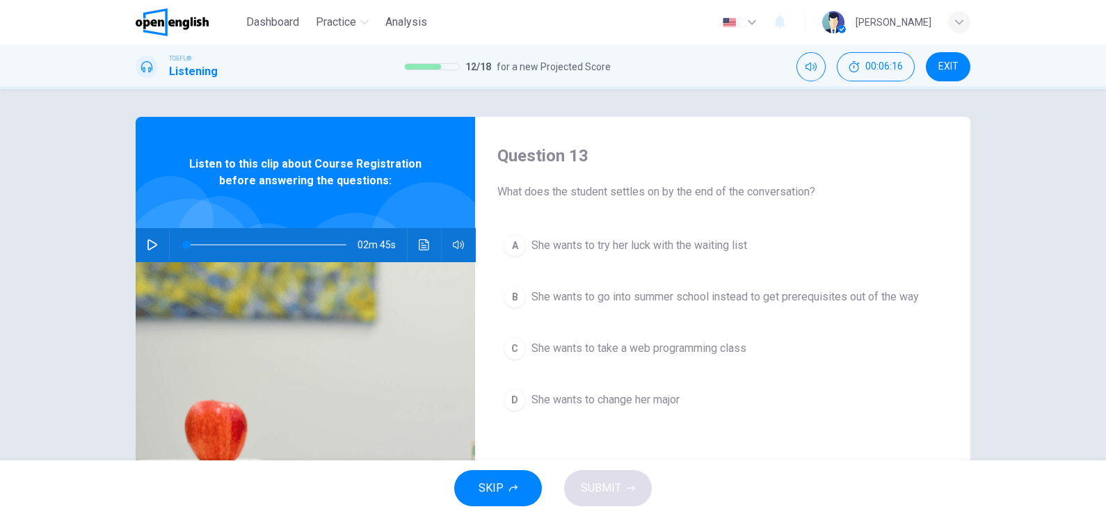
click at [147, 247] on icon "button" at bounding box center [152, 244] width 11 height 11
drag, startPoint x: 802, startPoint y: 195, endPoint x: 483, endPoint y: 206, distance: 318.8
click at [483, 206] on div "Question 13 What does the student settles on by the end of the conversation? A …" at bounding box center [722, 358] width 495 height 483
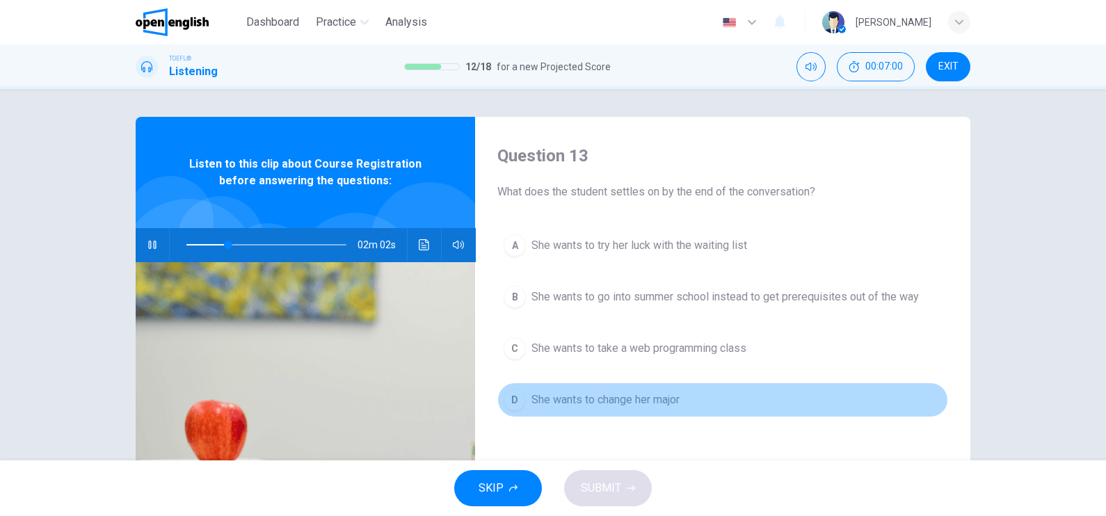
click at [605, 396] on span "She wants to change her major" at bounding box center [605, 400] width 148 height 17
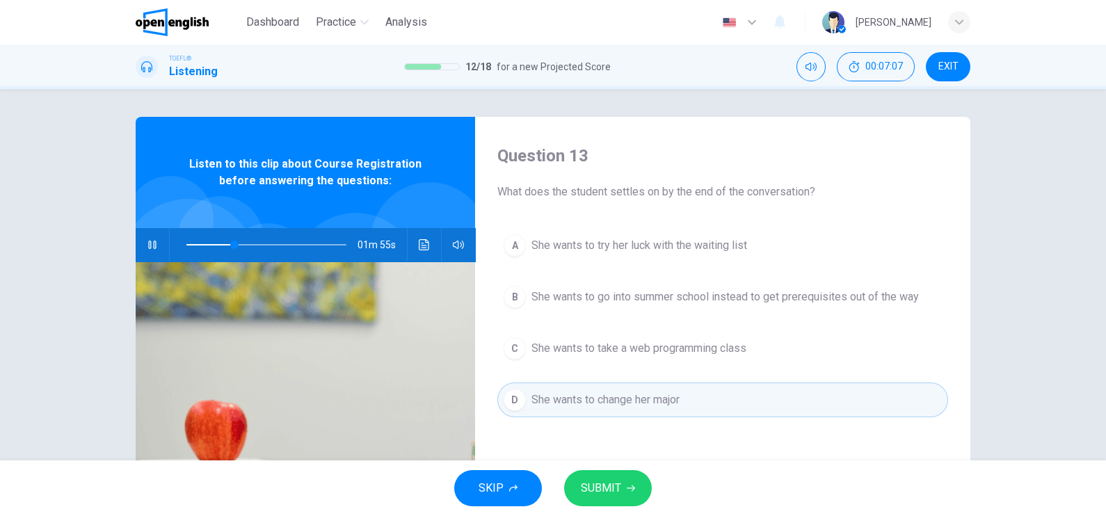
click at [667, 286] on button "B She wants to go into summer school instead to get prerequisites out of the way" at bounding box center [722, 297] width 451 height 35
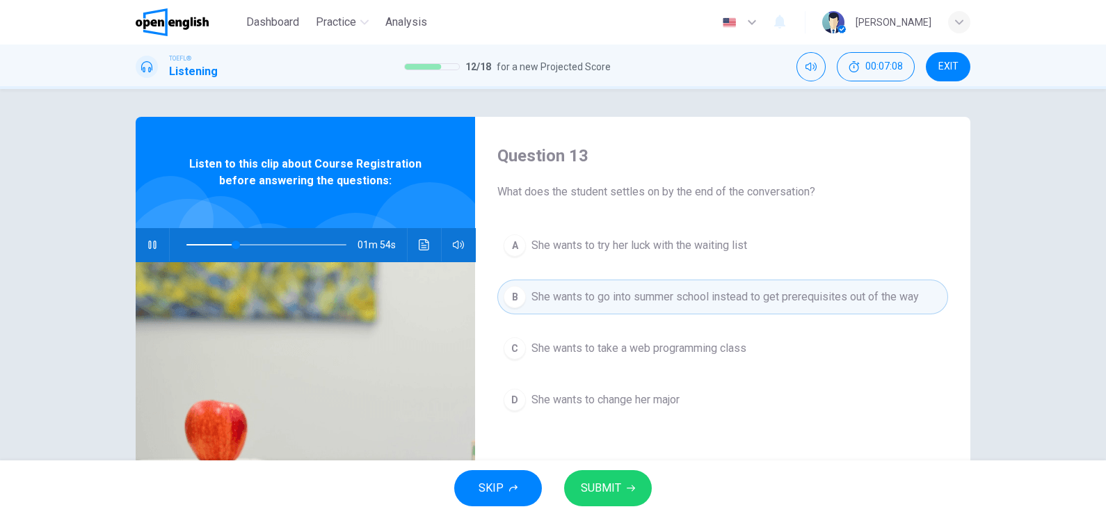
click at [605, 483] on span "SUBMIT" at bounding box center [601, 488] width 40 height 19
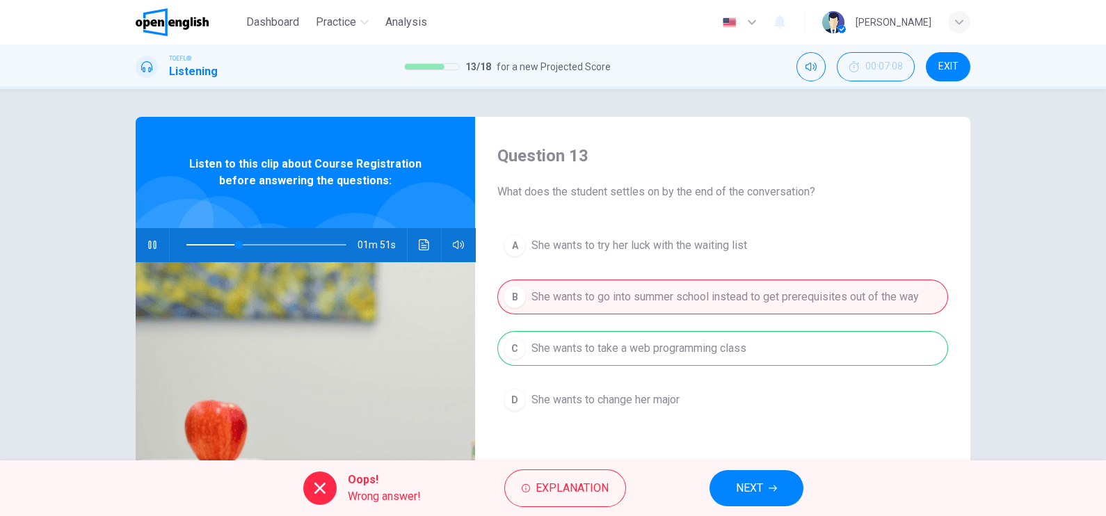
click at [736, 294] on div "A She wants to try her luck with the waiting list B She wants to go into summer…" at bounding box center [722, 336] width 451 height 217
click at [757, 495] on span "NEXT" at bounding box center [749, 488] width 27 height 19
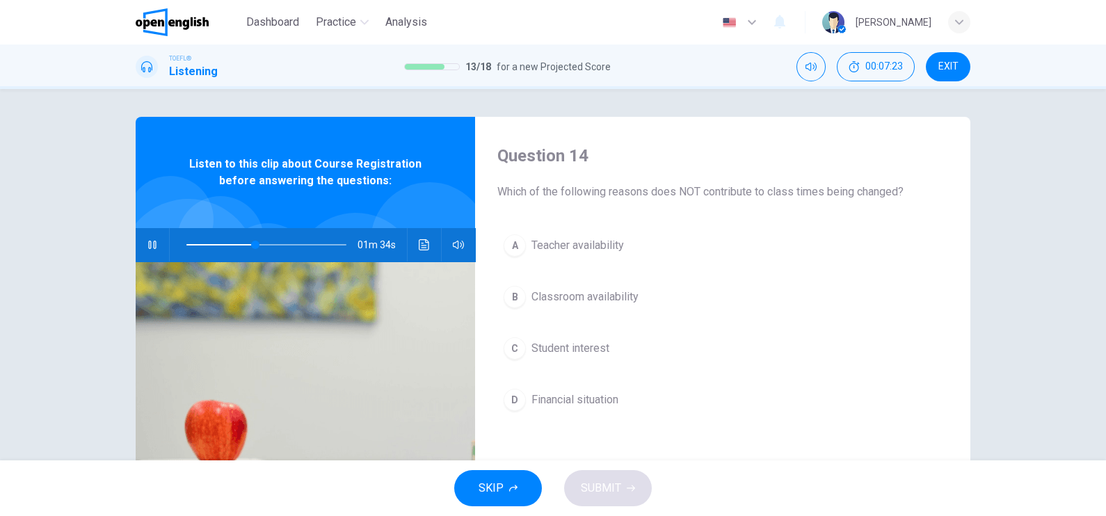
click at [612, 401] on span "Financial situation" at bounding box center [574, 400] width 87 height 17
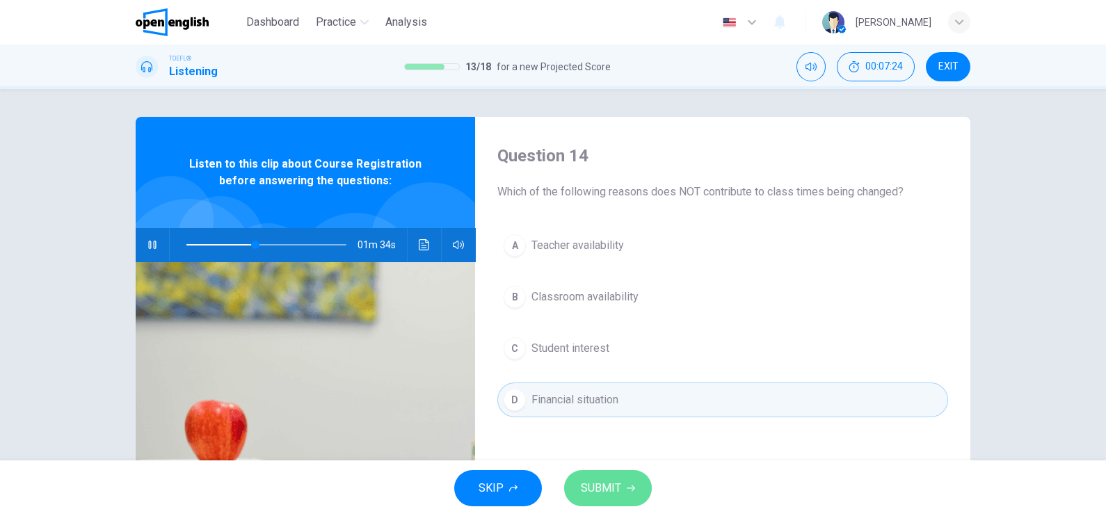
click at [616, 486] on span "SUBMIT" at bounding box center [601, 488] width 40 height 19
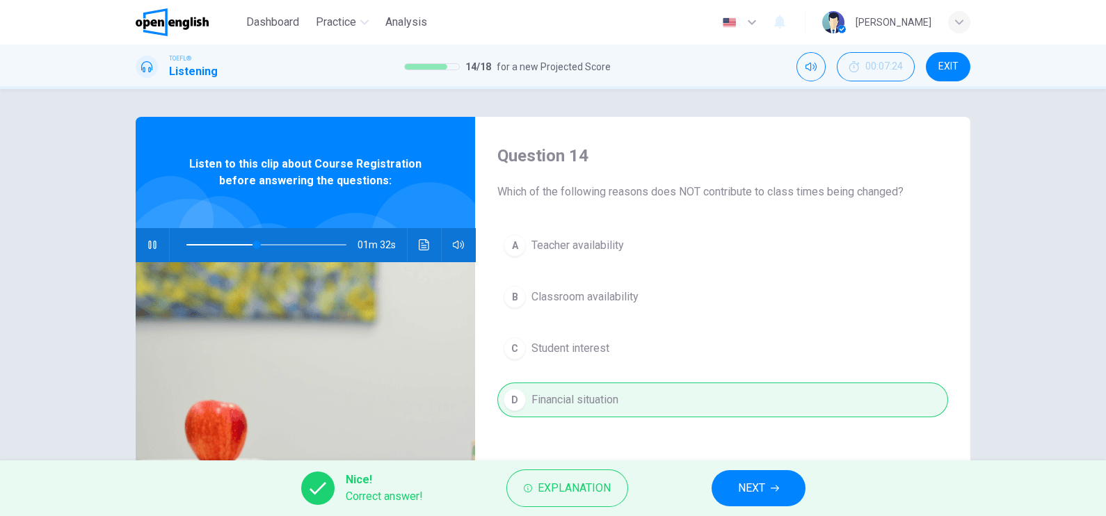
drag, startPoint x: 765, startPoint y: 494, endPoint x: 764, endPoint y: 475, distance: 18.8
click at [765, 494] on button "NEXT" at bounding box center [759, 488] width 94 height 36
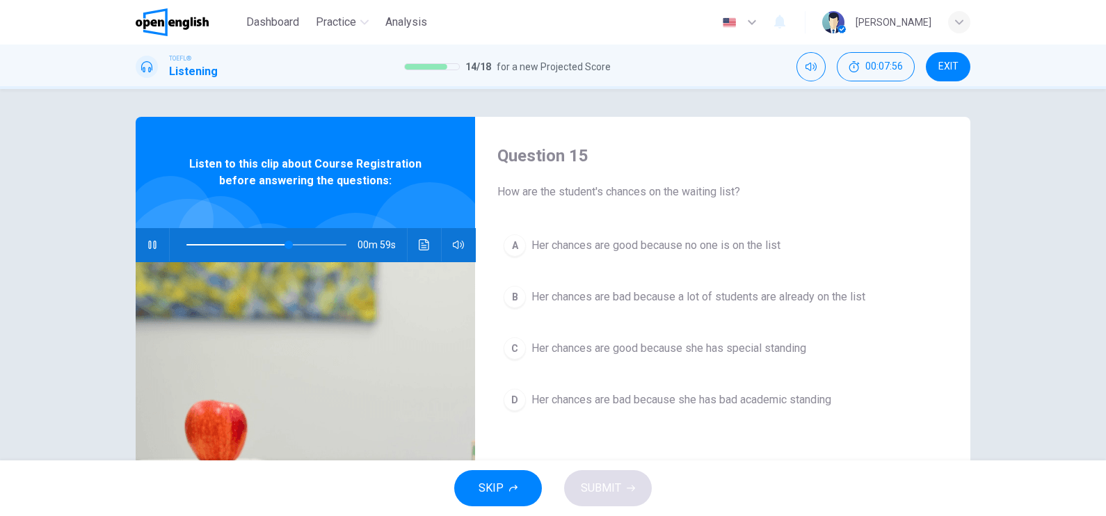
click at [746, 355] on span "Her chances are good because she has special standing" at bounding box center [668, 348] width 275 height 17
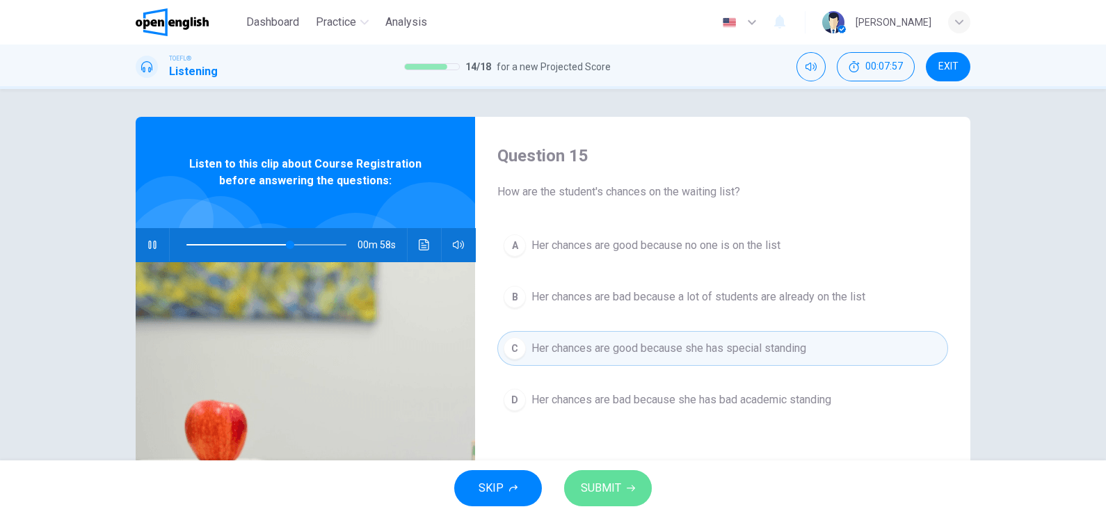
click at [611, 476] on button "SUBMIT" at bounding box center [608, 488] width 88 height 36
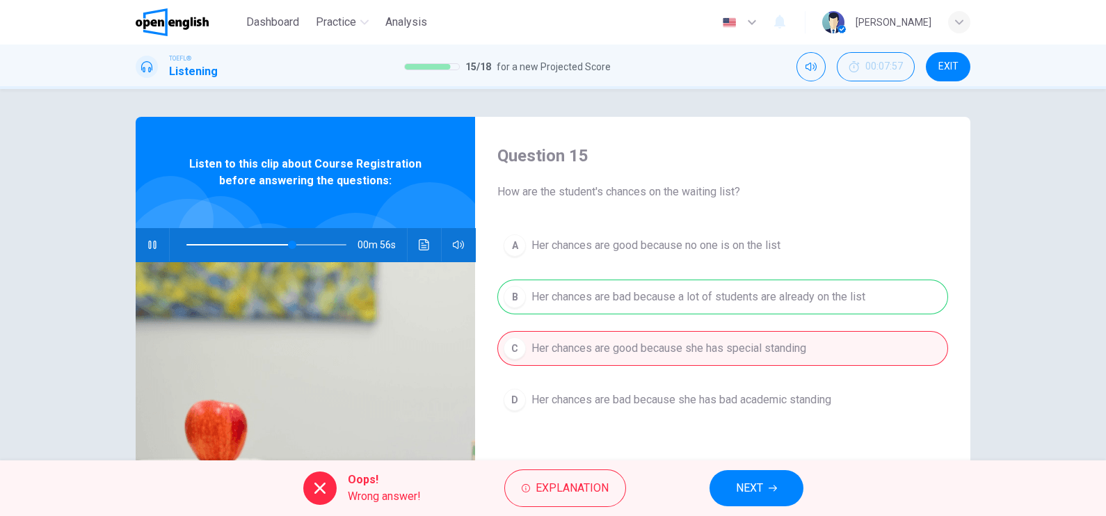
drag, startPoint x: 753, startPoint y: 495, endPoint x: 753, endPoint y: 473, distance: 22.3
click at [753, 488] on span "NEXT" at bounding box center [749, 488] width 27 height 19
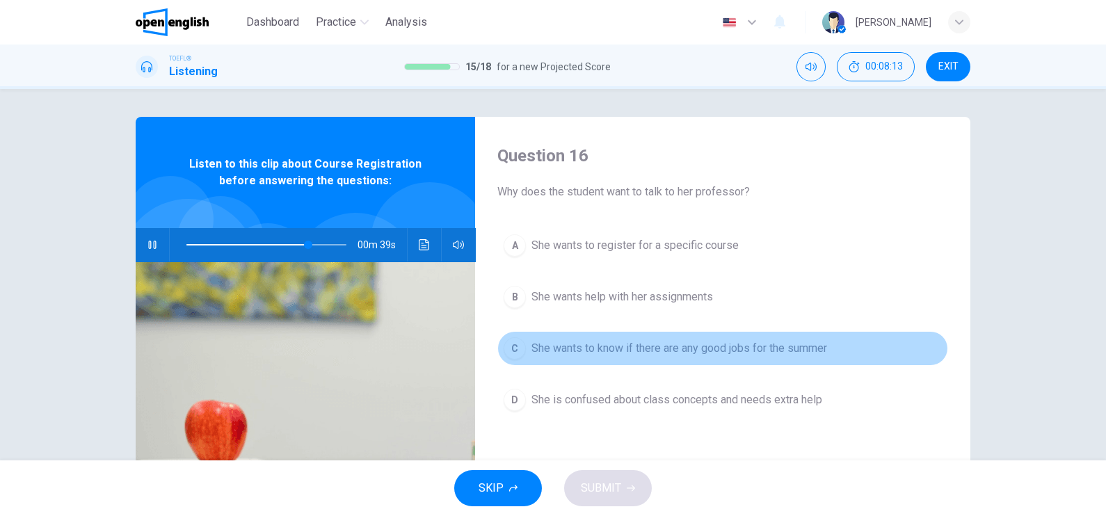
click at [725, 350] on span "She wants to know if there are any good jobs for the summer" at bounding box center [679, 348] width 296 height 17
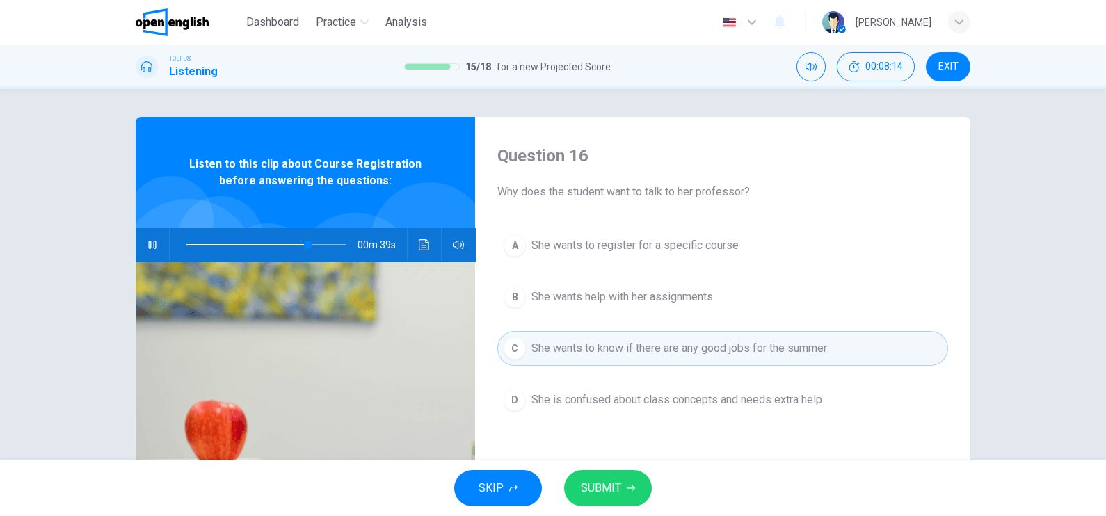
drag, startPoint x: 633, startPoint y: 476, endPoint x: 625, endPoint y: 467, distance: 12.8
click at [631, 476] on button "SUBMIT" at bounding box center [608, 488] width 88 height 36
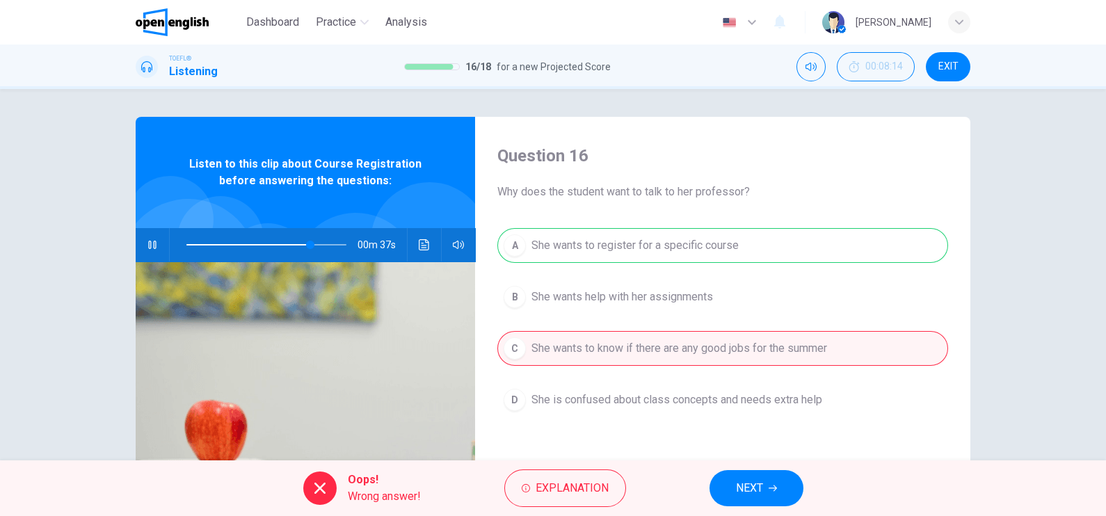
click at [749, 495] on span "NEXT" at bounding box center [749, 488] width 27 height 19
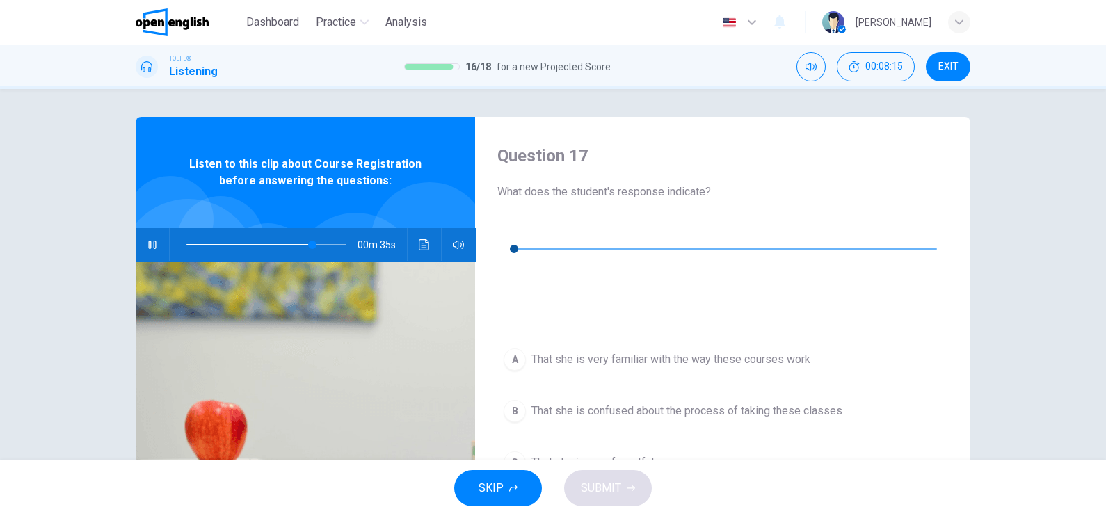
click at [508, 225] on icon "button" at bounding box center [508, 228] width 11 height 11
type input "**"
type input "*"
type input "**"
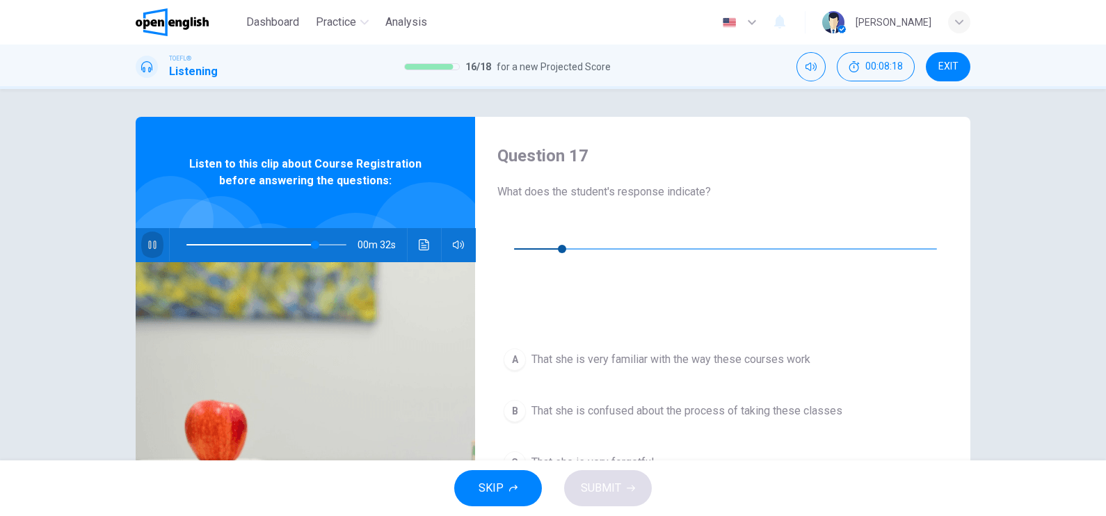
click at [148, 247] on icon "button" at bounding box center [152, 245] width 8 height 8
type input "**"
drag, startPoint x: 560, startPoint y: 230, endPoint x: 509, endPoint y: 236, distance: 51.3
click at [509, 236] on div "00m 17s" at bounding box center [722, 265] width 451 height 97
click at [514, 230] on icon "button" at bounding box center [508, 228] width 11 height 11
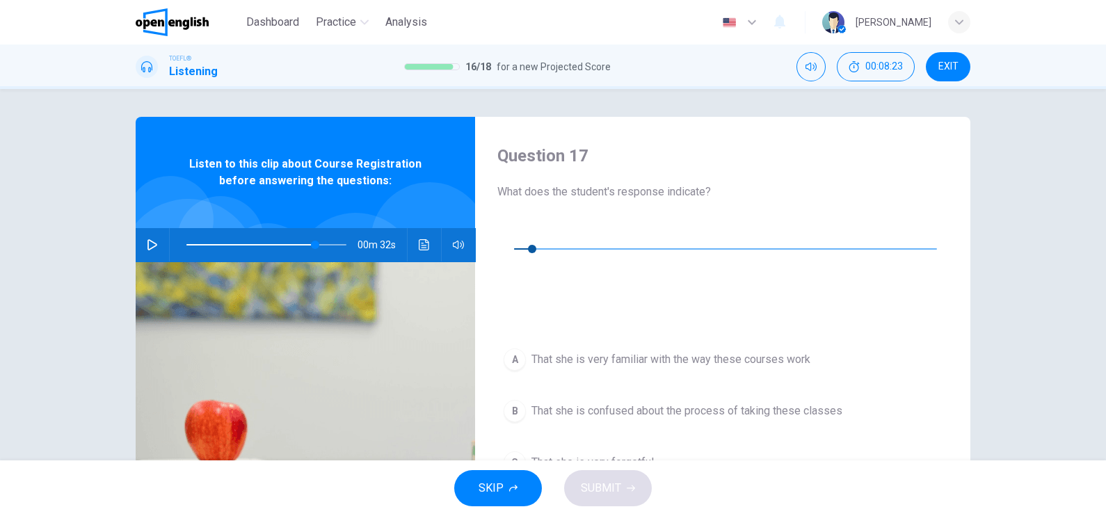
click at [517, 227] on button "button" at bounding box center [508, 228] width 22 height 22
click at [512, 230] on icon "button" at bounding box center [508, 228] width 8 height 8
type input "**"
click at [156, 248] on button "button" at bounding box center [152, 244] width 22 height 33
click at [155, 247] on button "button" at bounding box center [152, 244] width 22 height 33
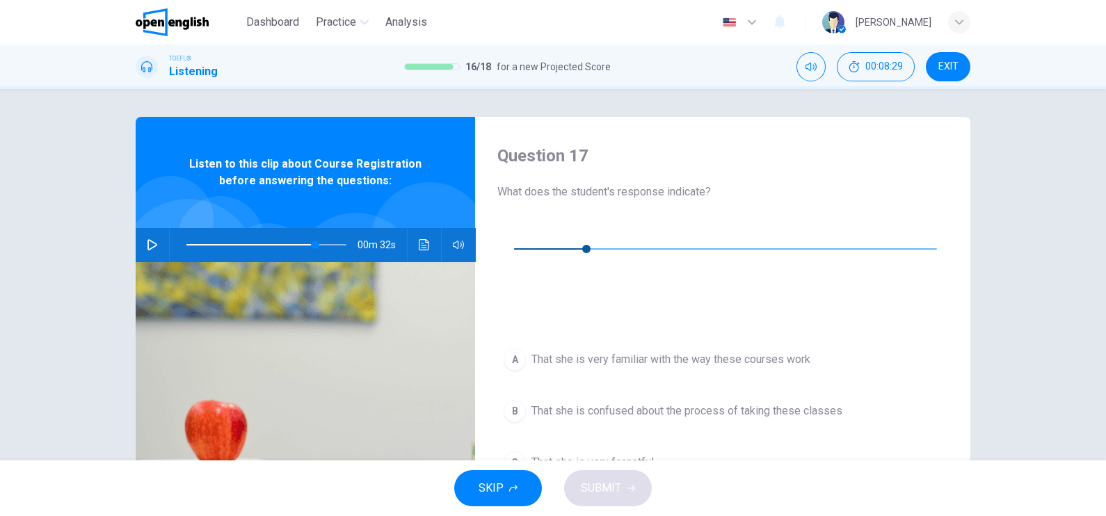
type input "**"
click at [511, 232] on icon "button" at bounding box center [508, 228] width 11 height 11
drag, startPoint x: 559, startPoint y: 232, endPoint x: 487, endPoint y: 236, distance: 71.8
click at [487, 236] on div "Question 17 What does the student's response indicate? 00m 17s A That she is ve…" at bounding box center [722, 358] width 495 height 483
click at [515, 239] on button "button" at bounding box center [508, 228] width 22 height 22
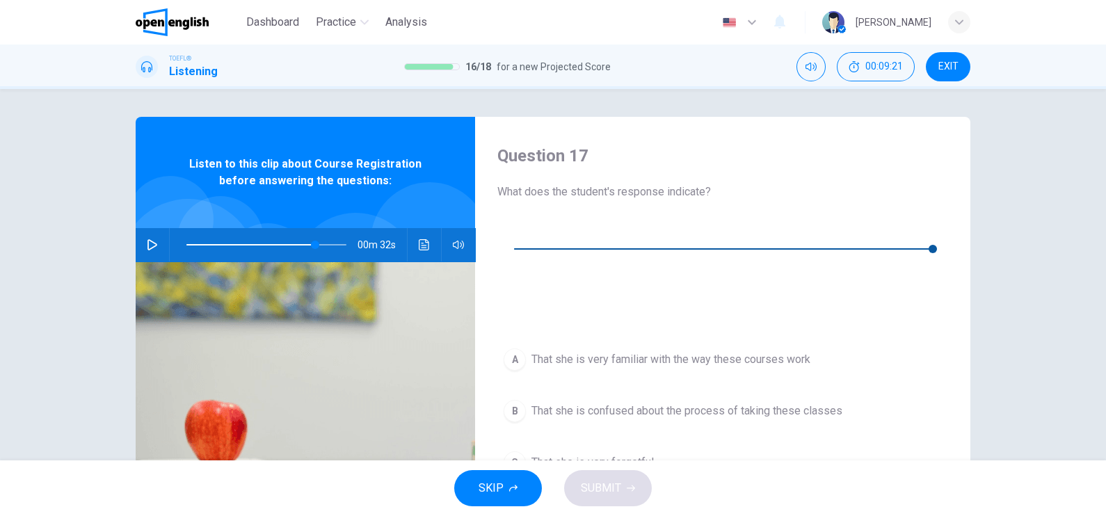
type input "*"
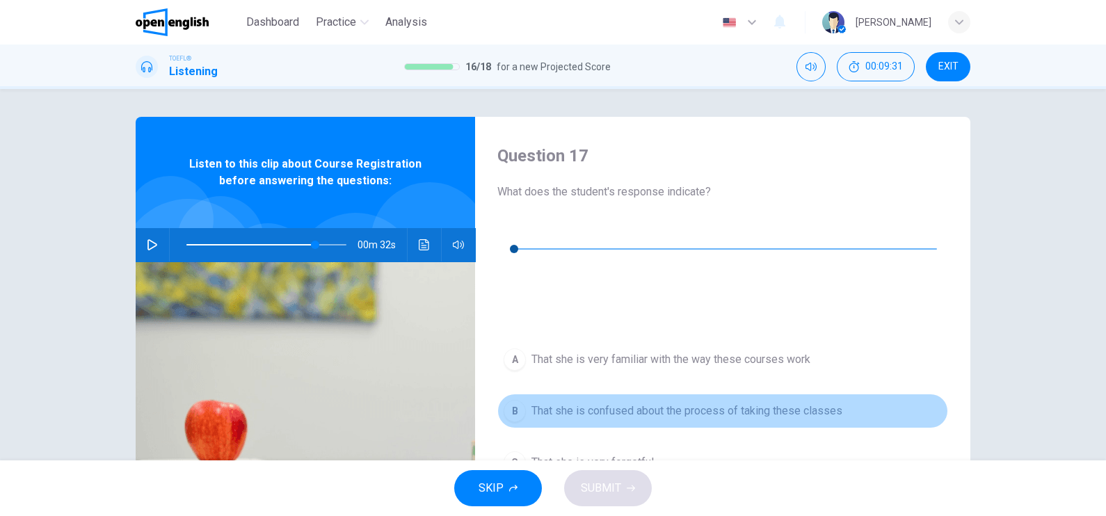
click at [727, 403] on span "That she is confused about the process of taking these classes" at bounding box center [686, 411] width 311 height 17
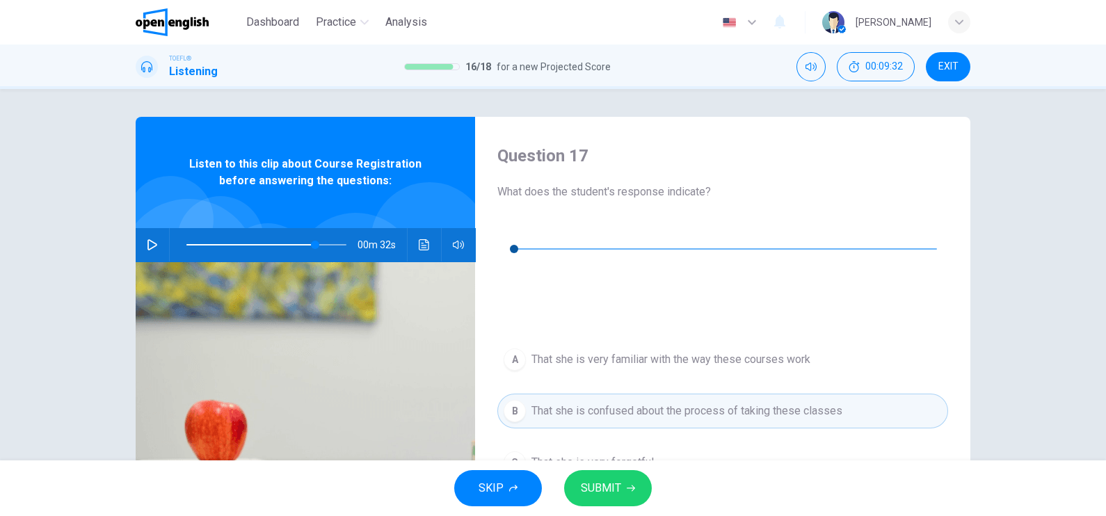
click at [580, 510] on div "SKIP SUBMIT" at bounding box center [553, 488] width 1106 height 56
click at [600, 492] on span "SUBMIT" at bounding box center [601, 488] width 40 height 19
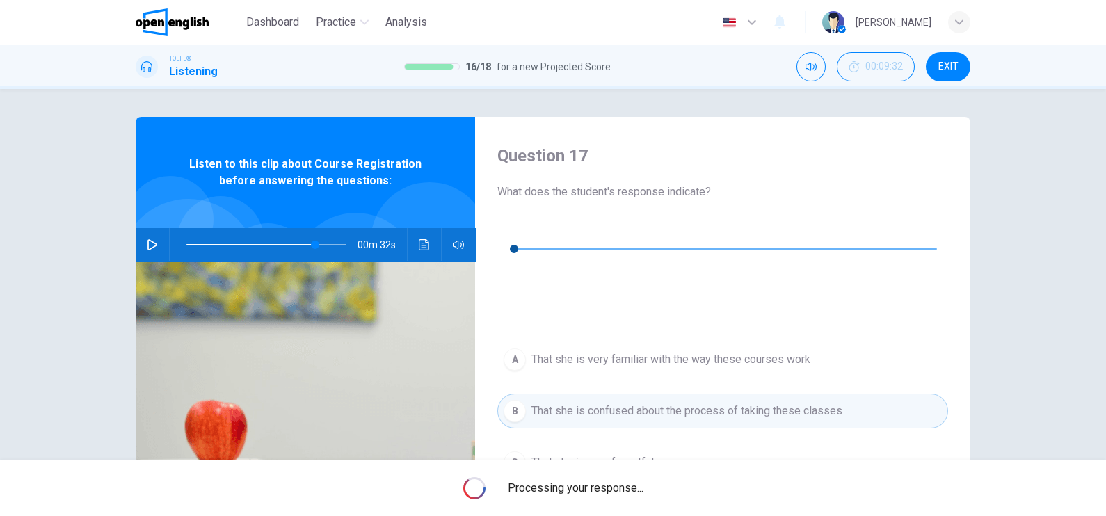
type input "**"
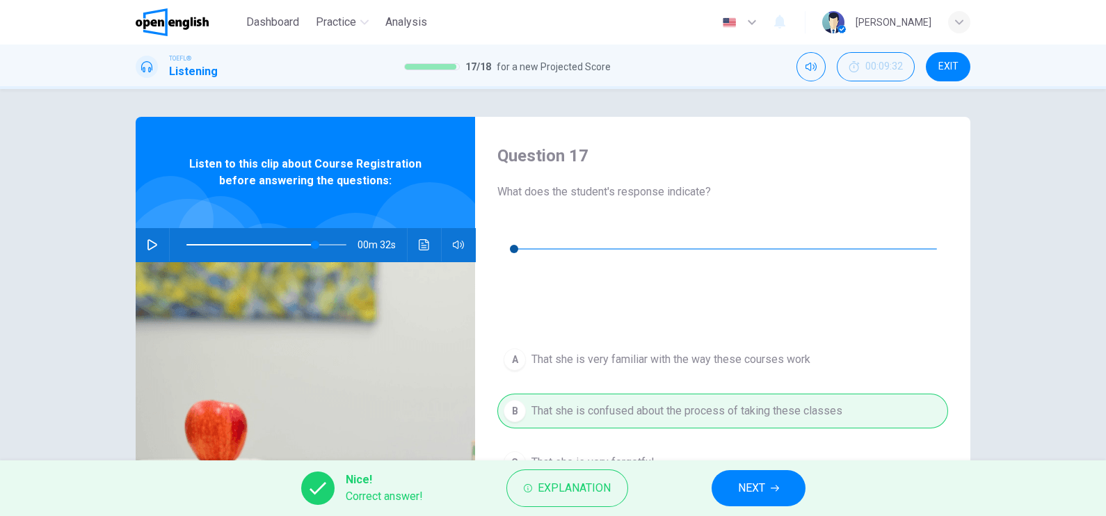
click at [801, 505] on div "Nice! Correct answer! Explanation NEXT" at bounding box center [553, 488] width 1106 height 56
click at [787, 501] on button "NEXT" at bounding box center [759, 488] width 94 height 36
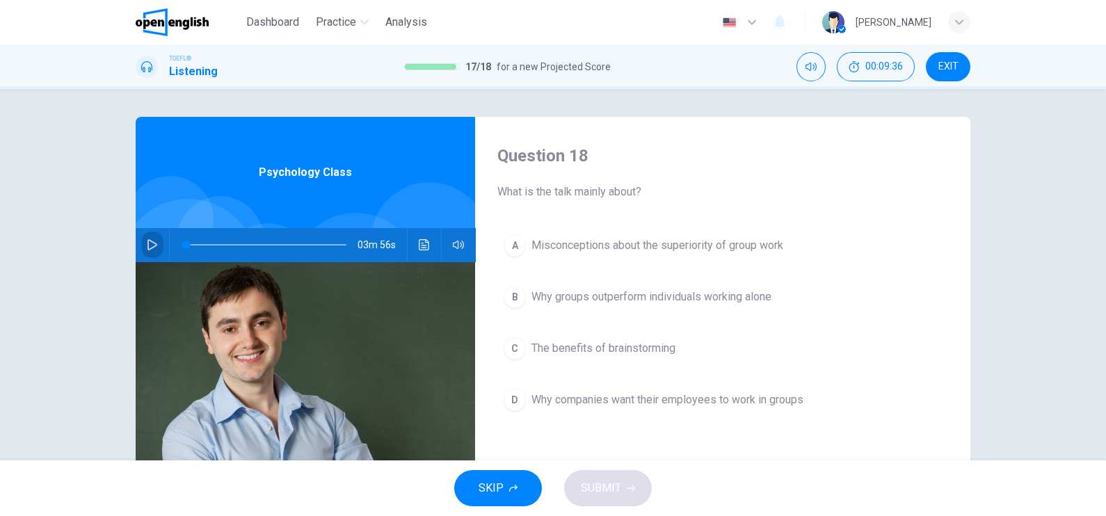
click at [153, 246] on button "button" at bounding box center [152, 244] width 22 height 33
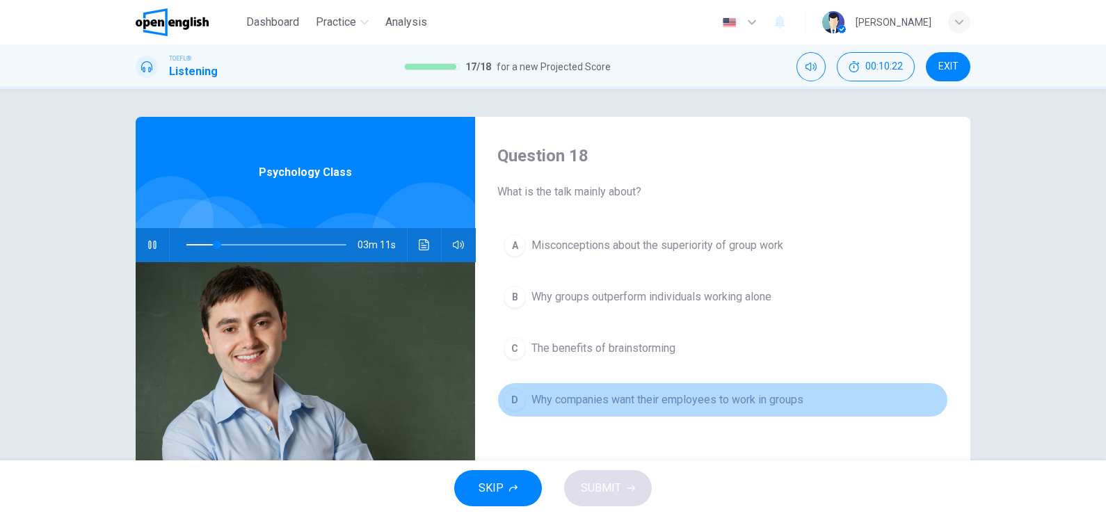
click at [744, 400] on span "Why companies want their employees to work in groups" at bounding box center [667, 400] width 272 height 17
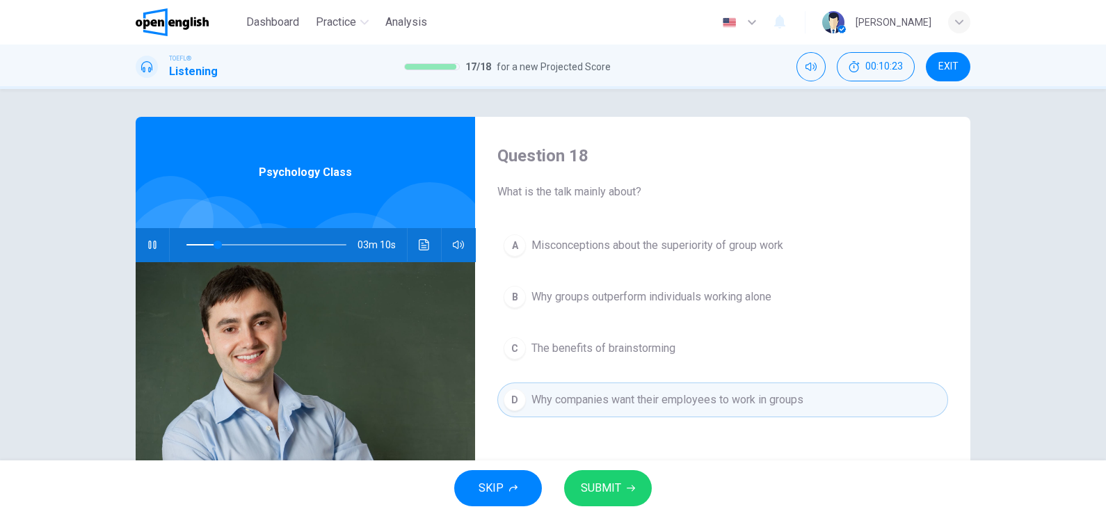
click at [606, 487] on span "SUBMIT" at bounding box center [601, 488] width 40 height 19
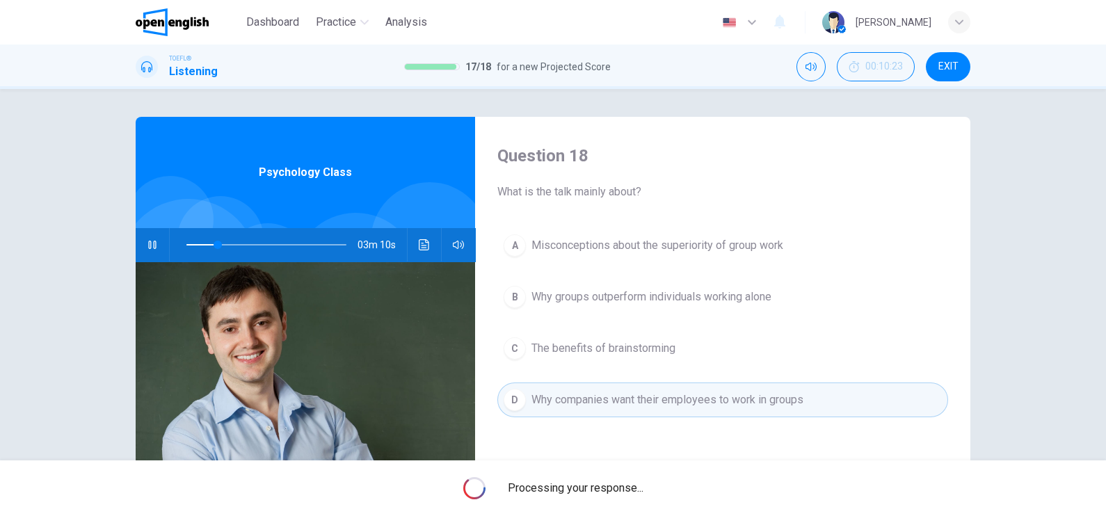
type input "**"
